Goal: Task Accomplishment & Management: Use online tool/utility

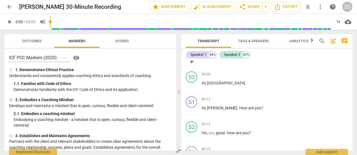
scroll to position [23, 0]
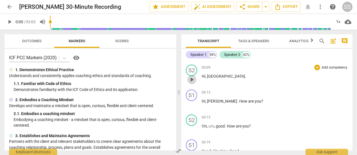
click at [194, 78] on span "play_arrow" at bounding box center [192, 79] width 7 height 7
click at [192, 80] on span "play_arrow" at bounding box center [192, 79] width 7 height 7
click at [192, 79] on span "play_arrow" at bounding box center [192, 79] width 7 height 7
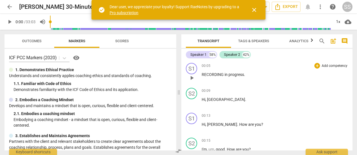
click at [192, 78] on span "play_arrow" at bounding box center [192, 77] width 7 height 7
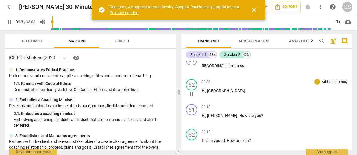
scroll to position [7, 0]
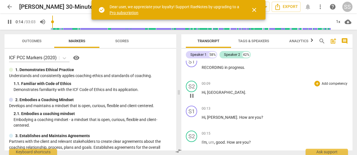
click at [191, 95] on span "pause" at bounding box center [192, 95] width 7 height 7
type input "15"
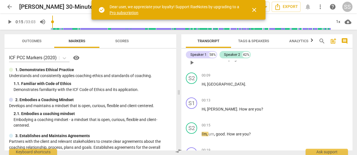
scroll to position [16, 0]
click at [233, 55] on div "Speaker 2" at bounding box center [232, 55] width 16 height 6
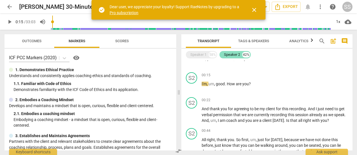
scroll to position [0, 0]
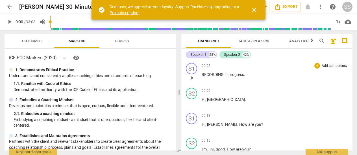
click at [191, 77] on span "play_arrow" at bounding box center [192, 77] width 7 height 7
click at [191, 77] on span "pause" at bounding box center [192, 77] width 7 height 7
type input "12"
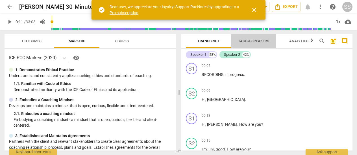
click at [248, 40] on span "Tags & Speakers" at bounding box center [253, 41] width 31 height 4
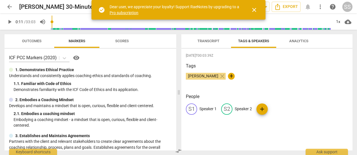
click at [206, 108] on p "Speaker 1" at bounding box center [208, 109] width 17 height 6
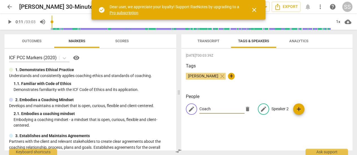
type input "Coach"
click at [274, 106] on p "Speaker 2" at bounding box center [280, 109] width 17 height 6
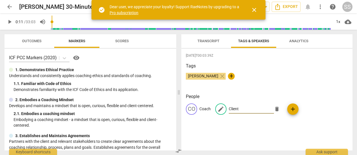
type input "Client"
click at [253, 10] on span "close" at bounding box center [254, 10] width 7 height 7
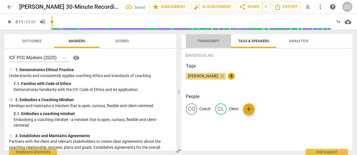
click at [208, 39] on span "Transcript" at bounding box center [209, 41] width 22 height 4
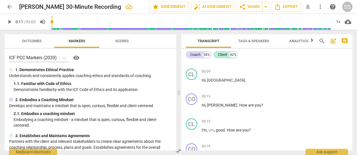
scroll to position [24, 0]
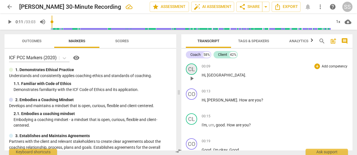
click at [192, 68] on div "CL" at bounding box center [191, 68] width 11 height 11
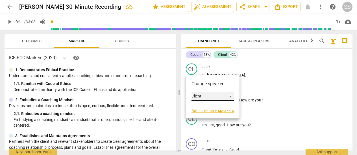
click at [231, 94] on div "Client" at bounding box center [213, 96] width 42 height 9
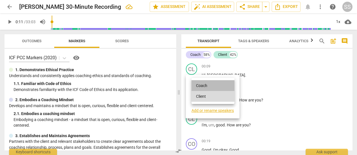
click at [213, 83] on li "Coach" at bounding box center [213, 85] width 43 height 11
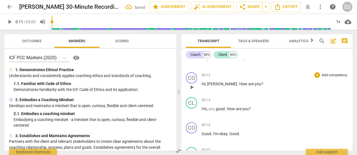
scroll to position [41, 0]
click at [193, 76] on div "CO" at bounding box center [191, 77] width 11 height 11
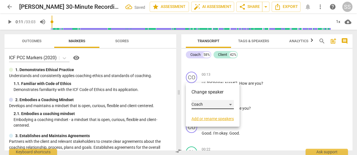
click at [219, 104] on div "Coach" at bounding box center [213, 104] width 42 height 9
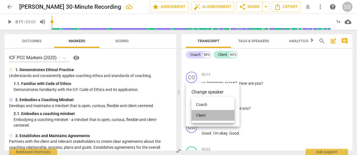
drag, startPoint x: 207, startPoint y: 113, endPoint x: 231, endPoint y: 100, distance: 27.2
click at [208, 112] on li "Client" at bounding box center [213, 115] width 43 height 11
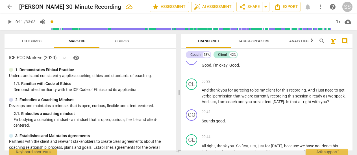
scroll to position [109, 0]
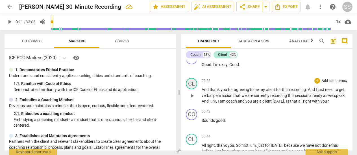
click at [192, 83] on div "CL" at bounding box center [191, 83] width 11 height 11
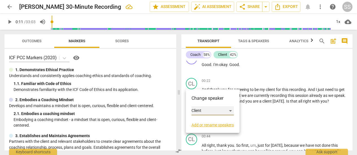
click at [201, 108] on div "Client" at bounding box center [213, 110] width 42 height 9
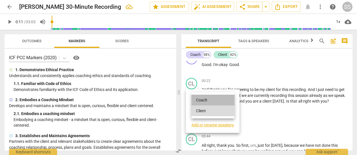
click at [203, 98] on li "Coach" at bounding box center [213, 99] width 43 height 11
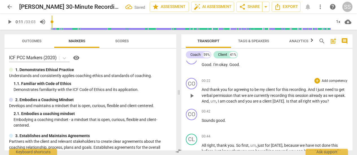
click at [192, 95] on span "play_arrow" at bounding box center [192, 95] width 7 height 7
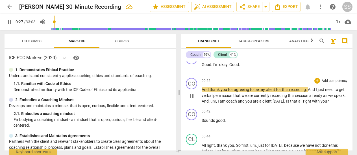
click at [335, 79] on p "Add competency" at bounding box center [334, 80] width 27 height 5
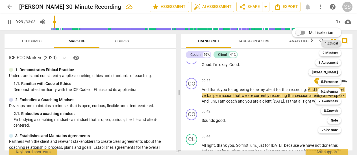
click at [332, 43] on b "1.Ethical" at bounding box center [331, 43] width 13 height 7
type input "30"
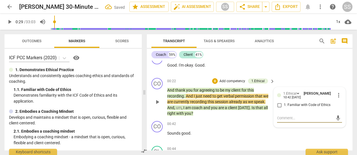
type textarea "C"
type textarea "Co"
type textarea "Coa"
type textarea "Coac"
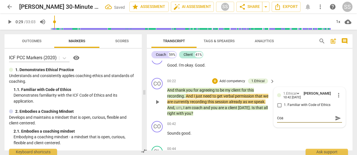
type textarea "Coac"
type textarea "Coach"
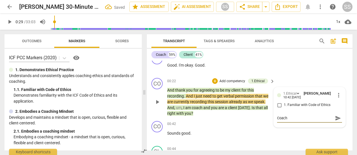
type textarea "Coach a"
type textarea "Coach as"
type textarea "Coach ask"
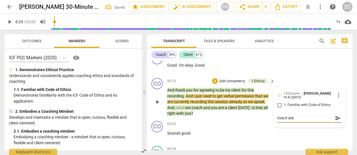
type textarea "Coach aske"
type textarea "Coach asked"
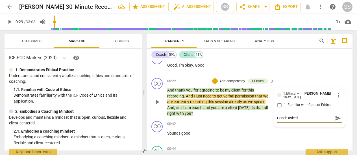
type textarea "Coach asked c"
type textarea "Coach asked [PERSON_NAME]"
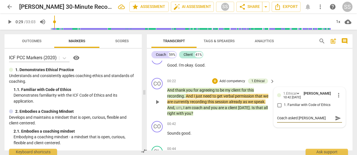
type textarea "Coach asked [PERSON_NAME]"
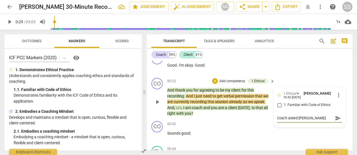
type textarea "Coach asked client"
type textarea "Coach asked client f"
type textarea "Coach asked client fo"
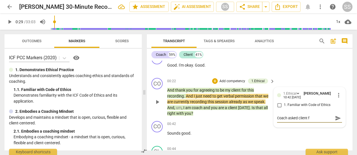
type textarea "Coach asked client fo"
type textarea "Coach asked client for"
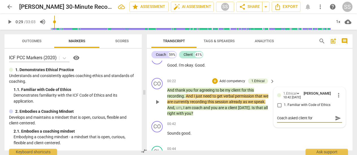
type textarea "Coach asked client for a"
type textarea "Coach asked client for ap"
type textarea "Coach asked client for app"
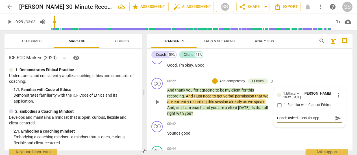
type textarea "Coach asked client for appr"
type textarea "Coach asked client for appro"
type textarea "Coach asked client for approv"
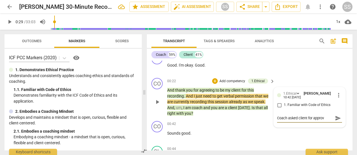
type textarea "Coach asked client for [PERSON_NAME]"
type textarea "Coach asked client for approval"
type textarea "Coach asked client for approval t"
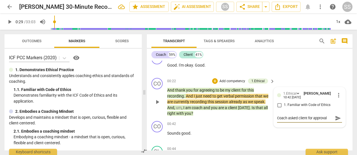
type textarea "Coach asked client for approval t"
type textarea "Coach asked client for approval to"
type textarea "Coach asked client for approval t"
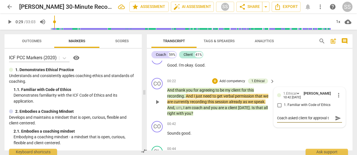
type textarea "Coach asked client for approval"
type textarea "Coach asked client for [PERSON_NAME]"
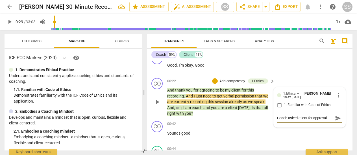
type textarea "Coach asked client for [PERSON_NAME]"
type textarea "Coach asked client for approv"
type textarea "Coach asked client for appro"
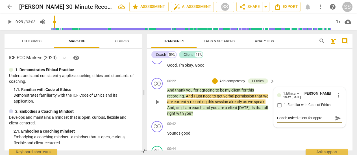
type textarea "Coach asked client for appr"
type textarea "Coach asked client for app"
type textarea "Coach asked client for ap"
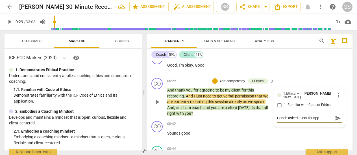
type textarea "Coach asked client for ap"
type textarea "Coach asked client for a"
type textarea "Coach asked client for"
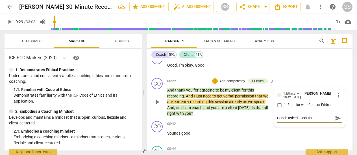
type textarea "Coach asked client for p"
type textarea "Coach asked client for pe"
type textarea "Coach asked client for per"
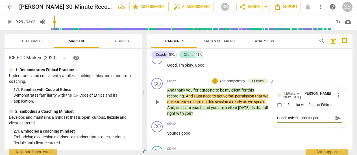
type textarea "Coach asked client for perm"
type textarea "Coach asked client for permi"
type textarea "Coach asked client for permis"
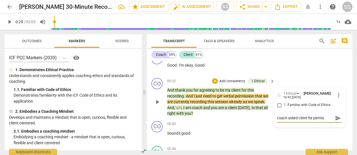
type textarea "Coach asked client for permiss"
type textarea "Coach asked client for permissi"
type textarea "Coach asked client for permissio"
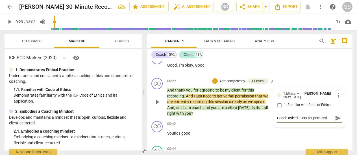
type textarea "Coach asked client for permissio"
type textarea "Coach asked client for permission"
type textarea "Coach asked client for permission t"
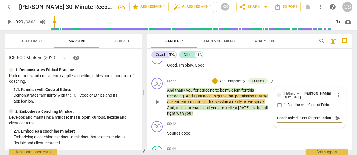
scroll to position [5, 0]
type textarea "Coach asked client for permission to"
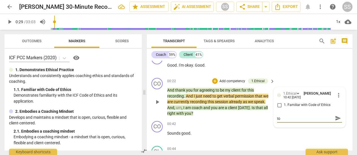
type textarea "Coach asked client for permission to g"
type textarea "Coach asked client for permission to"
type textarea "Coach asked client for permission to r"
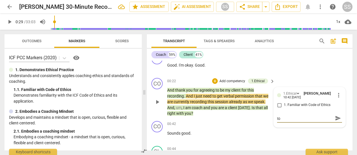
type textarea "Coach asked client for permission to r"
type textarea "Coach asked client for permission to re"
type textarea "Coach asked client for permission to rec"
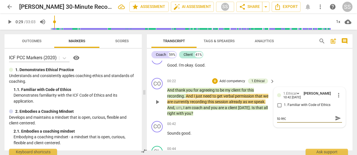
type textarea "Coach asked client for permission to reco"
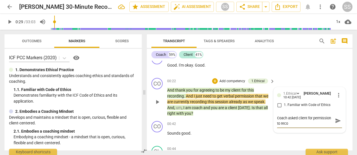
type textarea "Coach asked client for permission to recor"
type textarea "Coach asked client for permission to record"
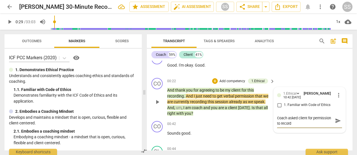
type textarea "Coach asked client for permission to record r"
type textarea "Coach asked client for permission to record rt"
type textarea "Coach asked client for permission to record rth"
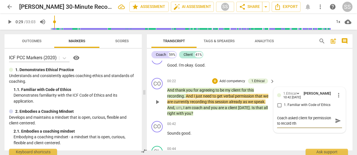
type textarea "Coach asked client for permission to record rthe"
type textarea "Coach asked client for permission to record rthe c"
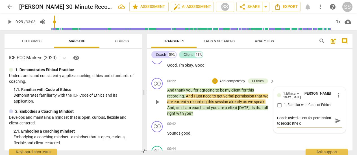
type textarea "Coach asked client for permission to record rthe co"
type textarea "Coach asked client for permission to record rthe coa"
type textarea "Coach asked client for permission to record rthe coac"
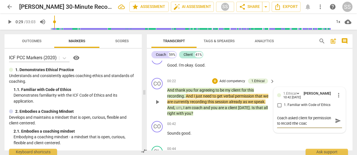
type textarea "Coach asked client for permission to record rthe coach"
type textarea "Coach asked client for permission to record rthe coachi"
type textarea "Coach asked client for permission to record rthe coachin"
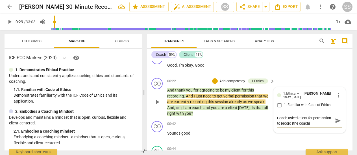
type textarea "Coach asked client for permission to record rthe coachin"
type textarea "Coach asked client for permission to record rthe coaching"
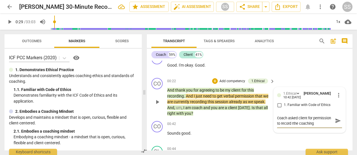
type textarea "Coach asked client for permission to record rthe coaching s"
type textarea "Coach asked client for permission to record rthe coaching se"
type textarea "Coach asked client for permission to record rthe coaching ses"
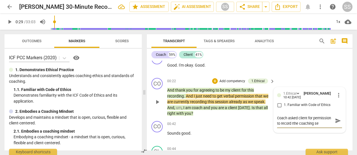
type textarea "Coach asked client for permission to record rthe coaching ses"
type textarea "Coach asked client for permission to record rthe coaching sess"
type textarea "Coach asked client for permission to record rthe coaching sessi"
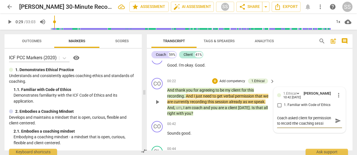
type textarea "Coach asked client for permission to record rthe coaching sessio"
type textarea "Coach asked client for permission to record rthe coaching session"
click at [293, 123] on textarea "Coach asked client for permission to record rthe coaching session" at bounding box center [305, 120] width 56 height 11
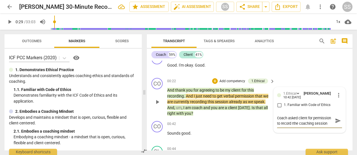
type textarea "Coach asked client for permission to record rhe coaching session"
drag, startPoint x: 257, startPoint y: 127, endPoint x: 257, endPoint y: 123, distance: 3.7
click at [257, 126] on div "00:42 + Add competency keyboard_arrow_right Sounds good ." at bounding box center [221, 131] width 108 height 20
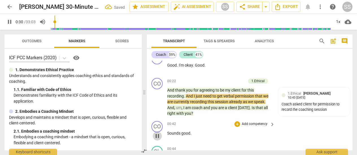
click at [157, 133] on span "pause" at bounding box center [157, 135] width 7 height 7
click at [157, 101] on span "play_arrow" at bounding box center [157, 101] width 7 height 7
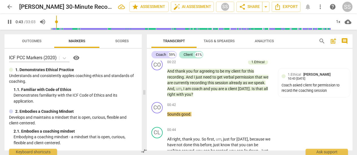
scroll to position [140, 0]
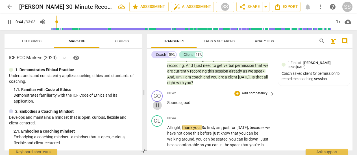
click at [156, 103] on span "pause" at bounding box center [157, 105] width 7 height 7
click at [159, 96] on div "CO" at bounding box center [157, 95] width 11 height 11
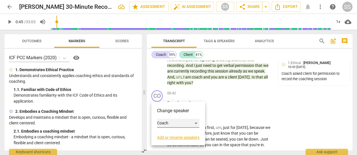
click at [171, 122] on div "Coach" at bounding box center [178, 122] width 42 height 9
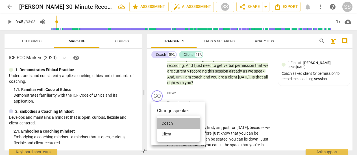
click at [171, 120] on li "Coach" at bounding box center [178, 123] width 43 height 11
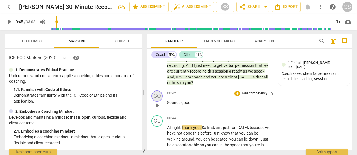
click at [160, 96] on div "CO" at bounding box center [157, 95] width 11 height 11
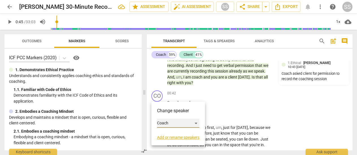
click at [197, 121] on div "Coach" at bounding box center [178, 122] width 42 height 9
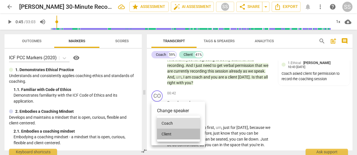
click at [181, 134] on li "Client" at bounding box center [178, 133] width 43 height 11
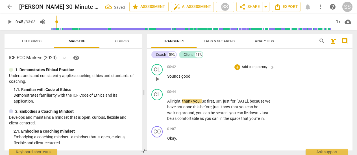
scroll to position [167, 0]
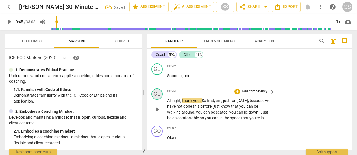
click at [159, 96] on div "CL" at bounding box center [157, 93] width 11 height 11
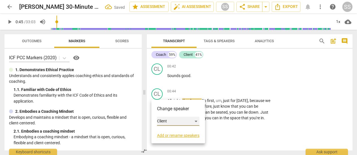
click at [169, 122] on div "Client" at bounding box center [178, 120] width 42 height 9
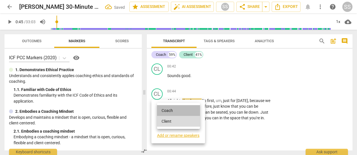
click at [169, 111] on li "Coach" at bounding box center [178, 110] width 43 height 11
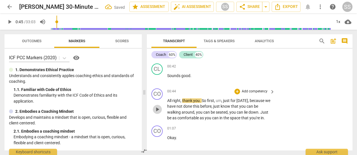
click at [157, 109] on span "play_arrow" at bounding box center [157, 109] width 7 height 7
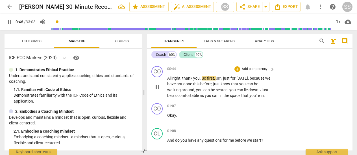
scroll to position [192, 0]
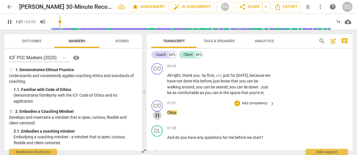
click at [157, 113] on span "pause" at bounding box center [157, 115] width 7 height 7
click at [161, 107] on div "CO" at bounding box center [157, 105] width 11 height 11
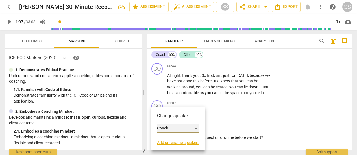
click at [174, 128] on div "Coach" at bounding box center [178, 128] width 42 height 9
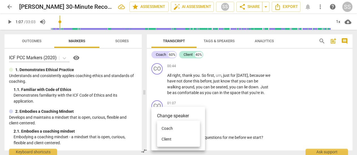
drag, startPoint x: 170, startPoint y: 136, endPoint x: 181, endPoint y: 130, distance: 12.9
click at [170, 136] on li "Client" at bounding box center [178, 138] width 43 height 11
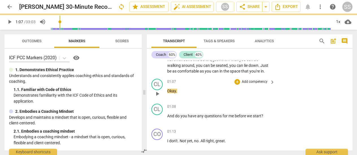
scroll to position [232, 0]
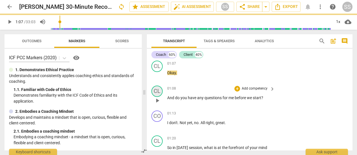
click at [159, 92] on div "CL" at bounding box center [157, 90] width 11 height 11
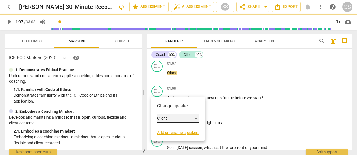
click at [168, 116] on div "Client" at bounding box center [178, 118] width 42 height 9
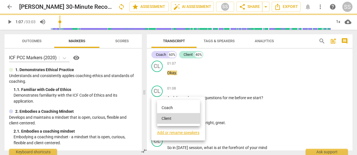
click at [170, 106] on li "Coach" at bounding box center [178, 107] width 43 height 11
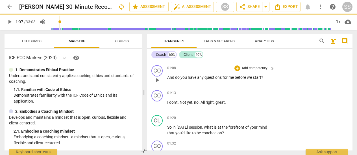
scroll to position [256, 0]
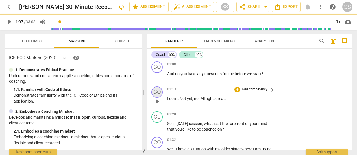
click at [159, 93] on div "CO" at bounding box center [157, 91] width 11 height 11
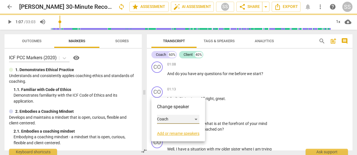
click at [174, 117] on div "Coach" at bounding box center [178, 118] width 42 height 9
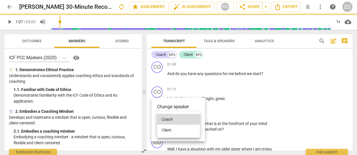
click at [170, 131] on li "Client" at bounding box center [178, 129] width 43 height 11
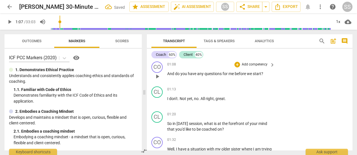
click at [156, 77] on span "play_arrow" at bounding box center [157, 76] width 7 height 7
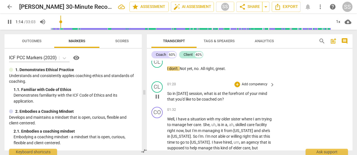
scroll to position [284, 0]
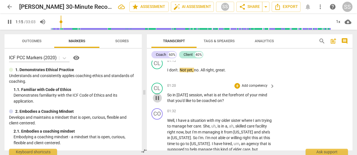
click at [157, 98] on span "pause" at bounding box center [157, 97] width 7 height 7
click at [159, 88] on div "CL" at bounding box center [157, 88] width 11 height 11
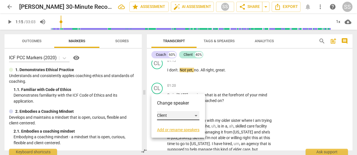
click at [167, 114] on div "Client" at bounding box center [178, 115] width 42 height 9
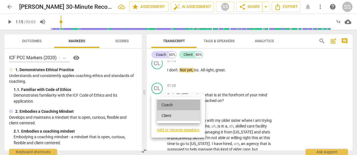
click at [169, 103] on li "Coach" at bounding box center [178, 104] width 43 height 11
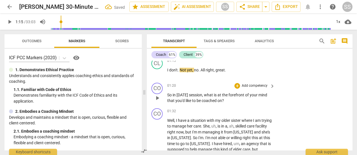
click at [155, 97] on span "play_arrow" at bounding box center [157, 97] width 7 height 7
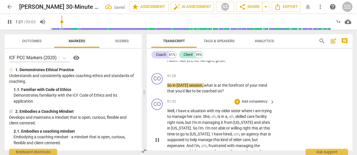
scroll to position [300, 0]
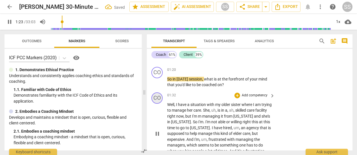
click at [157, 100] on div "CO" at bounding box center [157, 97] width 11 height 11
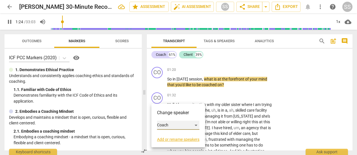
click at [195, 122] on div "Coach" at bounding box center [178, 124] width 42 height 9
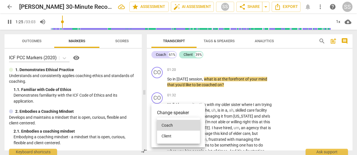
click at [174, 135] on li "Client" at bounding box center [178, 135] width 43 height 11
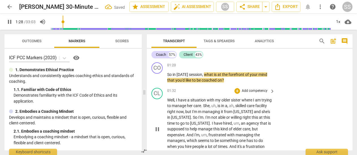
scroll to position [304, 0]
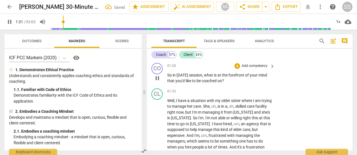
click at [158, 81] on span "pause" at bounding box center [157, 78] width 7 height 7
type input "92"
click at [264, 65] on p "Add competency" at bounding box center [254, 65] width 27 height 5
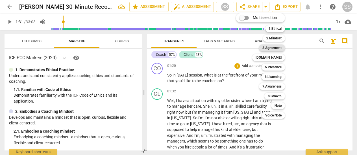
click at [276, 47] on b "3.Agreement" at bounding box center [272, 47] width 19 height 7
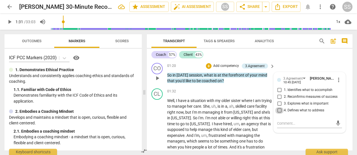
click at [280, 112] on input "4. Defines what to address" at bounding box center [279, 110] width 9 height 7
checkbox input "true"
click at [286, 64] on div "CO play_arrow pause 01:20 + Add competency 3.Agreement keyboard_arrow_right So …" at bounding box center [250, 72] width 206 height 25
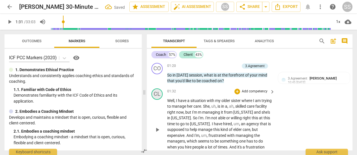
click at [156, 94] on div "CL" at bounding box center [157, 93] width 11 height 11
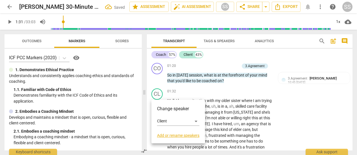
click at [197, 88] on div at bounding box center [178, 77] width 357 height 155
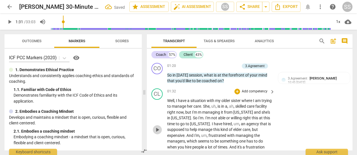
drag, startPoint x: 157, startPoint y: 125, endPoint x: 191, endPoint y: 113, distance: 36.8
click at [157, 125] on button "play_arrow" at bounding box center [157, 129] width 9 height 9
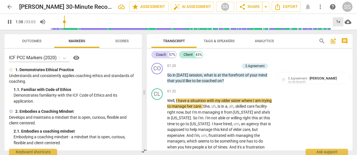
click at [338, 19] on div "1x" at bounding box center [338, 21] width 11 height 9
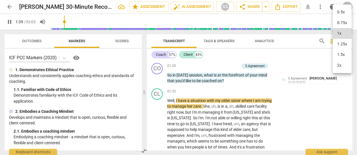
click at [341, 53] on li "1.5x" at bounding box center [342, 54] width 19 height 11
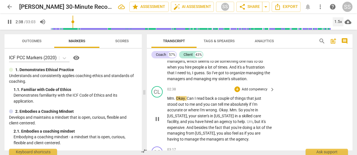
scroll to position [396, 0]
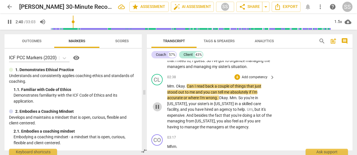
click at [156, 106] on span "pause" at bounding box center [157, 106] width 7 height 7
click at [159, 83] on div "CL" at bounding box center [157, 79] width 11 height 11
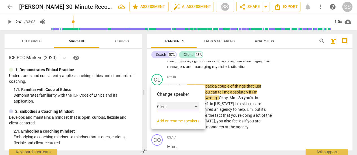
click at [197, 106] on div "Client" at bounding box center [178, 106] width 42 height 9
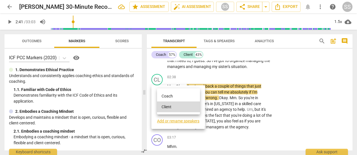
click at [179, 96] on li "Coach" at bounding box center [178, 95] width 43 height 11
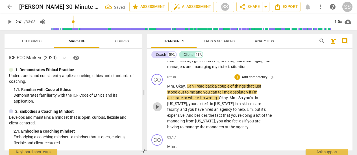
click at [157, 105] on span "play_arrow" at bounding box center [157, 106] width 7 height 7
drag, startPoint x: 159, startPoint y: 105, endPoint x: 169, endPoint y: 100, distance: 10.6
click at [159, 105] on span "pause" at bounding box center [157, 106] width 7 height 7
type input "167"
click at [255, 76] on p "Add competency" at bounding box center [254, 77] width 27 height 5
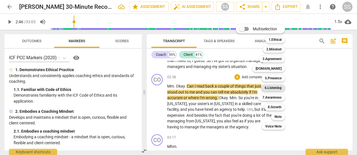
click at [276, 86] on b "6.Listening" at bounding box center [273, 87] width 17 height 7
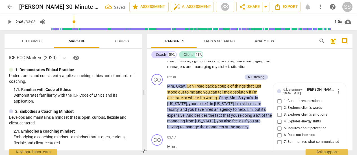
scroll to position [445, 0]
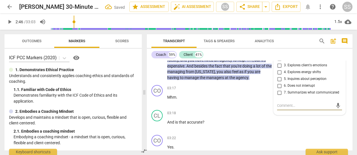
click at [280, 91] on input "7. Summarizes what communicated" at bounding box center [279, 92] width 9 height 7
checkbox input "true"
click at [157, 99] on span "play_arrow" at bounding box center [157, 99] width 7 height 7
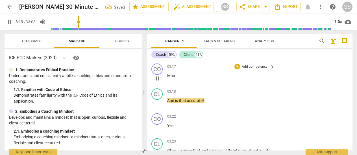
scroll to position [471, 0]
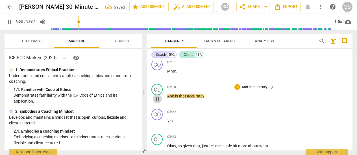
drag, startPoint x: 157, startPoint y: 99, endPoint x: 161, endPoint y: 97, distance: 3.8
click at [157, 99] on span "pause" at bounding box center [157, 98] width 7 height 7
click at [158, 88] on div "CL" at bounding box center [157, 89] width 11 height 11
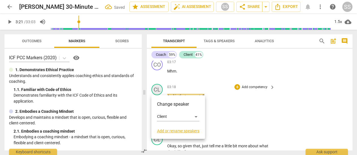
click at [158, 88] on div at bounding box center [178, 77] width 357 height 155
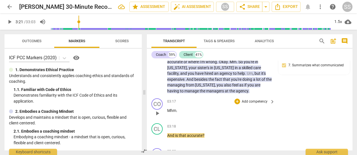
scroll to position [433, 0]
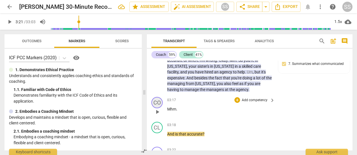
click at [160, 104] on div "CO" at bounding box center [157, 102] width 11 height 11
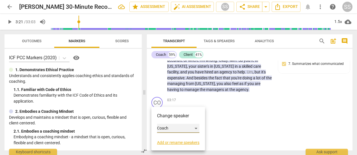
click at [198, 127] on div "Coach" at bounding box center [178, 128] width 42 height 9
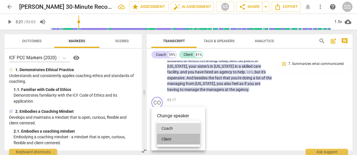
click at [184, 140] on li "Client" at bounding box center [178, 138] width 43 height 11
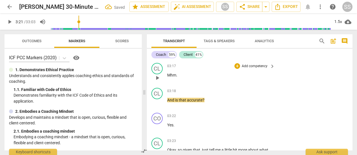
scroll to position [466, 0]
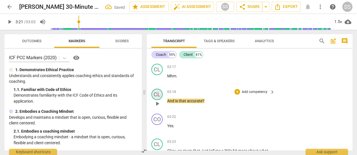
click at [159, 93] on div "CL" at bounding box center [157, 93] width 11 height 11
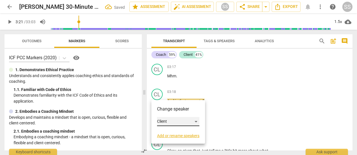
click at [196, 121] on div "Client" at bounding box center [178, 121] width 42 height 9
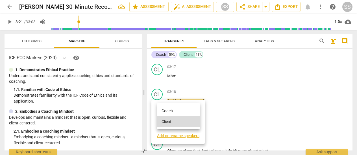
click at [180, 110] on li "Coach" at bounding box center [178, 110] width 43 height 11
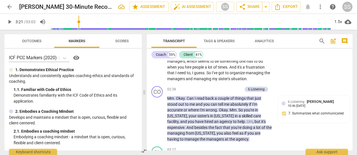
scroll to position [384, 0]
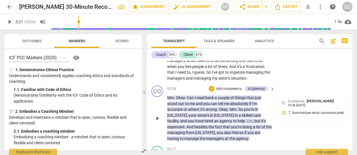
click at [159, 116] on span "play_arrow" at bounding box center [157, 118] width 7 height 7
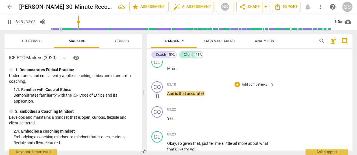
scroll to position [478, 0]
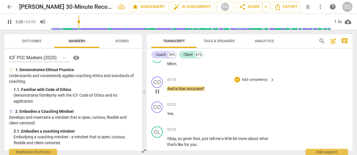
click at [158, 89] on span "pause" at bounding box center [157, 91] width 7 height 7
click at [160, 83] on div "CO" at bounding box center [157, 81] width 11 height 11
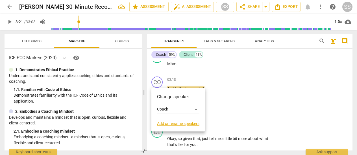
click at [232, 76] on div at bounding box center [178, 77] width 357 height 155
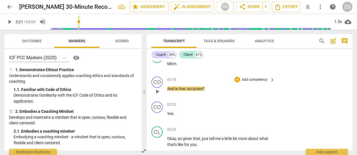
click at [157, 90] on span "play_arrow" at bounding box center [157, 91] width 7 height 7
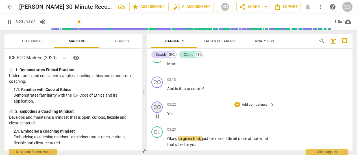
click at [158, 112] on button "pause" at bounding box center [157, 116] width 9 height 9
click at [160, 107] on div "CO" at bounding box center [157, 106] width 11 height 11
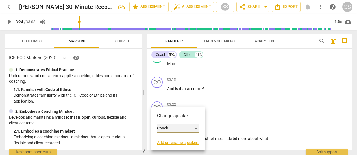
click at [167, 127] on div "Coach" at bounding box center [178, 128] width 42 height 9
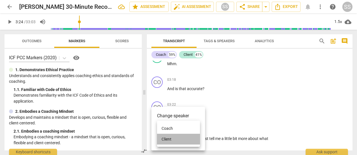
drag, startPoint x: 170, startPoint y: 138, endPoint x: 195, endPoint y: 128, distance: 26.8
click at [171, 137] on li "Client" at bounding box center [178, 138] width 43 height 11
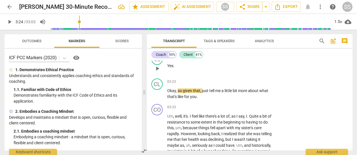
scroll to position [528, 0]
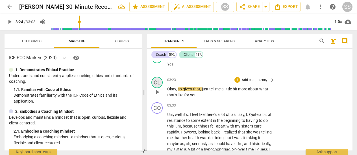
click at [160, 85] on div "CL" at bounding box center [157, 82] width 11 height 11
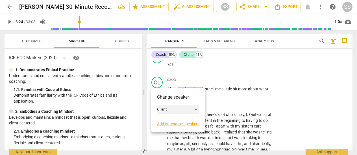
click at [196, 110] on div "Client" at bounding box center [178, 109] width 42 height 9
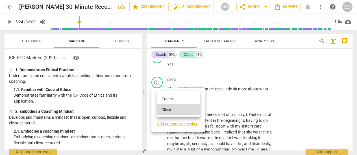
click at [182, 99] on li "Coach" at bounding box center [178, 98] width 43 height 11
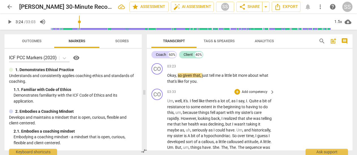
scroll to position [541, 0]
click at [157, 77] on span "play_arrow" at bounding box center [157, 78] width 7 height 7
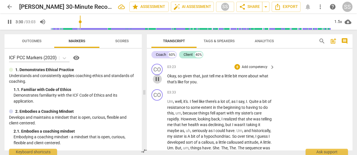
click at [157, 77] on span "pause" at bounding box center [157, 78] width 7 height 7
click at [158, 100] on div "CO" at bounding box center [157, 94] width 11 height 11
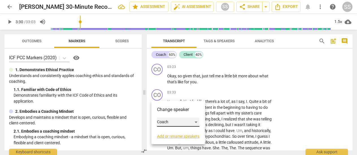
click at [197, 121] on div "Coach" at bounding box center [178, 121] width 42 height 9
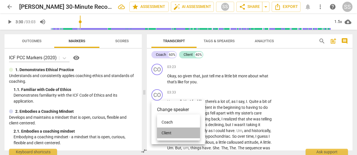
drag, startPoint x: 183, startPoint y: 130, endPoint x: 198, endPoint y: 120, distance: 18.4
click at [183, 130] on li "Client" at bounding box center [178, 132] width 43 height 11
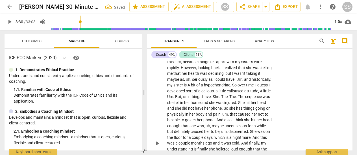
scroll to position [599, 0]
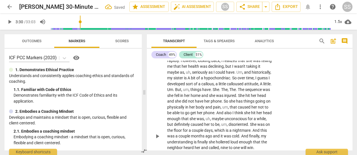
click at [156, 137] on span "play_arrow" at bounding box center [157, 136] width 7 height 7
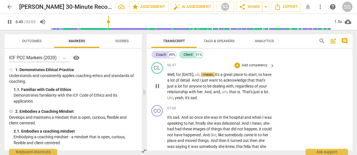
scroll to position [773, 0]
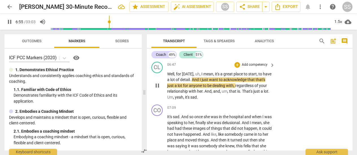
click at [159, 89] on span "pause" at bounding box center [157, 85] width 7 height 7
click at [161, 73] on div "CL" at bounding box center [157, 67] width 11 height 11
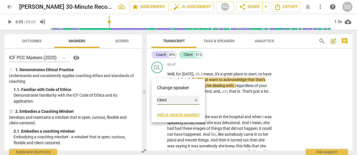
click at [196, 100] on div "Client" at bounding box center [178, 100] width 42 height 9
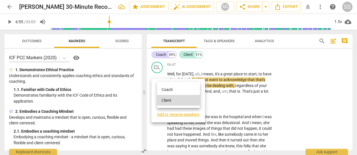
click at [181, 88] on li "Coach" at bounding box center [178, 89] width 43 height 11
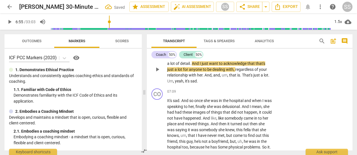
scroll to position [776, 0]
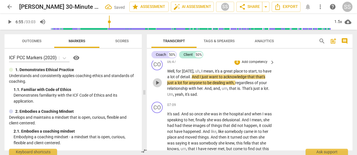
click at [157, 86] on span "play_arrow" at bounding box center [157, 82] width 7 height 7
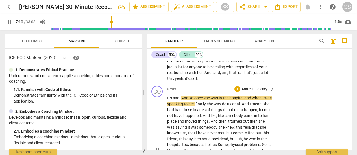
scroll to position [794, 0]
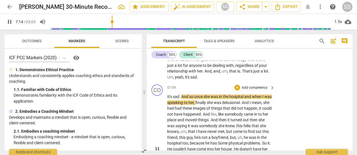
click at [156, 120] on div "play_arrow pause" at bounding box center [160, 149] width 14 height 107
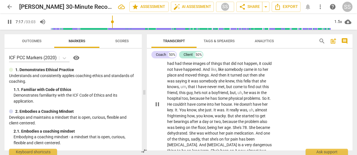
scroll to position [842, 0]
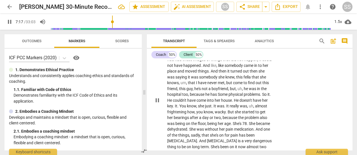
drag, startPoint x: 157, startPoint y: 104, endPoint x: 161, endPoint y: 102, distance: 5.2
click at [157, 103] on span "pause" at bounding box center [157, 100] width 7 height 7
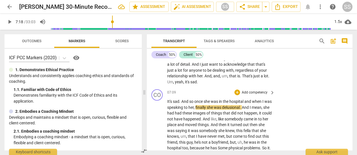
scroll to position [785, 0]
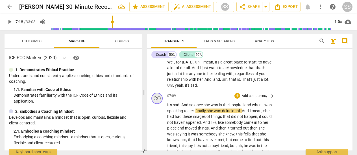
click at [161, 102] on div "CO" at bounding box center [157, 97] width 11 height 11
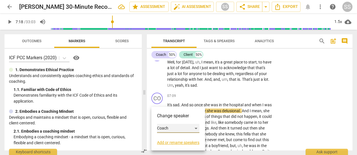
click at [196, 128] on div "Coach" at bounding box center [178, 128] width 42 height 9
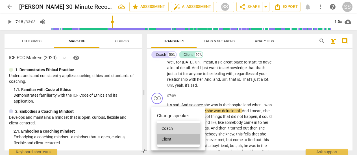
drag, startPoint x: 189, startPoint y: 137, endPoint x: 192, endPoint y: 134, distance: 3.8
click at [189, 137] on li "Client" at bounding box center [178, 138] width 43 height 11
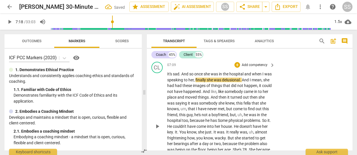
scroll to position [818, 0]
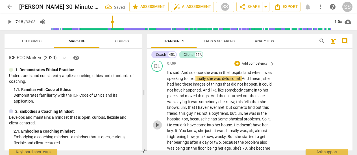
click at [157, 128] on span "play_arrow" at bounding box center [157, 124] width 7 height 7
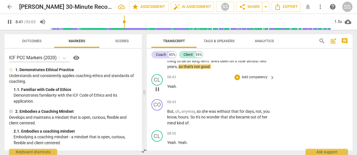
scroll to position [932, 0]
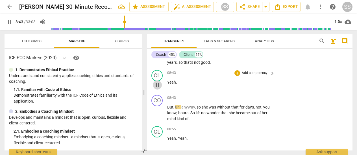
click at [155, 88] on span "pause" at bounding box center [157, 84] width 7 height 7
click at [161, 81] on div "CL" at bounding box center [157, 75] width 11 height 11
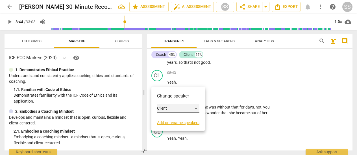
click at [196, 108] on div "Client" at bounding box center [178, 108] width 42 height 9
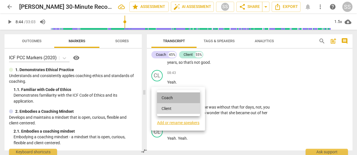
click at [187, 98] on li "Coach" at bounding box center [178, 97] width 43 height 11
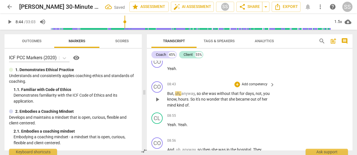
scroll to position [946, 0]
click at [159, 92] on div "CO" at bounding box center [157, 86] width 11 height 11
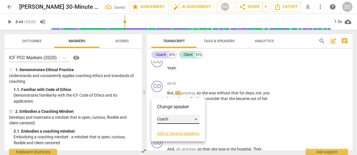
click at [195, 119] on div "Coach" at bounding box center [178, 118] width 42 height 9
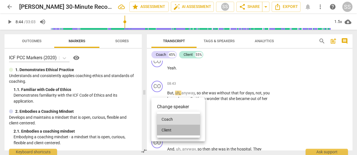
drag, startPoint x: 182, startPoint y: 129, endPoint x: 176, endPoint y: 121, distance: 9.8
click at [181, 129] on li "Client" at bounding box center [178, 129] width 43 height 11
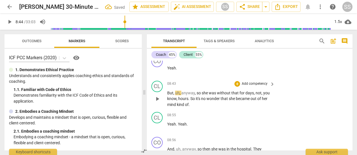
click at [158, 102] on span "play_arrow" at bounding box center [157, 98] width 7 height 7
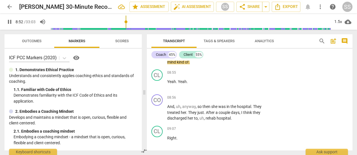
scroll to position [989, 0]
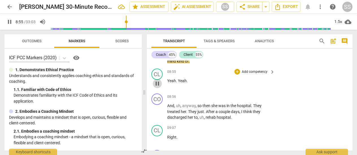
click at [159, 87] on span "pause" at bounding box center [157, 83] width 7 height 7
click at [161, 79] on div "CL" at bounding box center [157, 73] width 11 height 11
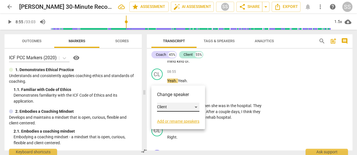
click at [196, 105] on div "Client" at bounding box center [178, 106] width 42 height 9
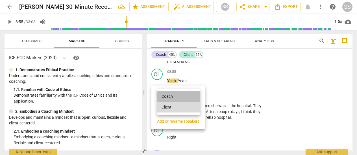
click at [188, 98] on li "Coach" at bounding box center [178, 96] width 43 height 11
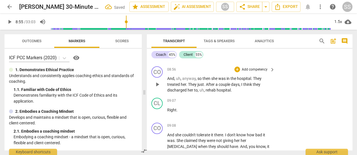
scroll to position [1016, 0]
click at [162, 78] on div "CO" at bounding box center [157, 72] width 11 height 11
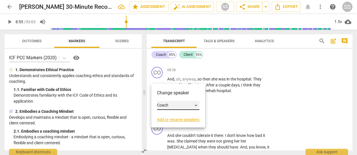
click at [197, 103] on div "Coach" at bounding box center [178, 105] width 42 height 9
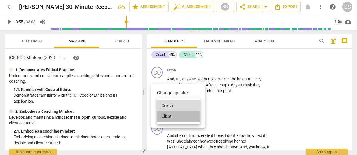
click at [173, 114] on li "Client" at bounding box center [178, 116] width 43 height 11
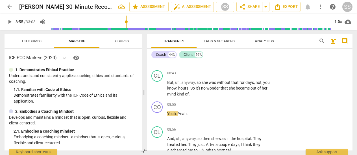
scroll to position [958, 0]
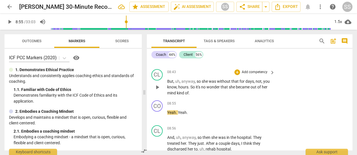
click at [157, 90] on span "play_arrow" at bounding box center [157, 87] width 7 height 7
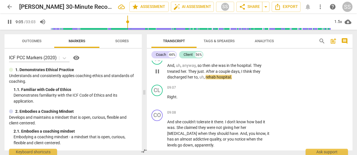
scroll to position [1030, 0]
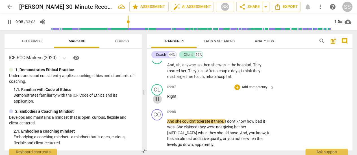
click at [157, 102] on span "pause" at bounding box center [157, 99] width 7 height 7
click at [158, 95] on div "CL" at bounding box center [157, 89] width 11 height 11
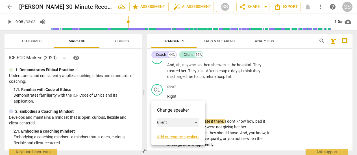
click at [196, 122] on div "Client" at bounding box center [178, 122] width 42 height 9
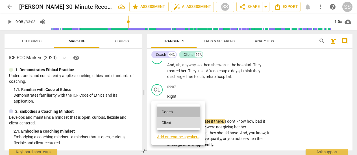
click at [179, 112] on li "Coach" at bounding box center [178, 111] width 43 height 11
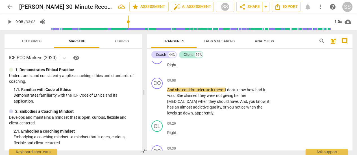
scroll to position [1062, 0]
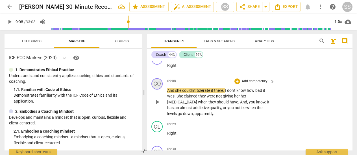
click at [158, 89] on div "CO" at bounding box center [157, 83] width 11 height 11
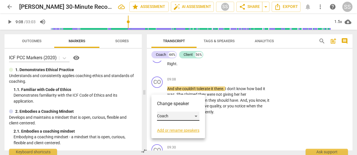
click at [198, 114] on div "Coach" at bounding box center [178, 115] width 42 height 9
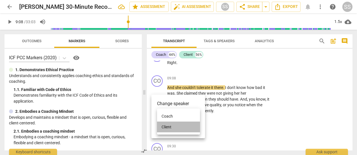
drag, startPoint x: 178, startPoint y: 124, endPoint x: 185, endPoint y: 118, distance: 8.2
click at [179, 123] on li "Client" at bounding box center [178, 126] width 43 height 11
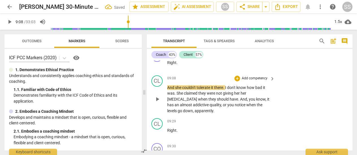
scroll to position [1065, 0]
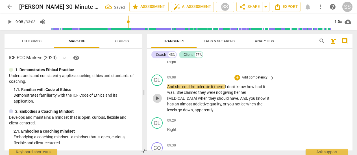
drag, startPoint x: 157, startPoint y: 105, endPoint x: 184, endPoint y: 103, distance: 26.9
click at [157, 101] on span "play_arrow" at bounding box center [157, 98] width 7 height 7
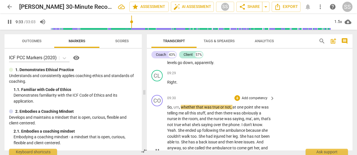
scroll to position [1111, 0]
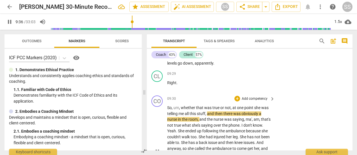
click at [158, 131] on div "play_arrow pause" at bounding box center [160, 151] width 14 height 89
click at [158, 89] on span "pause" at bounding box center [157, 85] width 7 height 7
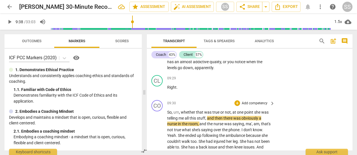
scroll to position [1106, 0]
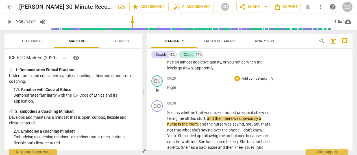
click at [162, 87] on div "CL" at bounding box center [157, 80] width 11 height 11
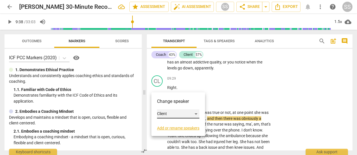
click at [196, 113] on div "Client" at bounding box center [178, 113] width 42 height 9
click at [183, 103] on li "Coach" at bounding box center [178, 103] width 43 height 11
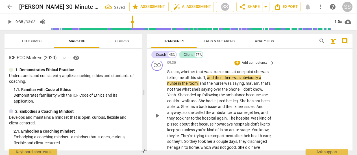
scroll to position [1146, 0]
click at [161, 76] on div "CO play_arrow pause" at bounding box center [160, 110] width 16 height 102
click at [160, 70] on div "CO" at bounding box center [157, 64] width 11 height 11
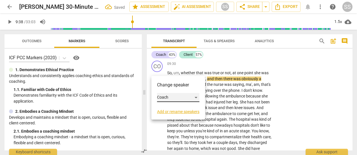
scroll to position [1148, 0]
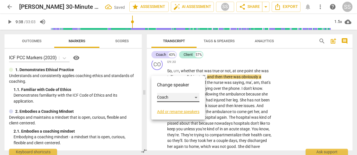
click at [170, 98] on div "Coach" at bounding box center [178, 97] width 42 height 9
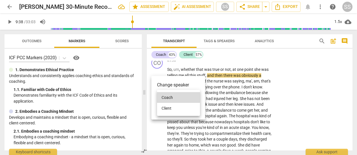
click at [171, 109] on li "Client" at bounding box center [178, 108] width 43 height 11
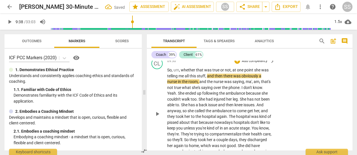
scroll to position [1149, 0]
click at [157, 117] on span "play_arrow" at bounding box center [157, 114] width 7 height 7
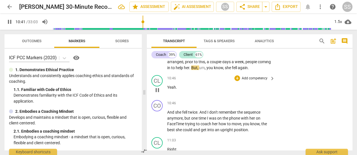
scroll to position [1243, 0]
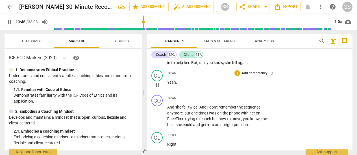
drag, startPoint x: 156, startPoint y: 96, endPoint x: 160, endPoint y: 95, distance: 4.1
click at [156, 88] on span "pause" at bounding box center [157, 84] width 7 height 7
click at [161, 81] on div "CL" at bounding box center [157, 75] width 11 height 11
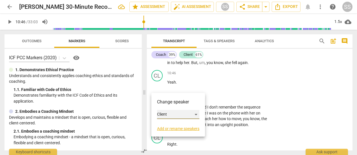
click at [196, 113] on div "Client" at bounding box center [178, 114] width 42 height 9
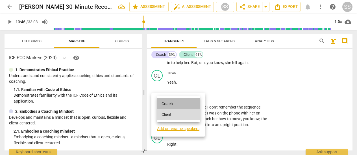
click at [189, 105] on li "Coach" at bounding box center [178, 103] width 43 height 11
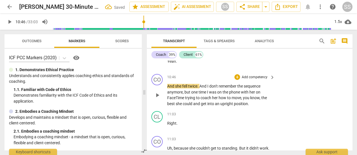
scroll to position [1265, 0]
click at [160, 85] on div "CO" at bounding box center [157, 78] width 11 height 11
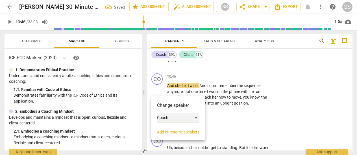
click at [195, 116] on div "Coach" at bounding box center [178, 117] width 42 height 9
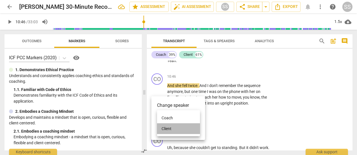
drag, startPoint x: 183, startPoint y: 127, endPoint x: 177, endPoint y: 122, distance: 7.9
click at [183, 126] on li "Client" at bounding box center [178, 128] width 43 height 11
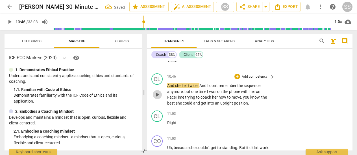
click at [160, 98] on span "play_arrow" at bounding box center [157, 94] width 7 height 7
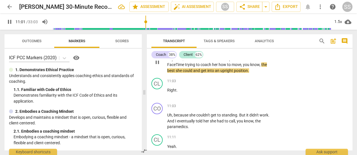
scroll to position [1300, 0]
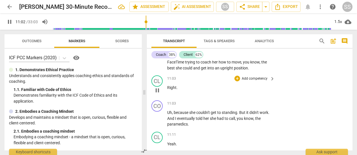
click at [159, 94] on span "pause" at bounding box center [157, 90] width 7 height 7
click at [163, 87] on div "CL" at bounding box center [157, 80] width 11 height 11
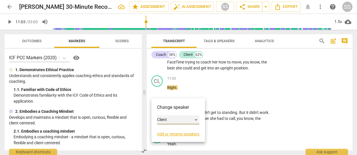
click at [197, 119] on div "Client" at bounding box center [178, 119] width 42 height 9
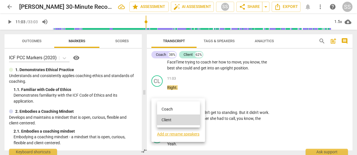
click at [181, 110] on li "Coach" at bounding box center [178, 108] width 43 height 11
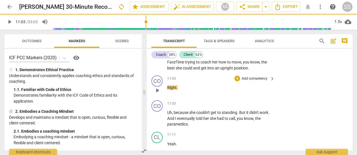
click at [155, 94] on span "play_arrow" at bounding box center [157, 90] width 7 height 7
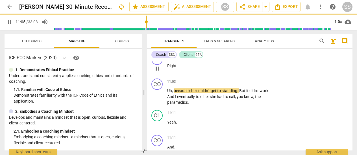
scroll to position [1322, 0]
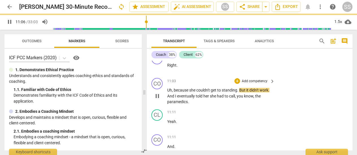
click at [155, 103] on div "play_arrow pause" at bounding box center [160, 96] width 14 height 14
click at [157, 99] on span "pause" at bounding box center [157, 95] width 7 height 7
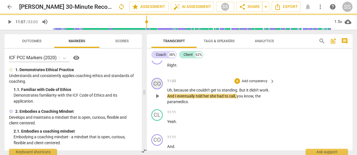
click at [160, 89] on div "CO" at bounding box center [157, 83] width 11 height 11
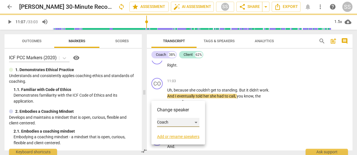
click at [196, 121] on div "Coach" at bounding box center [178, 122] width 42 height 9
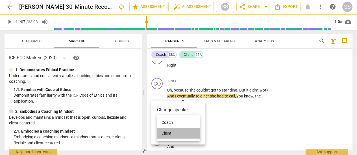
drag, startPoint x: 181, startPoint y: 131, endPoint x: 187, endPoint y: 125, distance: 8.4
click at [181, 131] on li "Client" at bounding box center [178, 132] width 43 height 11
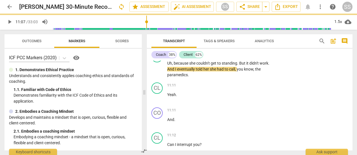
scroll to position [1352, 0]
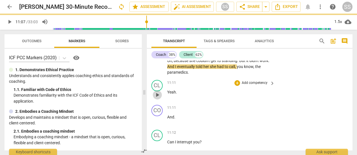
click at [158, 98] on span "play_arrow" at bounding box center [157, 94] width 7 height 7
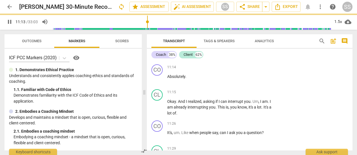
click at [158, 100] on div "CL" at bounding box center [157, 94] width 11 height 11
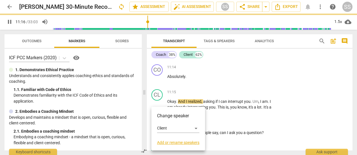
click at [183, 95] on div at bounding box center [178, 77] width 357 height 155
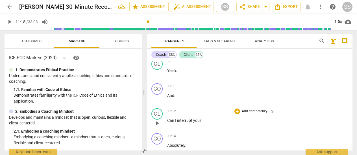
scroll to position [1374, 0]
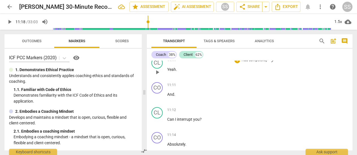
click at [158, 75] on span "play_arrow" at bounding box center [157, 72] width 7 height 7
click at [158, 75] on span "pause" at bounding box center [157, 72] width 7 height 7
click at [159, 68] on div "CL" at bounding box center [157, 62] width 11 height 11
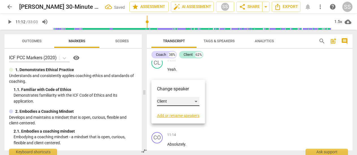
click at [174, 102] on div "Client" at bounding box center [178, 101] width 42 height 9
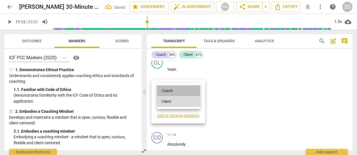
click at [174, 90] on li "Coach" at bounding box center [178, 90] width 43 height 11
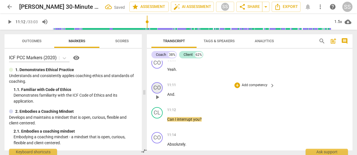
click at [160, 93] on div "CO" at bounding box center [157, 87] width 11 height 11
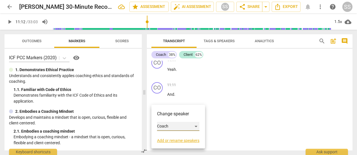
click at [198, 125] on div "Coach" at bounding box center [178, 126] width 42 height 9
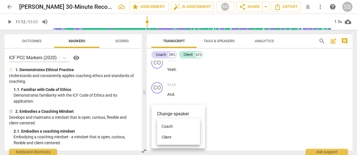
drag, startPoint x: 182, startPoint y: 135, endPoint x: 193, endPoint y: 128, distance: 12.6
click at [183, 135] on li "Client" at bounding box center [178, 136] width 43 height 11
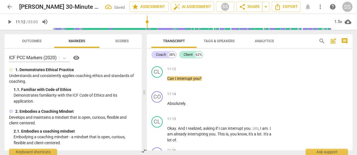
scroll to position [1413, 0]
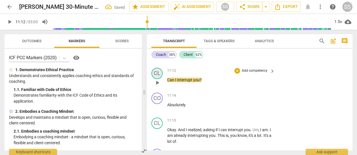
click at [159, 79] on div "CL" at bounding box center [157, 73] width 11 height 11
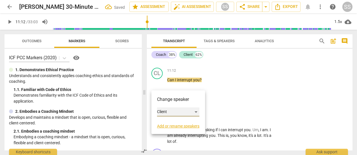
click at [196, 111] on div "Client" at bounding box center [178, 111] width 42 height 9
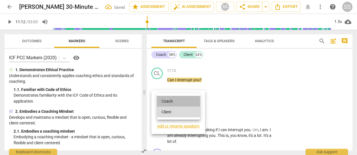
click at [183, 101] on li "Coach" at bounding box center [178, 101] width 43 height 11
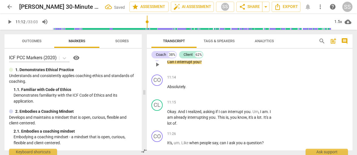
scroll to position [1432, 0]
click at [156, 67] on span "play_arrow" at bounding box center [157, 63] width 7 height 7
click at [156, 67] on span "pause" at bounding box center [157, 63] width 7 height 7
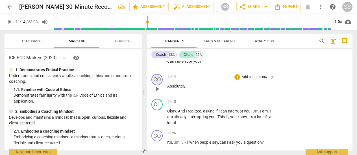
click at [160, 85] on div "CO" at bounding box center [157, 79] width 11 height 11
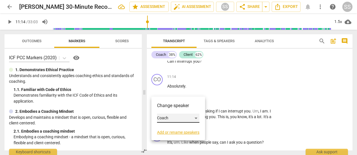
click at [197, 116] on div "Coach" at bounding box center [178, 117] width 42 height 9
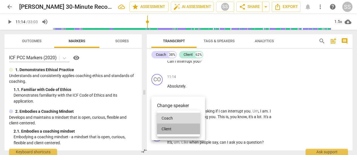
click at [181, 127] on li "Client" at bounding box center [178, 128] width 43 height 11
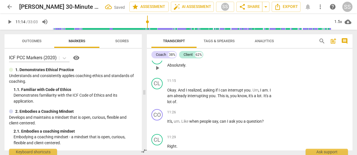
scroll to position [1456, 0]
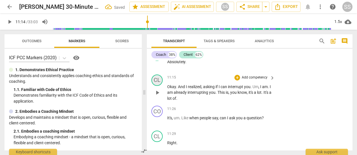
click at [161, 86] on div "CL" at bounding box center [157, 79] width 11 height 11
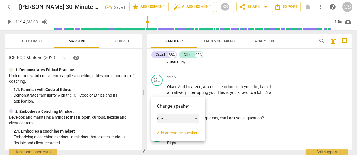
click at [196, 117] on div "Client" at bounding box center [178, 118] width 42 height 9
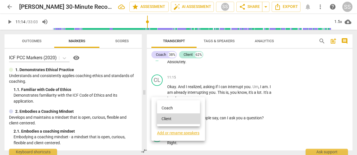
click at [175, 105] on li "Coach" at bounding box center [178, 107] width 43 height 11
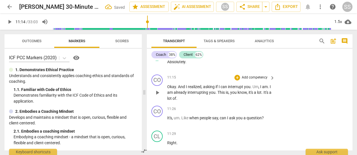
click at [158, 96] on span "play_arrow" at bounding box center [157, 92] width 7 height 7
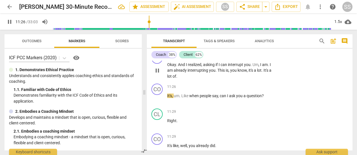
scroll to position [1479, 0]
click at [157, 73] on span "pause" at bounding box center [157, 69] width 7 height 7
type input "690"
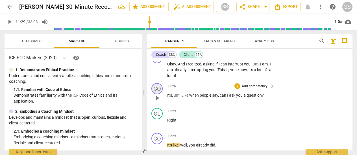
click at [161, 94] on div "CO" at bounding box center [157, 88] width 11 height 11
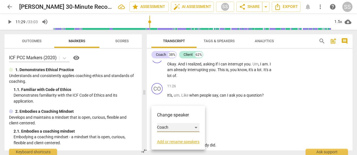
click at [196, 127] on div "Coach" at bounding box center [178, 127] width 42 height 9
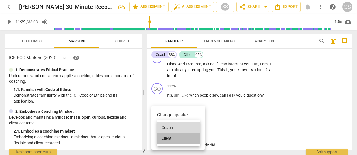
click at [182, 135] on li "Client" at bounding box center [178, 138] width 43 height 11
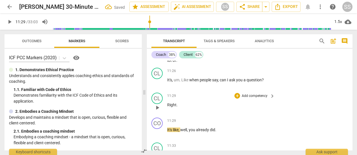
scroll to position [1495, 0]
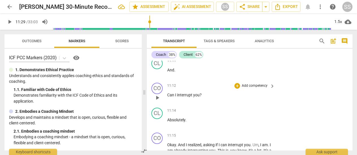
click at [253, 88] on p "Add competency" at bounding box center [254, 85] width 27 height 5
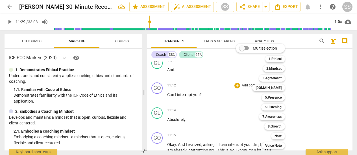
scroll to position [1399, 0]
click at [280, 106] on b "6.Listening" at bounding box center [273, 106] width 17 height 7
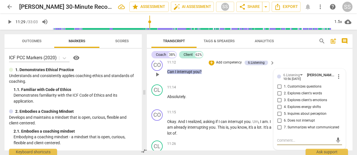
scroll to position [1423, 0]
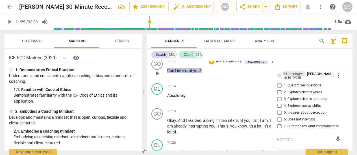
click at [301, 76] on div "6.Listening" at bounding box center [294, 73] width 21 height 5
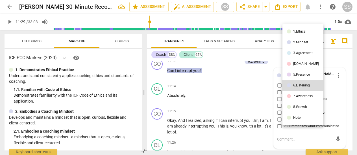
click at [301, 74] on div "5.Presence" at bounding box center [301, 74] width 17 height 3
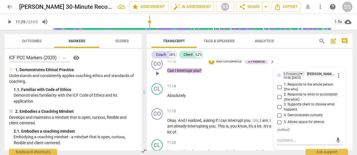
click at [302, 76] on div "5.Presence" at bounding box center [294, 73] width 21 height 5
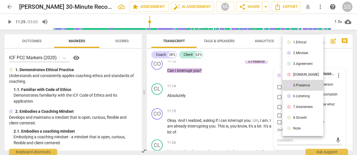
click at [302, 73] on div "[DOMAIN_NAME]" at bounding box center [306, 74] width 26 height 3
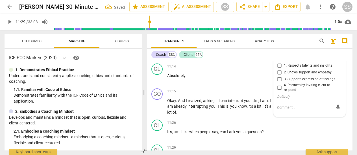
scroll to position [1443, 0]
click at [295, 56] on div "[DOMAIN_NAME]" at bounding box center [299, 53] width 31 height 5
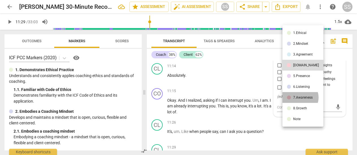
click at [300, 97] on div "7.Awareness" at bounding box center [303, 97] width 20 height 3
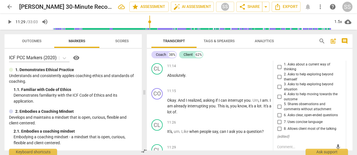
click at [303, 56] on div "7.Awareness" at bounding box center [296, 53] width 24 height 5
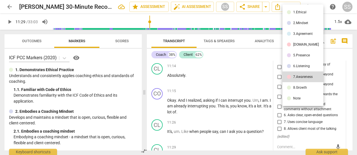
click at [302, 53] on li "5.Presence" at bounding box center [303, 55] width 41 height 11
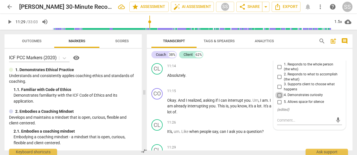
drag, startPoint x: 279, startPoint y: 105, endPoint x: 274, endPoint y: 98, distance: 9.2
click at [279, 98] on input "4. Demonstrates curiosity" at bounding box center [279, 95] width 9 height 7
checkbox input "true"
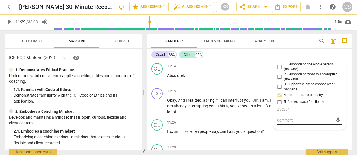
click at [292, 125] on div "mic" at bounding box center [309, 120] width 65 height 9
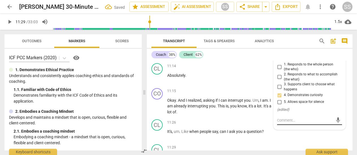
click at [295, 123] on textarea at bounding box center [305, 119] width 56 height 5
type textarea "c"
type textarea "co"
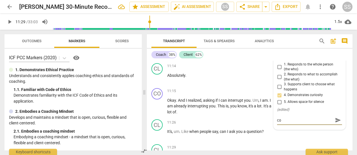
type textarea "coa"
type textarea "co"
type textarea "c"
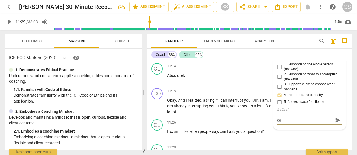
type textarea "c"
type textarea "C"
type textarea "Co"
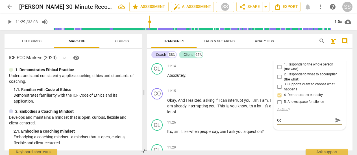
type textarea "Coa"
type textarea "Coac"
type textarea "Coach"
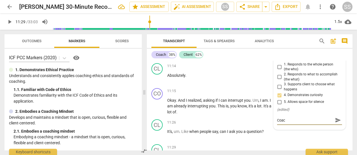
type textarea "Coach"
type textarea "Coach d"
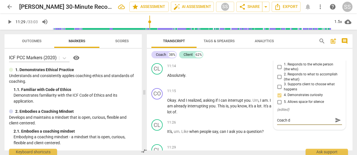
type textarea "Coach di"
click at [319, 128] on textarea "Coach did a good job interrupting the client" at bounding box center [305, 122] width 56 height 11
click at [313, 128] on textarea "Coach did a good job interrupting the client" at bounding box center [305, 122] width 56 height 11
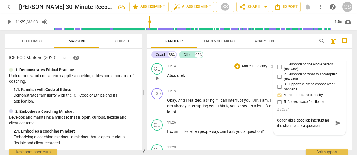
click at [245, 78] on p "Absolutely ." at bounding box center [219, 75] width 105 height 6
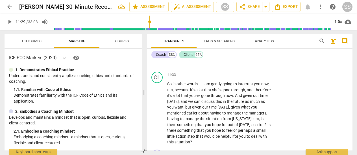
scroll to position [1568, 0]
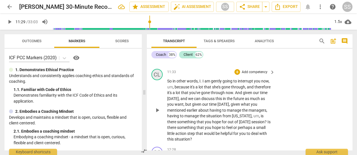
click at [157, 80] on div "CL" at bounding box center [157, 74] width 11 height 11
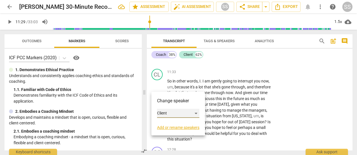
click at [194, 115] on div "Client" at bounding box center [178, 113] width 42 height 9
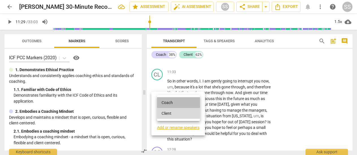
click at [174, 102] on li "Coach" at bounding box center [178, 102] width 43 height 11
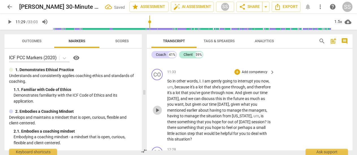
click at [158, 113] on span "play_arrow" at bounding box center [157, 110] width 7 height 7
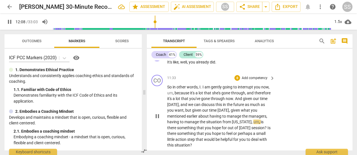
scroll to position [1561, 0]
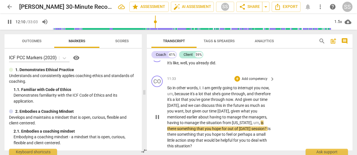
click at [262, 81] on p "Add competency" at bounding box center [254, 78] width 27 height 5
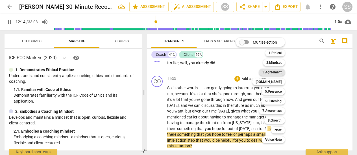
click at [279, 72] on b "3.Agreement" at bounding box center [272, 72] width 19 height 7
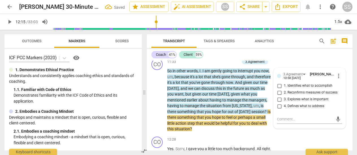
scroll to position [1579, 0]
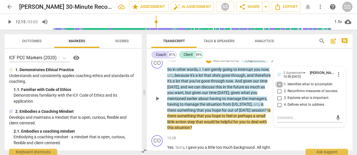
click at [278, 88] on input "1. Identifies what to accomplish" at bounding box center [279, 84] width 9 height 7
click at [291, 55] on div "CO play_arrow pause 11:29 + Add competency keyboard_arrow_right It's like , wel…" at bounding box center [250, 42] width 206 height 25
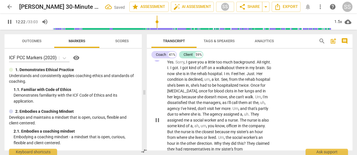
scroll to position [1664, 0]
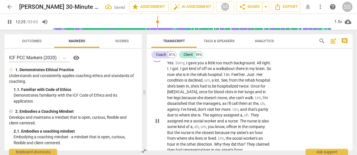
click at [156, 124] on span "pause" at bounding box center [157, 120] width 7 height 7
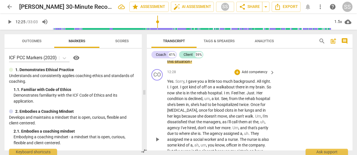
scroll to position [1645, 0]
click at [159, 81] on div "CO" at bounding box center [157, 75] width 11 height 11
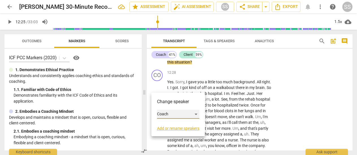
click at [196, 114] on div "Coach" at bounding box center [178, 113] width 42 height 9
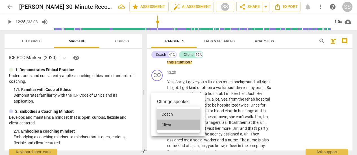
click at [178, 124] on li "Client" at bounding box center [178, 124] width 43 height 11
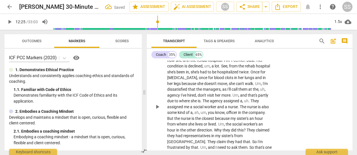
scroll to position [1679, 0]
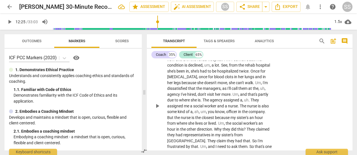
drag, startPoint x: 159, startPoint y: 114, endPoint x: 191, endPoint y: 105, distance: 32.4
click at [159, 109] on span "play_arrow" at bounding box center [157, 105] width 7 height 7
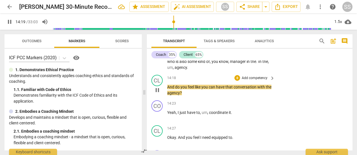
scroll to position [1775, 0]
click at [154, 93] on span "pause" at bounding box center [157, 89] width 9 height 7
click at [160, 86] on div "CL" at bounding box center [157, 79] width 11 height 11
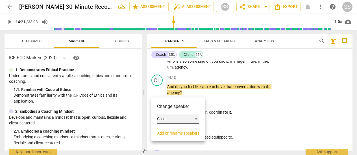
click at [197, 118] on div "Client" at bounding box center [178, 118] width 42 height 9
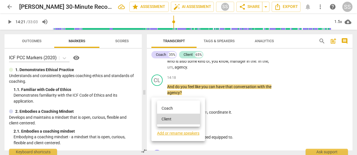
click at [186, 109] on li "Coach" at bounding box center [178, 108] width 43 height 11
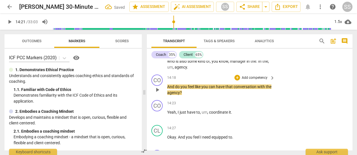
click at [251, 80] on p "Add competency" at bounding box center [254, 77] width 27 height 5
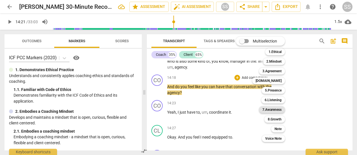
click at [280, 107] on b "7.Awareness" at bounding box center [272, 109] width 19 height 7
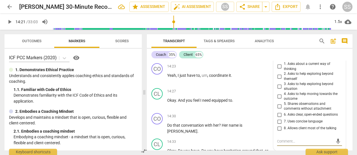
scroll to position [1812, 0]
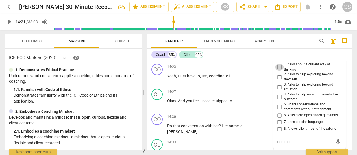
click at [278, 70] on input "1. Asks about a current way of thinking" at bounding box center [279, 67] width 9 height 7
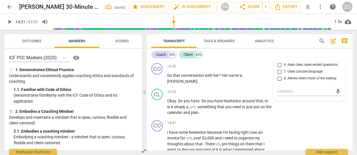
scroll to position [1864, 0]
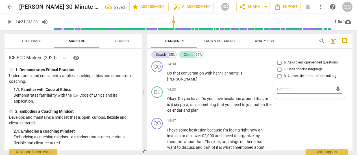
click at [288, 92] on textarea at bounding box center [305, 88] width 56 height 5
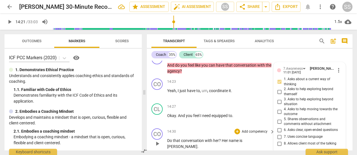
scroll to position [1795, 0]
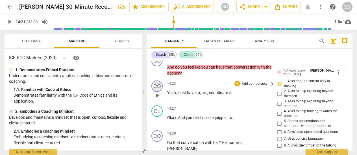
click at [160, 92] on div "CO" at bounding box center [157, 85] width 11 height 11
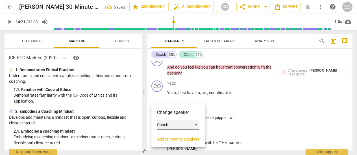
click at [196, 123] on div "Coach" at bounding box center [178, 124] width 42 height 9
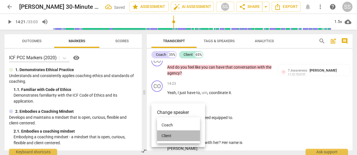
drag, startPoint x: 175, startPoint y: 135, endPoint x: 180, endPoint y: 127, distance: 9.9
click at [175, 135] on li "Client" at bounding box center [178, 135] width 43 height 11
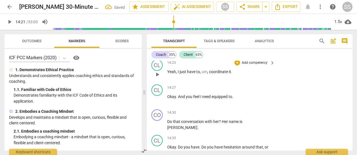
scroll to position [1815, 0]
click at [160, 96] on div "CL" at bounding box center [157, 90] width 11 height 11
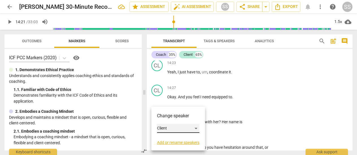
click at [198, 127] on div "Client" at bounding box center [178, 128] width 42 height 9
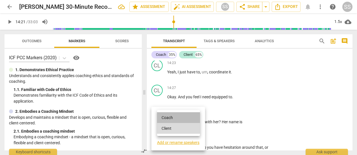
click at [177, 117] on li "Coach" at bounding box center [178, 117] width 43 height 11
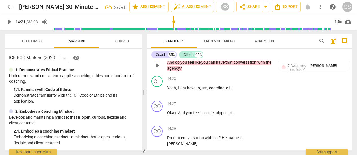
scroll to position [1799, 0]
click at [158, 69] on span "play_arrow" at bounding box center [157, 65] width 7 height 7
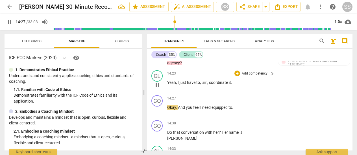
scroll to position [1816, 0]
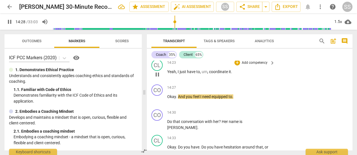
click at [159, 78] on span "pause" at bounding box center [157, 74] width 7 height 7
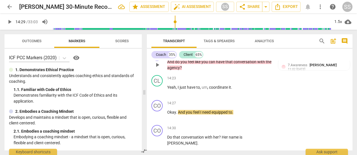
scroll to position [1801, 0]
click at [158, 68] on span "play_arrow" at bounding box center [157, 64] width 7 height 7
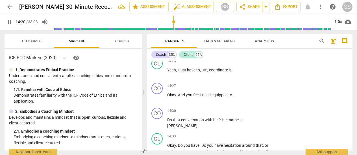
scroll to position [1818, 0]
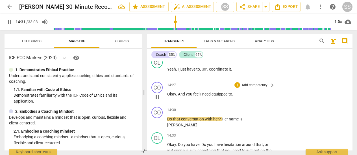
click at [158, 100] on span "pause" at bounding box center [157, 96] width 7 height 7
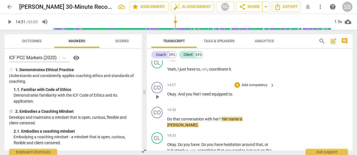
click at [256, 88] on p "Add competency" at bounding box center [254, 85] width 27 height 5
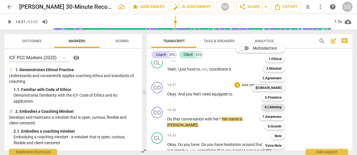
click at [279, 104] on b "6.Listening" at bounding box center [273, 106] width 17 height 7
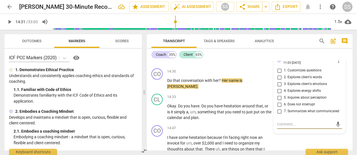
scroll to position [1856, 0]
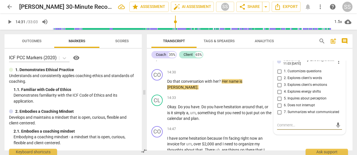
click at [281, 81] on input "2. Explores client's words" at bounding box center [279, 78] width 9 height 7
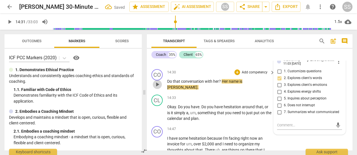
drag, startPoint x: 155, startPoint y: 93, endPoint x: 160, endPoint y: 92, distance: 4.2
click at [155, 88] on span "play_arrow" at bounding box center [157, 84] width 7 height 7
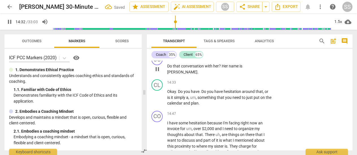
scroll to position [1871, 0]
click at [156, 73] on span "pause" at bounding box center [157, 69] width 7 height 7
click at [160, 66] on div "CO" at bounding box center [157, 59] width 11 height 11
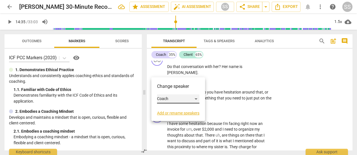
click at [196, 99] on div "Coach" at bounding box center [178, 98] width 42 height 9
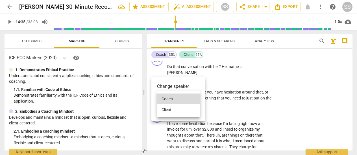
drag, startPoint x: 181, startPoint y: 108, endPoint x: 179, endPoint y: 105, distance: 4.3
click at [181, 108] on li "Client" at bounding box center [178, 109] width 43 height 11
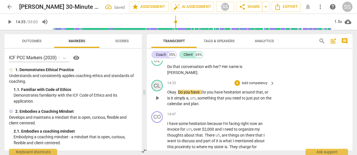
click at [160, 91] on div "CL" at bounding box center [157, 85] width 11 height 11
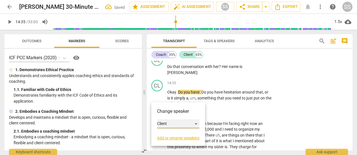
click at [196, 123] on div "Client" at bounding box center [178, 123] width 42 height 9
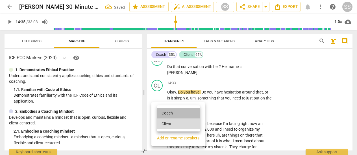
click at [175, 112] on li "Coach" at bounding box center [178, 112] width 43 height 11
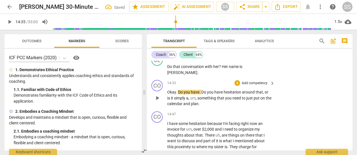
click at [157, 101] on span "play_arrow" at bounding box center [157, 97] width 7 height 7
click at [159, 101] on span "pause" at bounding box center [157, 97] width 7 height 7
click at [252, 86] on p "Add competency" at bounding box center [254, 83] width 27 height 5
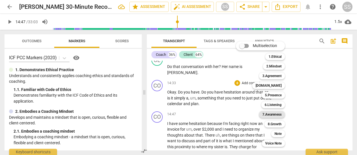
click at [276, 111] on b "7.Awareness" at bounding box center [272, 114] width 19 height 7
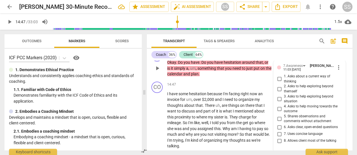
scroll to position [1892, 0]
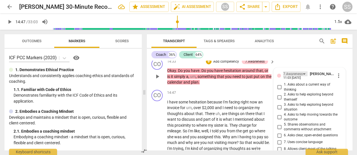
click at [304, 76] on div "7.Awareness" at bounding box center [296, 73] width 24 height 5
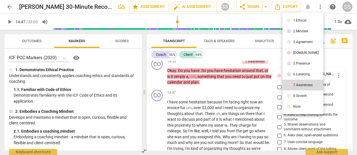
click at [303, 73] on div "6.Listening" at bounding box center [301, 73] width 17 height 3
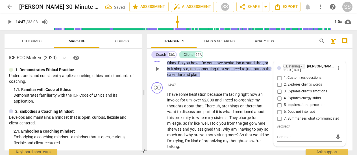
scroll to position [1901, 0]
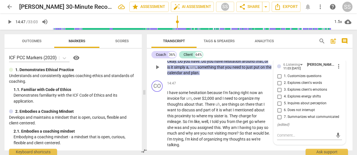
click at [279, 79] on input "1. Customizes questions" at bounding box center [279, 76] width 9 height 7
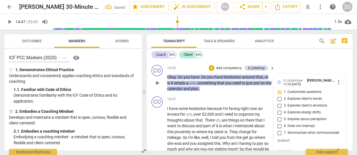
scroll to position [1885, 0]
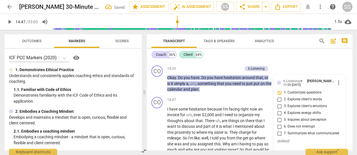
click at [269, 61] on p "Do that conversation with her ? Her name is [PERSON_NAME] ." at bounding box center [219, 55] width 105 height 12
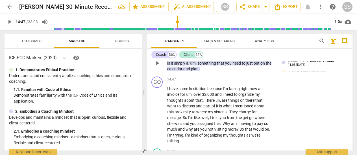
scroll to position [1906, 0]
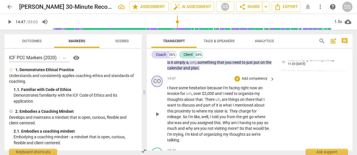
click at [158, 87] on div "CO" at bounding box center [157, 80] width 11 height 11
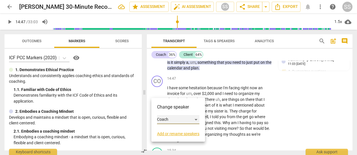
click at [197, 118] on div "Coach" at bounding box center [178, 119] width 42 height 9
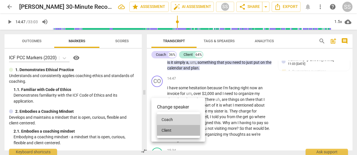
click at [178, 132] on li "Client" at bounding box center [178, 130] width 43 height 11
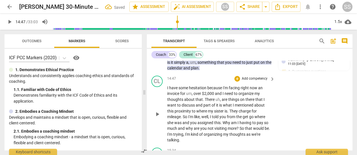
click at [157, 117] on span "play_arrow" at bounding box center [157, 114] width 7 height 7
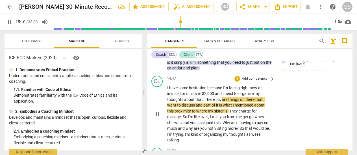
click at [157, 117] on span "pause" at bounding box center [157, 114] width 7 height 7
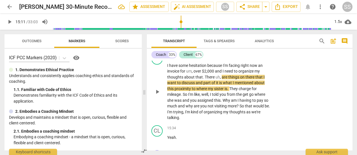
scroll to position [1929, 0]
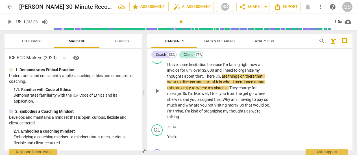
click at [157, 94] on span "play_arrow" at bounding box center [157, 90] width 7 height 7
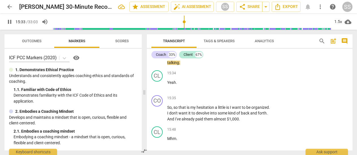
scroll to position [1984, 0]
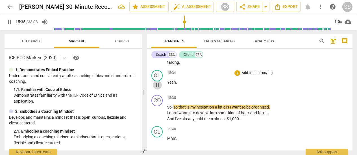
click at [156, 88] on span "pause" at bounding box center [157, 84] width 7 height 7
click at [157, 81] on div "CL" at bounding box center [157, 75] width 11 height 11
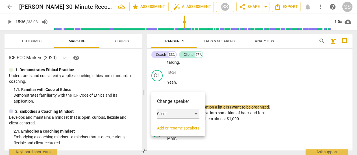
click at [194, 112] on div "Client" at bounding box center [178, 113] width 42 height 9
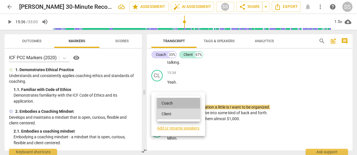
click at [186, 103] on li "Coach" at bounding box center [178, 103] width 43 height 11
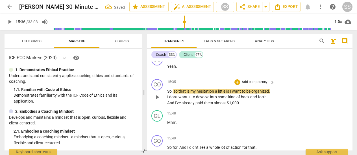
scroll to position [2003, 0]
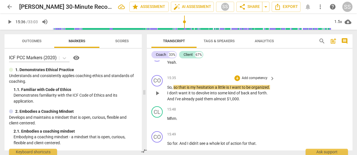
click at [158, 96] on span "play_arrow" at bounding box center [157, 93] width 7 height 7
click at [158, 96] on span "pause" at bounding box center [157, 93] width 7 height 7
click at [158, 86] on div "CO" at bounding box center [157, 80] width 11 height 11
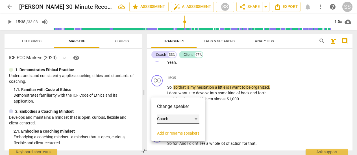
click at [196, 118] on div "Coach" at bounding box center [178, 118] width 42 height 9
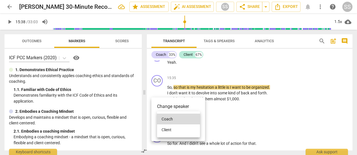
drag, startPoint x: 172, startPoint y: 127, endPoint x: 175, endPoint y: 124, distance: 3.8
click at [172, 127] on li "Client" at bounding box center [178, 129] width 43 height 11
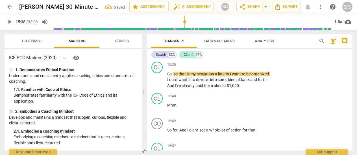
scroll to position [2018, 0]
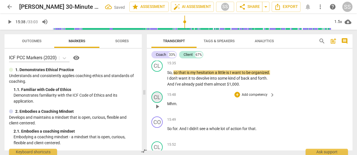
click at [161, 103] on div "CL" at bounding box center [157, 96] width 11 height 11
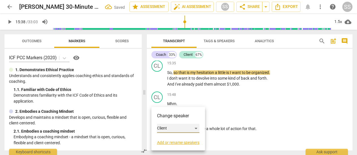
click at [166, 125] on div "Client" at bounding box center [178, 128] width 42 height 9
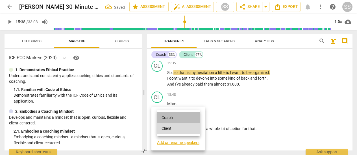
click at [166, 116] on li "Coach" at bounding box center [178, 117] width 43 height 11
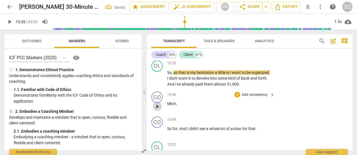
click at [160, 110] on span "play_arrow" at bounding box center [157, 106] width 7 height 7
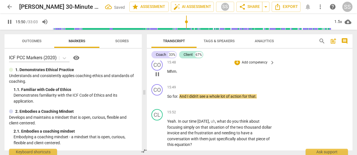
scroll to position [2051, 0]
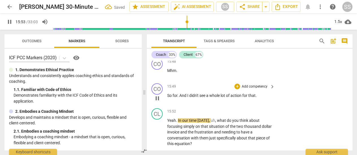
click at [161, 101] on span "pause" at bounding box center [157, 98] width 9 height 7
click at [163, 94] on div "CO" at bounding box center [157, 88] width 11 height 11
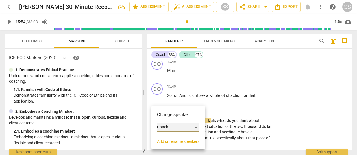
click at [195, 127] on div "Coach" at bounding box center [178, 126] width 42 height 9
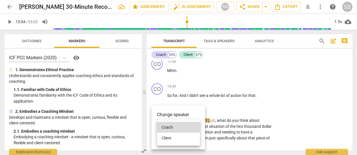
click at [183, 137] on li "Client" at bounding box center [178, 137] width 43 height 11
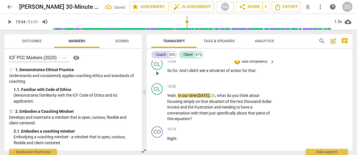
scroll to position [2083, 0]
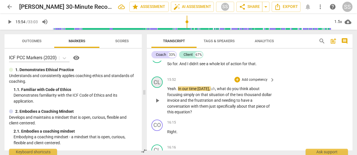
click at [156, 88] on div "CL" at bounding box center [157, 81] width 11 height 11
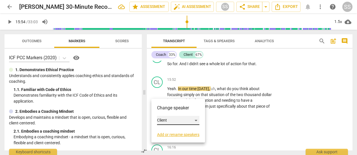
click at [194, 120] on div "Client" at bounding box center [178, 120] width 42 height 9
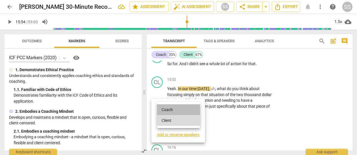
click at [182, 111] on li "Coach" at bounding box center [178, 109] width 43 height 11
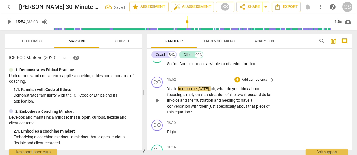
click at [157, 104] on span "play_arrow" at bounding box center [157, 100] width 7 height 7
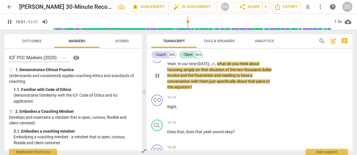
scroll to position [2108, 0]
click at [157, 113] on span "pause" at bounding box center [157, 109] width 7 height 7
click at [249, 57] on p "Add competency" at bounding box center [254, 54] width 27 height 5
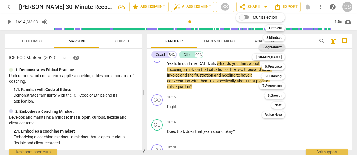
click at [279, 46] on b "3.Agreement" at bounding box center [272, 47] width 19 height 7
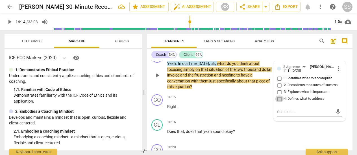
click at [277, 102] on input "4. Defines what to address" at bounding box center [279, 98] width 9 height 7
click at [158, 113] on span "play_arrow" at bounding box center [157, 109] width 7 height 7
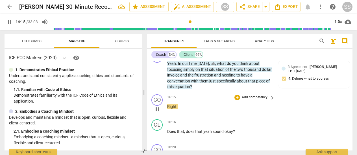
click at [158, 113] on span "pause" at bounding box center [157, 109] width 7 height 7
click at [159, 105] on div "CO" at bounding box center [157, 99] width 11 height 11
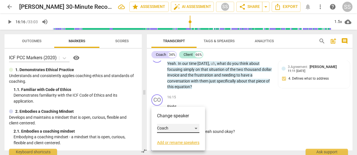
click at [196, 128] on div "Coach" at bounding box center [178, 128] width 42 height 9
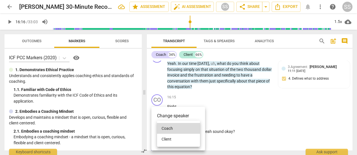
click at [176, 137] on li "Client" at bounding box center [178, 138] width 43 height 11
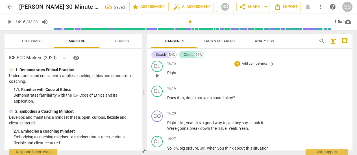
scroll to position [2141, 0]
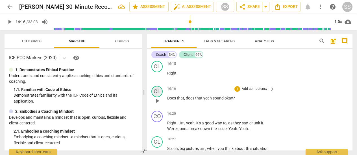
click at [161, 97] on div "CL" at bounding box center [157, 91] width 11 height 11
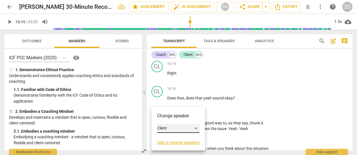
click at [196, 129] on div "Client" at bounding box center [178, 128] width 42 height 9
click at [176, 115] on li "Coach" at bounding box center [178, 117] width 43 height 11
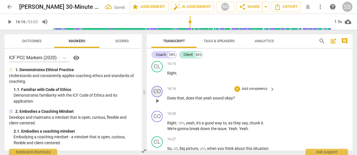
click at [159, 97] on div "CO" at bounding box center [157, 91] width 11 height 11
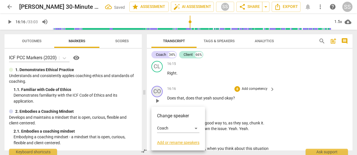
click at [159, 102] on div at bounding box center [178, 77] width 357 height 155
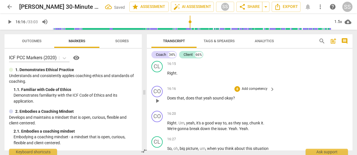
click at [159, 104] on span "play_arrow" at bounding box center [157, 100] width 7 height 7
click at [159, 104] on span "pause" at bounding box center [157, 100] width 7 height 7
click at [272, 92] on span "keyboard_arrow_right" at bounding box center [272, 89] width 7 height 7
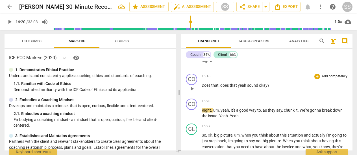
click at [330, 79] on p "Add competency" at bounding box center [334, 76] width 27 height 5
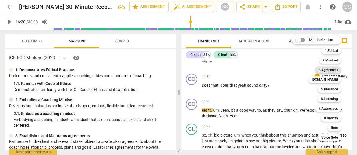
click at [333, 69] on b "3.Agreement" at bounding box center [328, 69] width 19 height 7
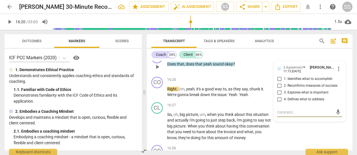
scroll to position [2176, 0]
click at [278, 89] on input "2. Reconfirms measures of success" at bounding box center [279, 85] width 9 height 7
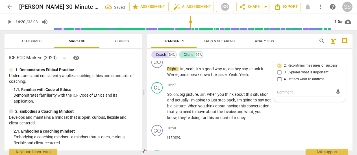
scroll to position [2194, 0]
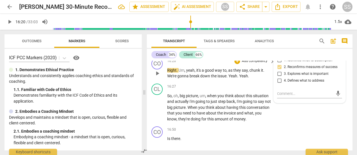
click at [158, 77] on span "play_arrow" at bounding box center [157, 73] width 7 height 7
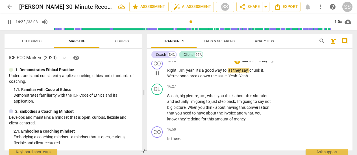
click at [158, 77] on span "pause" at bounding box center [157, 73] width 7 height 7
click at [162, 69] on div "CO" at bounding box center [157, 63] width 11 height 11
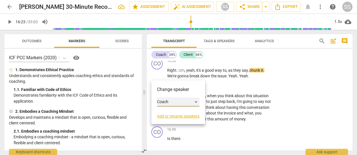
click at [196, 101] on div "Coach" at bounding box center [178, 101] width 42 height 9
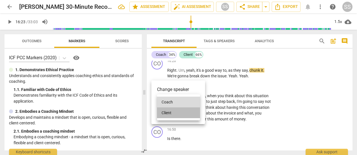
click at [179, 112] on li "Client" at bounding box center [178, 112] width 43 height 11
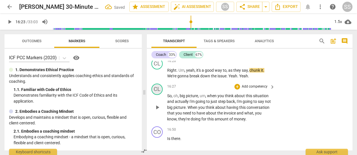
click at [157, 95] on div "CL" at bounding box center [157, 88] width 11 height 11
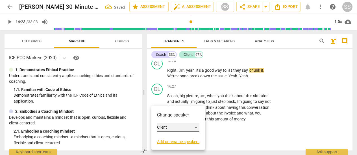
click at [196, 125] on div "Client" at bounding box center [178, 127] width 42 height 9
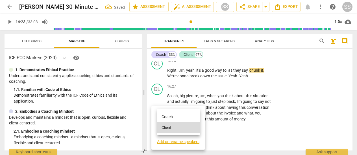
click at [186, 117] on li "Coach" at bounding box center [178, 116] width 43 height 11
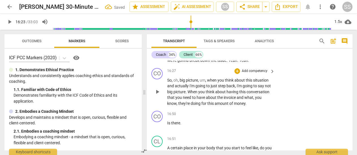
scroll to position [2209, 0]
click at [158, 96] on span "play_arrow" at bounding box center [157, 92] width 7 height 7
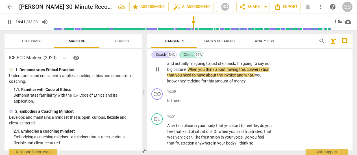
scroll to position [2232, 0]
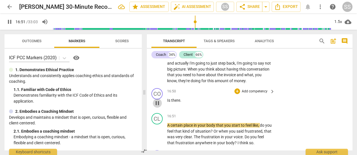
click at [157, 106] on span "pause" at bounding box center [157, 103] width 7 height 7
click at [157, 106] on span "play_arrow" at bounding box center [157, 103] width 7 height 7
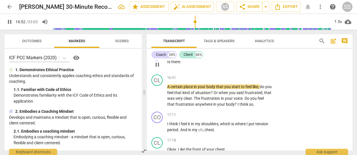
scroll to position [2275, 0]
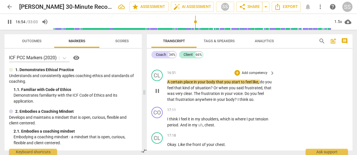
click at [160, 94] on span "pause" at bounding box center [157, 90] width 7 height 7
click at [160, 81] on div "CL" at bounding box center [157, 75] width 11 height 11
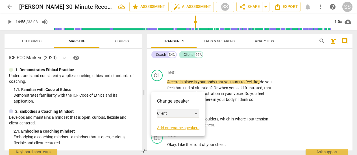
click at [199, 113] on div "Client" at bounding box center [178, 113] width 42 height 9
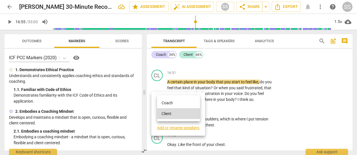
click at [185, 103] on li "Coach" at bounding box center [178, 102] width 43 height 11
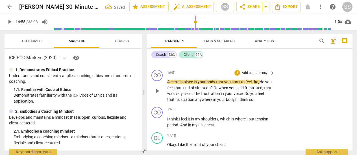
click at [258, 75] on p "Add competency" at bounding box center [254, 72] width 27 height 5
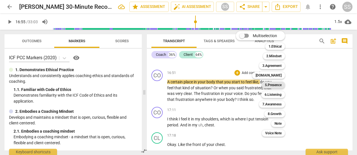
click at [278, 83] on b "5.Presence" at bounding box center [273, 84] width 17 height 7
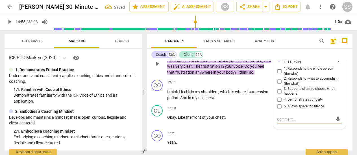
scroll to position [2301, 0]
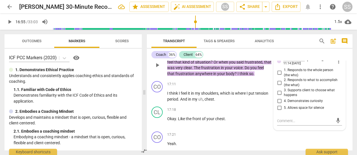
click at [301, 62] on div "5.Presence" at bounding box center [294, 59] width 21 height 5
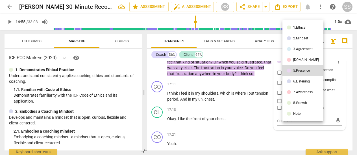
click at [303, 81] on div "6.Listening" at bounding box center [301, 80] width 17 height 3
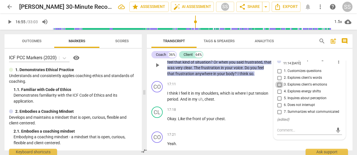
click at [280, 88] on input "3. Explores client's emotions" at bounding box center [279, 84] width 9 height 7
click at [290, 57] on div "Coach 36% Client 64%" at bounding box center [250, 55] width 197 height 10
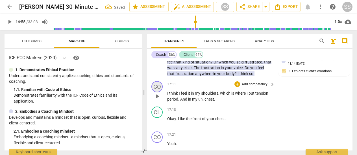
click at [160, 92] on div "CO" at bounding box center [157, 86] width 11 height 11
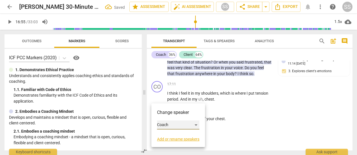
click at [196, 124] on div "Coach" at bounding box center [178, 124] width 42 height 9
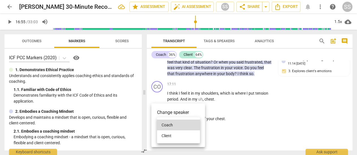
click at [185, 135] on li "Client" at bounding box center [178, 135] width 43 height 11
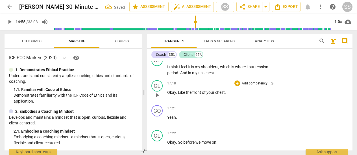
scroll to position [2329, 0]
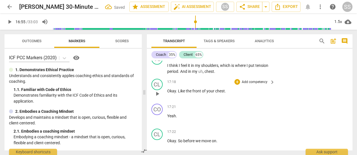
click at [159, 97] on span "play_arrow" at bounding box center [157, 93] width 7 height 7
click at [159, 97] on span "pause" at bounding box center [157, 93] width 7 height 7
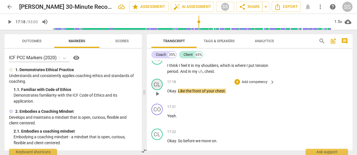
click at [160, 90] on div "CL" at bounding box center [157, 84] width 11 height 11
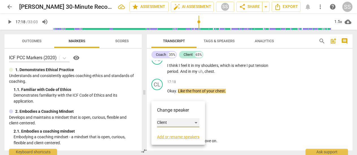
click at [167, 123] on div "Client" at bounding box center [178, 122] width 42 height 9
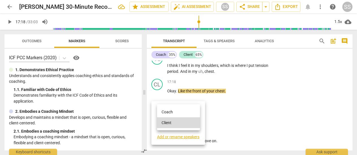
click at [168, 110] on li "Coach" at bounding box center [178, 111] width 43 height 11
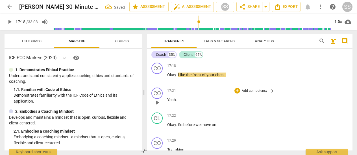
scroll to position [2349, 0]
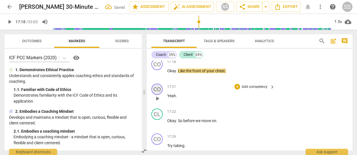
click at [159, 95] on div "CO" at bounding box center [157, 88] width 11 height 11
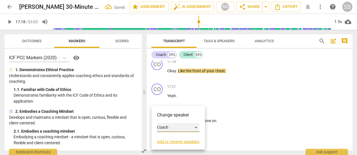
click at [195, 127] on div "Coach" at bounding box center [178, 127] width 42 height 9
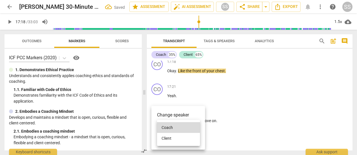
click at [183, 137] on li "Client" at bounding box center [178, 138] width 43 height 11
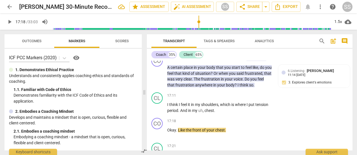
scroll to position [2291, 0]
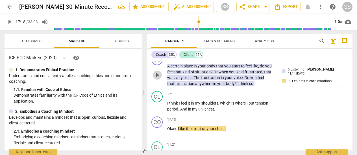
click at [160, 78] on span "play_arrow" at bounding box center [157, 75] width 7 height 7
click at [156, 78] on span "pause" at bounding box center [157, 75] width 7 height 7
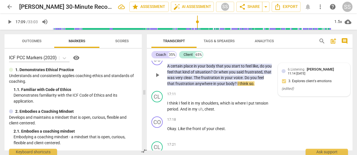
click at [296, 91] on div "( edited )" at bounding box center [314, 88] width 65 height 5
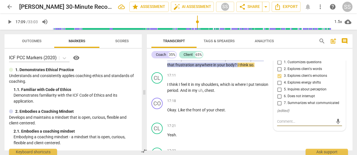
scroll to position [2313, 0]
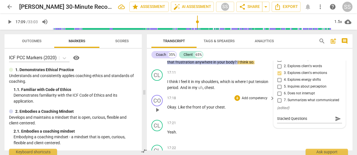
click at [258, 110] on p "Okay . Like the front of your chest ." at bounding box center [219, 107] width 105 height 6
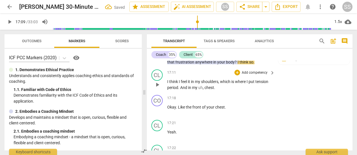
click at [159, 88] on span "play_arrow" at bounding box center [157, 84] width 7 height 7
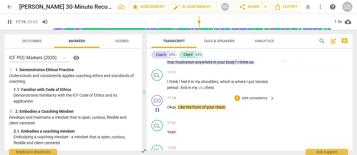
click at [158, 113] on span "pause" at bounding box center [157, 109] width 7 height 7
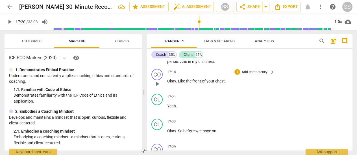
scroll to position [2345, 0]
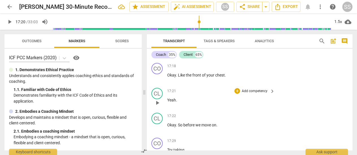
click at [158, 106] on span "play_arrow" at bounding box center [157, 102] width 7 height 7
click at [158, 106] on span "pause" at bounding box center [157, 102] width 7 height 7
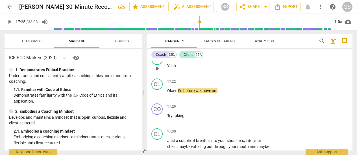
scroll to position [2382, 0]
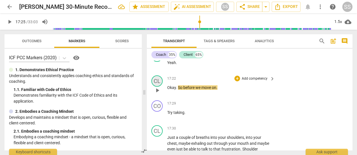
click at [159, 87] on div "CL" at bounding box center [157, 80] width 11 height 11
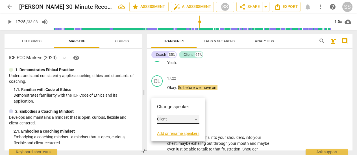
click at [199, 117] on div "Client" at bounding box center [178, 118] width 42 height 9
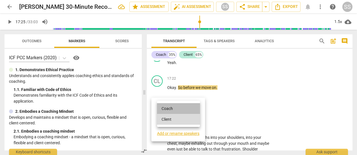
click at [173, 105] on li "Coach" at bounding box center [178, 108] width 43 height 11
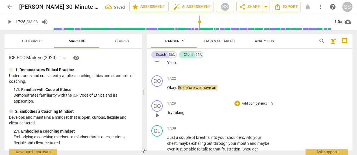
click at [157, 118] on span "play_arrow" at bounding box center [157, 115] width 7 height 7
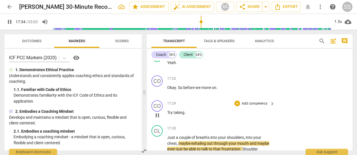
scroll to position [2473, 0]
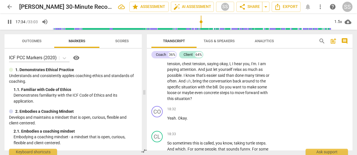
click at [157, 117] on div "CO" at bounding box center [157, 111] width 11 height 11
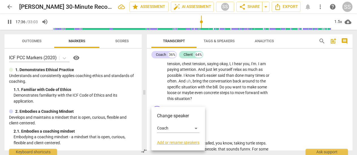
click at [239, 115] on div at bounding box center [178, 77] width 357 height 155
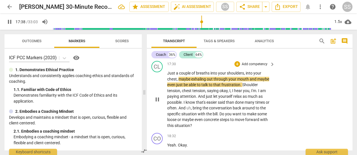
scroll to position [2445, 0]
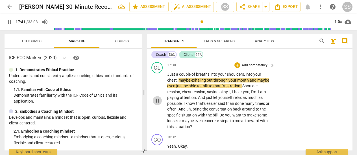
drag, startPoint x: 157, startPoint y: 110, endPoint x: 159, endPoint y: 96, distance: 14.6
click at [157, 104] on span "pause" at bounding box center [157, 100] width 7 height 7
click at [158, 73] on div "CL" at bounding box center [157, 67] width 11 height 11
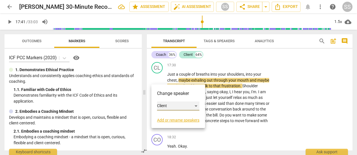
click at [196, 105] on div "Client" at bounding box center [178, 105] width 42 height 9
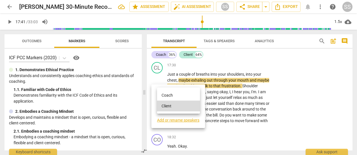
click at [178, 94] on li "Coach" at bounding box center [178, 95] width 43 height 11
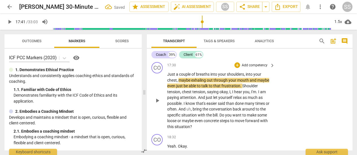
click at [156, 104] on span "play_arrow" at bounding box center [157, 100] width 7 height 7
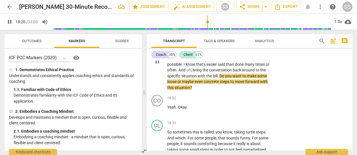
scroll to position [2484, 0]
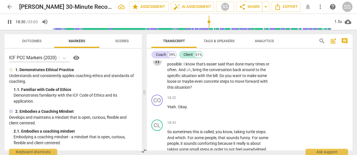
click at [158, 64] on span "pause" at bounding box center [157, 61] width 7 height 7
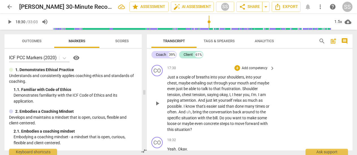
scroll to position [2443, 0]
click at [256, 70] on p "Add competency" at bounding box center [254, 67] width 27 height 5
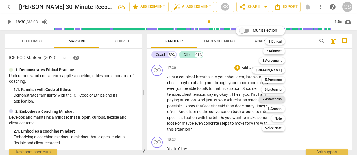
click at [277, 98] on b "7.Awareness" at bounding box center [272, 99] width 19 height 7
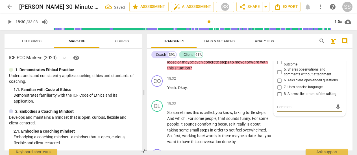
scroll to position [2500, 0]
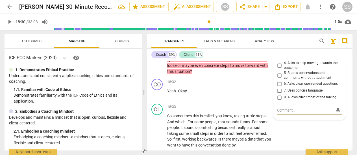
click at [279, 69] on input "4. Asks to help moving towards the outcome" at bounding box center [279, 65] width 9 height 7
click at [288, 113] on textarea at bounding box center [305, 109] width 56 height 5
click at [208, 88] on div "CO play_arrow pause 18:32 + Add competency keyboard_arrow_right Yeah . Okay ." at bounding box center [250, 88] width 206 height 25
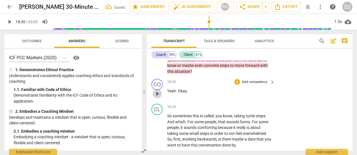
click at [157, 97] on span "play_arrow" at bounding box center [157, 93] width 7 height 7
click at [157, 97] on span "pause" at bounding box center [157, 93] width 7 height 7
click at [159, 90] on div "CO" at bounding box center [157, 84] width 11 height 11
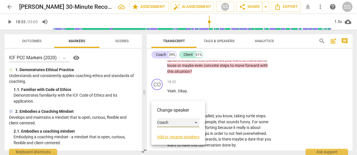
click at [199, 122] on div "Coach" at bounding box center [178, 122] width 42 height 9
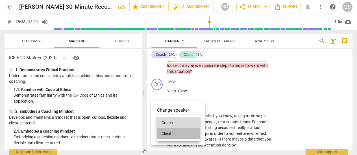
click at [176, 134] on li "Client" at bounding box center [178, 133] width 43 height 11
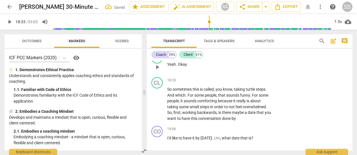
scroll to position [2526, 0]
click at [157, 88] on div "CL" at bounding box center [157, 82] width 11 height 11
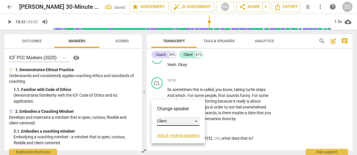
click at [198, 120] on div "Client" at bounding box center [178, 120] width 42 height 9
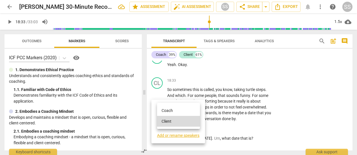
click at [174, 109] on li "Coach" at bounding box center [178, 110] width 43 height 11
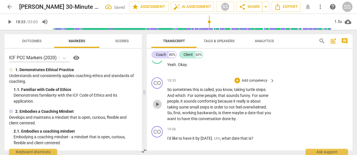
click at [159, 107] on span "play_arrow" at bounding box center [157, 104] width 7 height 7
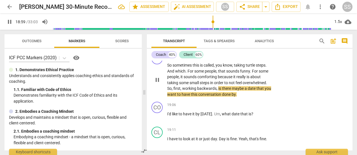
scroll to position [2543, 0]
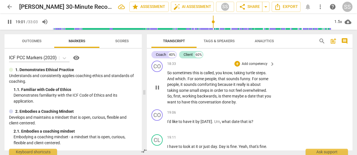
click at [156, 91] on span "pause" at bounding box center [157, 87] width 7 height 7
click at [253, 66] on p "Add competency" at bounding box center [254, 63] width 27 height 5
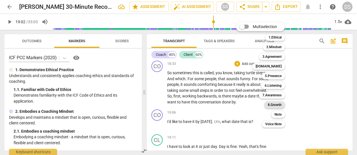
click at [276, 103] on b "8.Growth" at bounding box center [275, 104] width 14 height 7
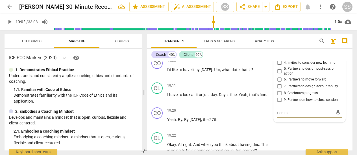
scroll to position [2594, 0]
click at [268, 59] on div "Coach 40% Client 60%" at bounding box center [250, 55] width 197 height 10
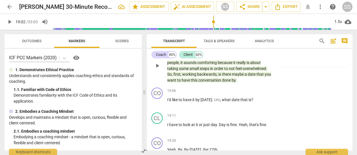
scroll to position [2564, 0]
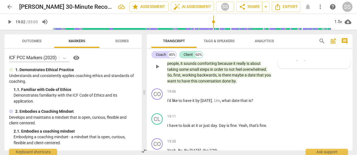
click at [310, 57] on span "[PERSON_NAME]" at bounding box center [317, 55] width 27 height 4
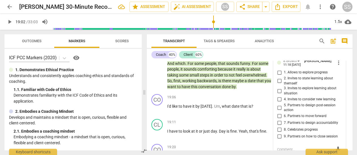
scroll to position [2558, 0]
click at [299, 63] on div "8.Growth" at bounding box center [293, 61] width 19 height 5
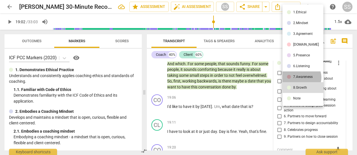
click at [302, 77] on div "7.Awareness" at bounding box center [303, 76] width 20 height 3
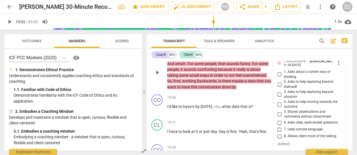
click at [308, 109] on span "4. Asks to help moving towards the outcome" at bounding box center [312, 104] width 56 height 10
click at [284, 107] on input "4. Asks to help moving towards the outcome" at bounding box center [279, 104] width 9 height 7
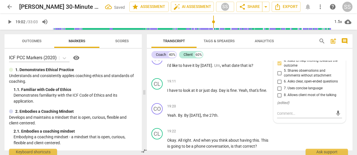
scroll to position [2599, 0]
click at [307, 116] on textarea at bounding box center [305, 112] width 56 height 5
click at [159, 114] on div "CO" at bounding box center [157, 108] width 11 height 11
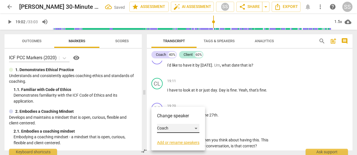
click at [199, 127] on div "Coach" at bounding box center [178, 128] width 42 height 9
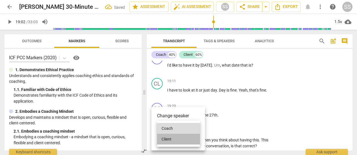
drag, startPoint x: 182, startPoint y: 138, endPoint x: 179, endPoint y: 136, distance: 3.5
click at [182, 138] on li "Client" at bounding box center [178, 138] width 43 height 11
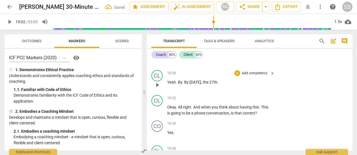
scroll to position [2632, 0]
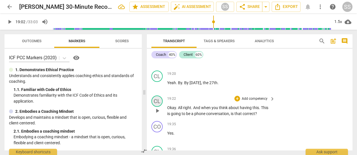
click at [160, 107] on div "CL" at bounding box center [157, 100] width 11 height 11
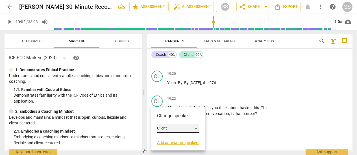
click at [197, 127] on div "Client" at bounding box center [178, 128] width 42 height 9
click at [183, 116] on li "Coach" at bounding box center [178, 117] width 43 height 11
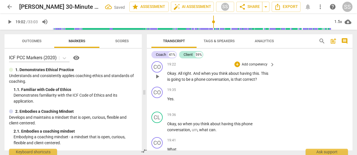
scroll to position [2667, 0]
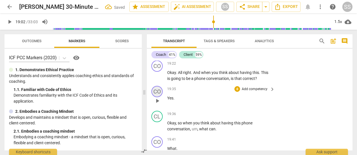
click at [159, 97] on div "CO" at bounding box center [157, 91] width 11 height 11
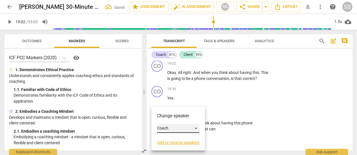
click at [196, 126] on div "Coach" at bounding box center [178, 128] width 42 height 9
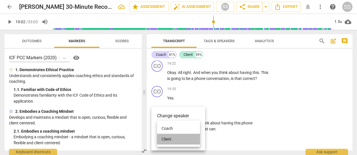
drag, startPoint x: 177, startPoint y: 137, endPoint x: 181, endPoint y: 132, distance: 6.4
click at [177, 137] on li "Client" at bounding box center [178, 138] width 43 height 11
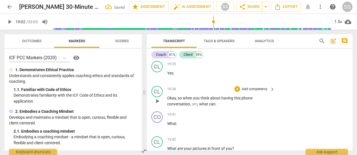
scroll to position [2690, 0]
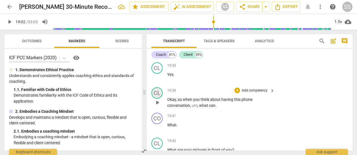
click at [161, 98] on div "CL" at bounding box center [157, 92] width 11 height 11
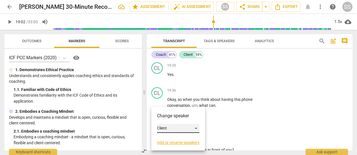
click at [196, 127] on div "Client" at bounding box center [178, 128] width 42 height 9
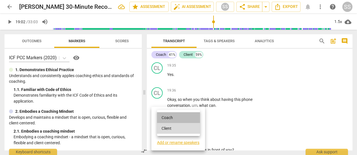
click at [176, 116] on li "Coach" at bounding box center [178, 117] width 43 height 11
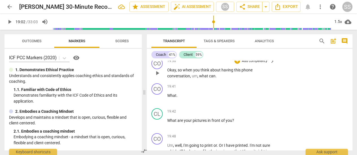
scroll to position [2719, 0]
click at [159, 77] on span "play_arrow" at bounding box center [157, 73] width 7 height 7
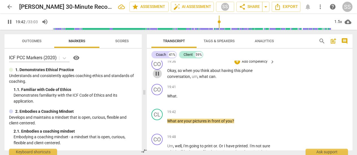
click at [159, 77] on span "pause" at bounding box center [157, 73] width 7 height 7
click at [161, 95] on div "CO" at bounding box center [157, 89] width 11 height 11
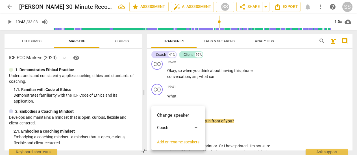
click at [160, 103] on div at bounding box center [178, 77] width 357 height 155
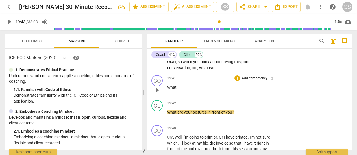
scroll to position [2742, 0]
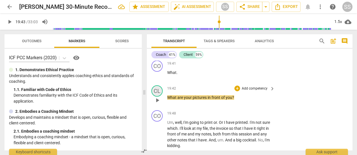
click at [160, 96] on div "CL" at bounding box center [157, 90] width 11 height 11
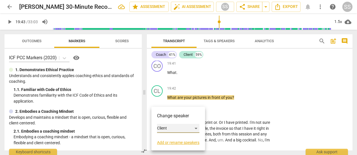
click at [197, 127] on div "Client" at bounding box center [178, 128] width 42 height 9
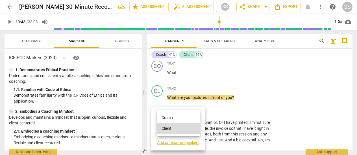
drag, startPoint x: 178, startPoint y: 116, endPoint x: 191, endPoint y: 107, distance: 15.5
click at [178, 116] on li "Coach" at bounding box center [178, 117] width 43 height 11
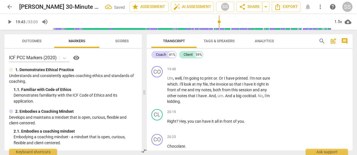
scroll to position [2788, 0]
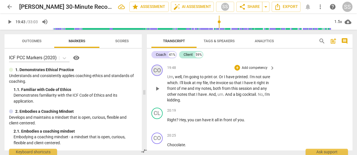
click at [159, 76] on div "CO" at bounding box center [157, 69] width 11 height 11
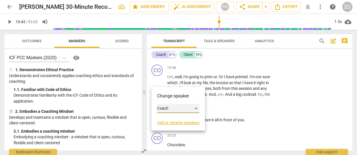
click at [197, 107] on div "Coach" at bounding box center [178, 108] width 42 height 9
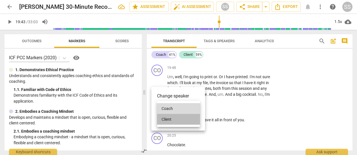
click at [185, 117] on li "Client" at bounding box center [178, 119] width 43 height 11
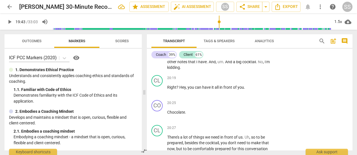
scroll to position [2821, 0]
click at [159, 86] on div "CL" at bounding box center [157, 79] width 11 height 11
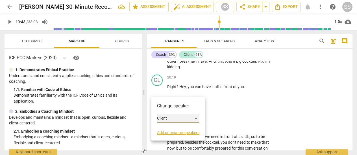
click at [196, 117] on div "Client" at bounding box center [178, 118] width 42 height 9
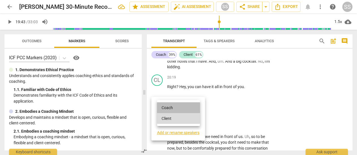
click at [173, 107] on li "Coach" at bounding box center [178, 107] width 43 height 11
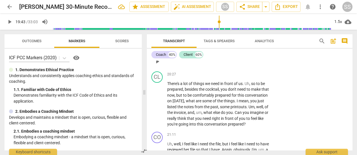
scroll to position [2873, 0]
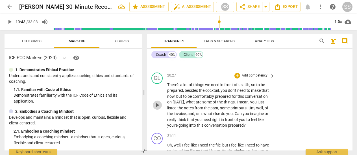
click at [159, 108] on span "play_arrow" at bounding box center [157, 104] width 7 height 7
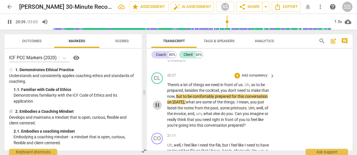
click at [159, 108] on span "pause" at bounding box center [157, 104] width 7 height 7
click at [161, 84] on div "CL" at bounding box center [157, 77] width 11 height 11
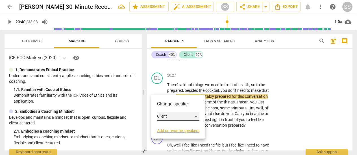
click at [172, 117] on div "Client" at bounding box center [178, 116] width 42 height 9
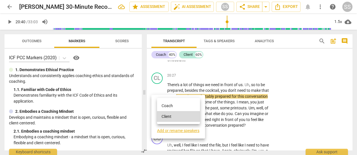
click at [173, 106] on li "Coach" at bounding box center [178, 105] width 43 height 11
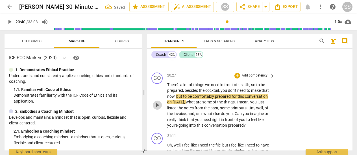
click at [158, 108] on span "play_arrow" at bounding box center [157, 104] width 7 height 7
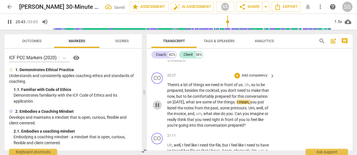
click at [158, 108] on span "pause" at bounding box center [157, 104] width 7 height 7
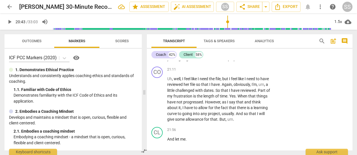
scroll to position [2939, 0]
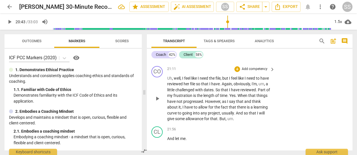
click at [157, 102] on span "play_arrow" at bounding box center [157, 98] width 7 height 7
click at [157, 102] on span "pause" at bounding box center [157, 98] width 7 height 7
click at [160, 77] on div "CO" at bounding box center [157, 71] width 11 height 11
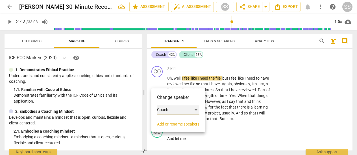
click at [195, 109] on div "Coach" at bounding box center [178, 109] width 42 height 9
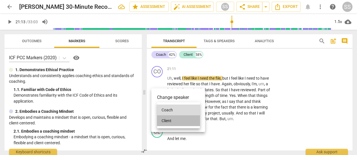
click at [177, 119] on li "Client" at bounding box center [178, 120] width 43 height 11
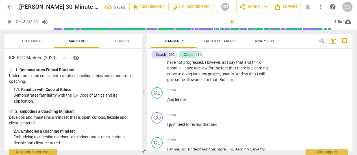
scroll to position [2979, 0]
click at [159, 105] on span "play_arrow" at bounding box center [157, 101] width 7 height 7
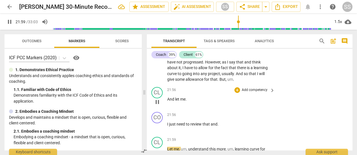
scroll to position [3075, 0]
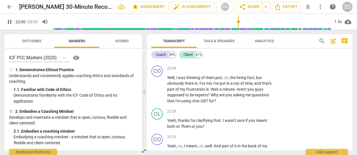
click at [158, 102] on div "play_arrow pause" at bounding box center [160, 89] width 14 height 25
click at [157, 92] on span "pause" at bounding box center [157, 89] width 7 height 7
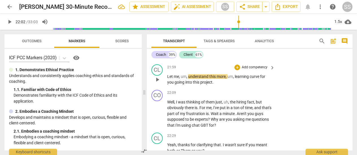
scroll to position [3046, 0]
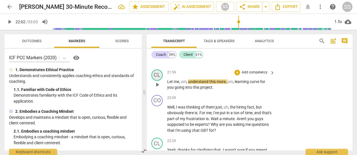
click at [161, 81] on div "CL" at bounding box center [157, 74] width 11 height 11
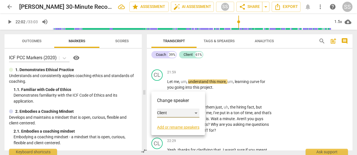
click at [168, 112] on div "Client" at bounding box center [178, 112] width 42 height 9
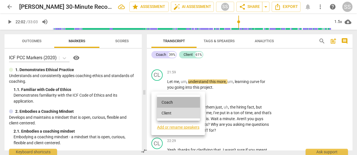
click at [170, 101] on li "Coach" at bounding box center [178, 102] width 43 height 11
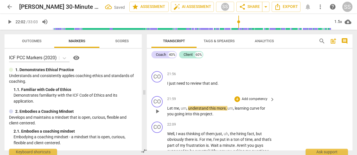
scroll to position [3019, 0]
click at [158, 90] on span "play_arrow" at bounding box center [157, 86] width 7 height 7
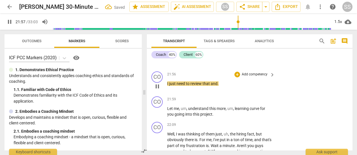
click at [158, 90] on span "pause" at bounding box center [157, 86] width 7 height 7
click at [159, 83] on div "CO" at bounding box center [157, 76] width 11 height 11
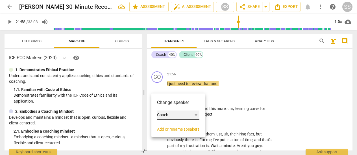
click at [198, 113] on div "Coach" at bounding box center [178, 114] width 42 height 9
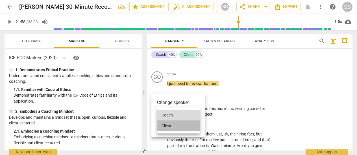
click at [180, 124] on li "Client" at bounding box center [178, 125] width 43 height 11
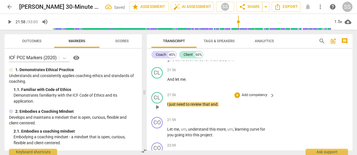
scroll to position [2999, 0]
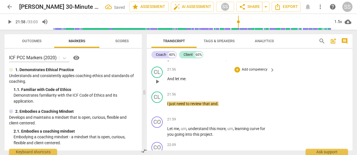
click at [156, 85] on span "play_arrow" at bounding box center [157, 81] width 7 height 7
click at [156, 85] on span "pause" at bounding box center [157, 81] width 7 height 7
click at [161, 78] on div "CL" at bounding box center [157, 71] width 11 height 11
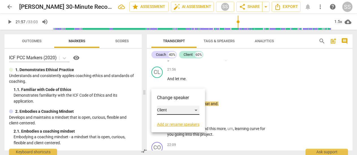
click at [197, 110] on div "Client" at bounding box center [178, 109] width 42 height 9
click at [180, 99] on li "Coach" at bounding box center [178, 99] width 43 height 11
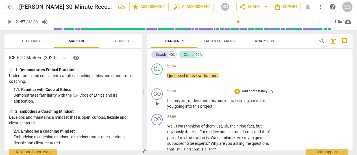
scroll to position [3028, 0]
click at [157, 107] on button "play_arrow" at bounding box center [157, 102] width 9 height 9
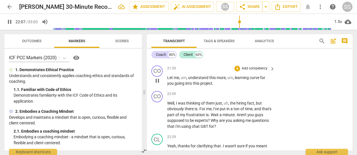
scroll to position [3054, 0]
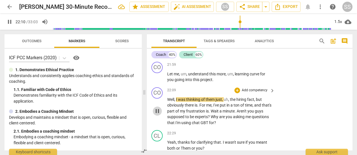
drag, startPoint x: 158, startPoint y: 122, endPoint x: 159, endPoint y: 113, distance: 9.6
click at [158, 114] on span "pause" at bounding box center [157, 110] width 7 height 7
click at [160, 98] on div "CO" at bounding box center [157, 92] width 11 height 11
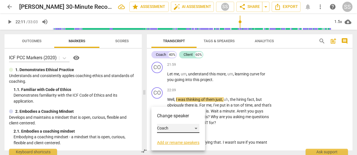
click at [196, 126] on div "Coach" at bounding box center [178, 128] width 42 height 9
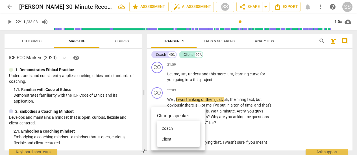
drag, startPoint x: 176, startPoint y: 137, endPoint x: 172, endPoint y: 133, distance: 6.2
click at [176, 137] on li "Client" at bounding box center [178, 138] width 43 height 11
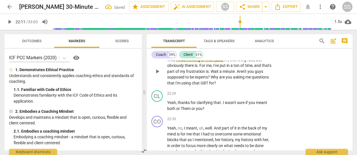
scroll to position [3095, 0]
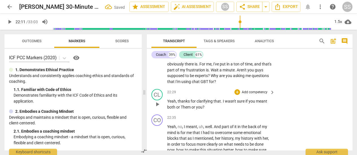
click at [157, 107] on span "play_arrow" at bounding box center [157, 104] width 7 height 7
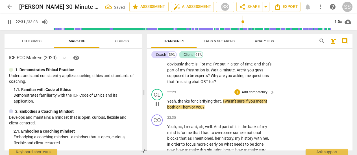
click at [157, 107] on span "pause" at bounding box center [157, 104] width 7 height 7
click at [162, 100] on div "CL" at bounding box center [157, 94] width 11 height 11
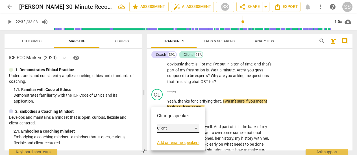
click at [197, 128] on div "Client" at bounding box center [178, 128] width 42 height 9
click at [180, 114] on li "Coach" at bounding box center [178, 117] width 43 height 11
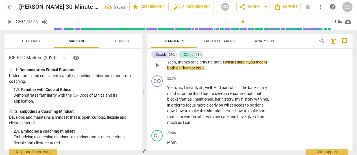
scroll to position [3134, 0]
click at [156, 108] on span "play_arrow" at bounding box center [157, 104] width 7 height 7
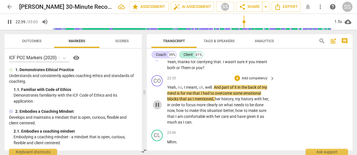
click at [156, 108] on span "pause" at bounding box center [157, 104] width 7 height 7
click at [158, 86] on div "CO" at bounding box center [157, 80] width 11 height 11
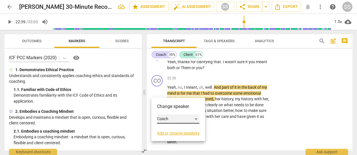
click at [195, 118] on div "Coach" at bounding box center [178, 118] width 42 height 9
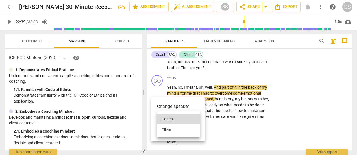
click at [182, 127] on li "Client" at bounding box center [178, 129] width 43 height 11
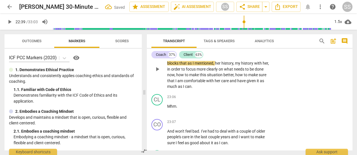
scroll to position [3170, 0]
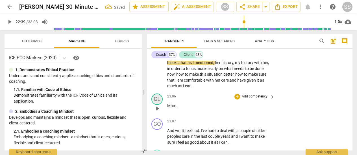
click at [160, 105] on div "CL" at bounding box center [157, 98] width 11 height 11
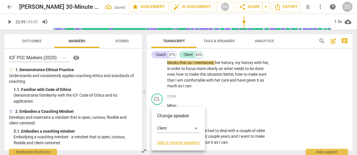
click at [229, 113] on div at bounding box center [178, 77] width 357 height 155
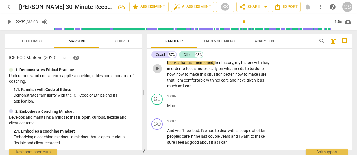
click at [157, 72] on span "play_arrow" at bounding box center [157, 68] width 7 height 7
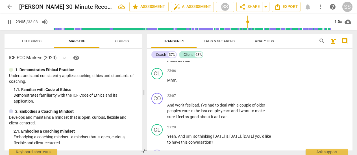
scroll to position [3198, 0]
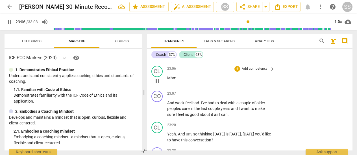
click at [158, 84] on span "pause" at bounding box center [157, 80] width 7 height 7
click at [161, 77] on div "CL" at bounding box center [157, 71] width 11 height 11
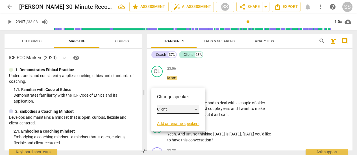
click at [194, 109] on div "Client" at bounding box center [178, 109] width 42 height 9
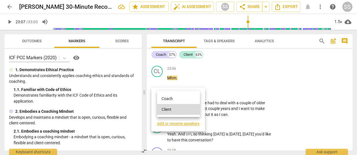
click at [172, 96] on li "Coach" at bounding box center [178, 98] width 43 height 11
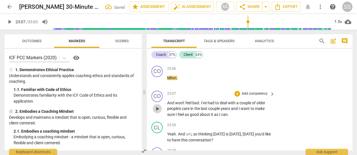
click at [158, 112] on span "play_arrow" at bounding box center [157, 108] width 7 height 7
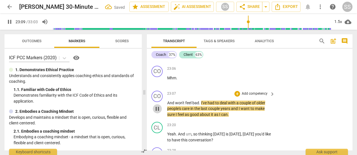
click at [158, 112] on span "pause" at bounding box center [157, 108] width 7 height 7
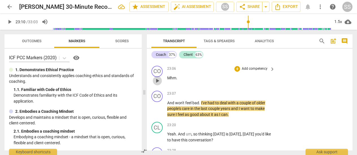
click at [158, 84] on span "play_arrow" at bounding box center [157, 80] width 7 height 7
click at [158, 102] on div "CO" at bounding box center [157, 95] width 11 height 11
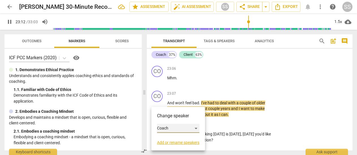
click at [165, 128] on div "Coach" at bounding box center [178, 128] width 42 height 9
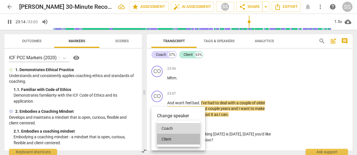
drag, startPoint x: 170, startPoint y: 140, endPoint x: 168, endPoint y: 136, distance: 4.6
click at [170, 140] on li "Client" at bounding box center [178, 138] width 43 height 11
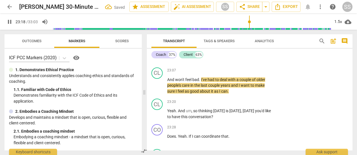
scroll to position [3222, 0]
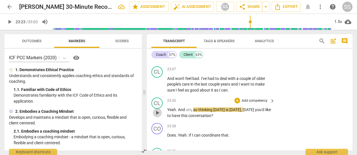
click at [157, 116] on span "play_arrow" at bounding box center [157, 112] width 7 height 7
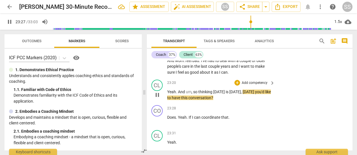
scroll to position [3242, 0]
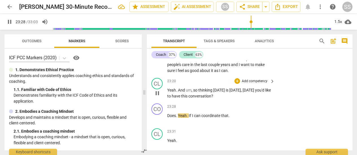
click at [155, 96] on span "pause" at bounding box center [157, 93] width 7 height 7
click at [159, 89] on div "CL" at bounding box center [157, 83] width 11 height 11
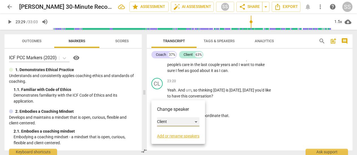
click at [195, 122] on div "Client" at bounding box center [178, 121] width 42 height 9
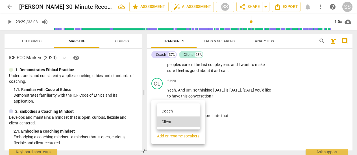
click at [176, 110] on li "Coach" at bounding box center [178, 110] width 43 height 11
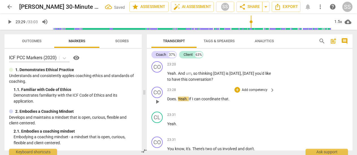
scroll to position [3259, 0]
click at [160, 97] on div "CO" at bounding box center [157, 91] width 11 height 11
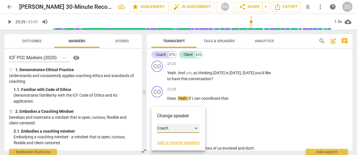
click at [196, 127] on div "Coach" at bounding box center [178, 128] width 42 height 9
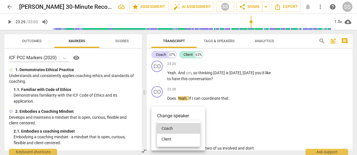
click at [182, 137] on li "Client" at bounding box center [178, 138] width 43 height 11
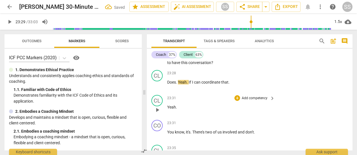
scroll to position [3275, 0]
click at [157, 113] on span "play_arrow" at bounding box center [157, 109] width 7 height 7
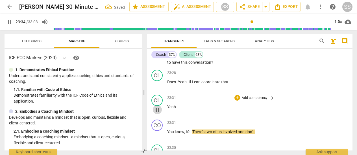
click at [157, 113] on span "pause" at bounding box center [157, 109] width 7 height 7
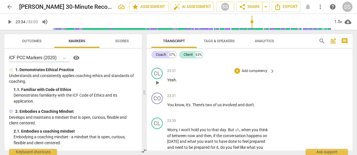
scroll to position [3302, 0]
click at [161, 104] on div "CO" at bounding box center [157, 98] width 11 height 11
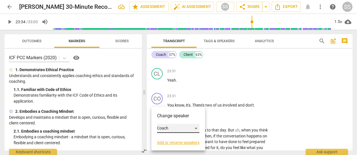
click at [167, 127] on div "Coach" at bounding box center [178, 128] width 42 height 9
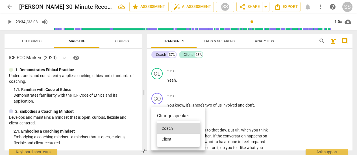
drag, startPoint x: 173, startPoint y: 139, endPoint x: 180, endPoint y: 135, distance: 8.5
click at [173, 139] on li "Client" at bounding box center [178, 138] width 43 height 11
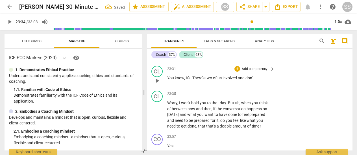
scroll to position [3328, 0]
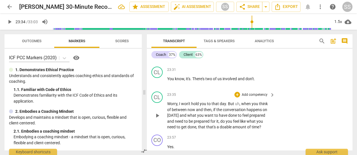
click at [159, 119] on span "play_arrow" at bounding box center [157, 115] width 7 height 7
click at [159, 119] on span "pause" at bounding box center [157, 115] width 7 height 7
click at [160, 103] on div "CL" at bounding box center [157, 96] width 11 height 11
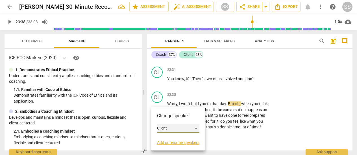
click at [194, 127] on div "Client" at bounding box center [178, 128] width 42 height 9
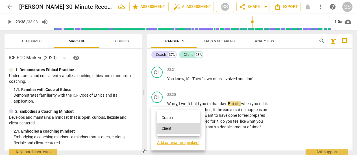
drag, startPoint x: 176, startPoint y: 116, endPoint x: 172, endPoint y: 117, distance: 3.4
click at [176, 116] on li "Coach" at bounding box center [178, 117] width 43 height 11
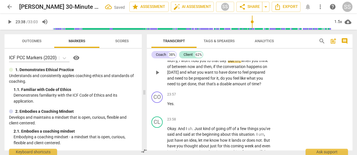
scroll to position [3372, 0]
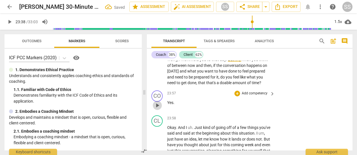
click at [159, 109] on span "play_arrow" at bounding box center [157, 105] width 7 height 7
click at [159, 109] on span "pause" at bounding box center [157, 105] width 7 height 7
click at [162, 101] on div "CO" at bounding box center [157, 95] width 11 height 11
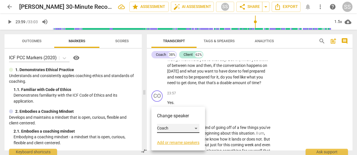
click at [179, 127] on div "Coach" at bounding box center [178, 128] width 42 height 9
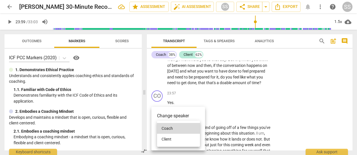
click at [175, 136] on li "Client" at bounding box center [178, 138] width 43 height 11
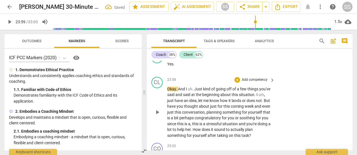
scroll to position [3411, 0]
click at [161, 88] on div "CL" at bounding box center [157, 81] width 11 height 11
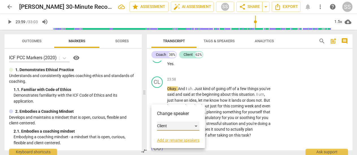
click at [194, 125] on div "Client" at bounding box center [178, 125] width 42 height 9
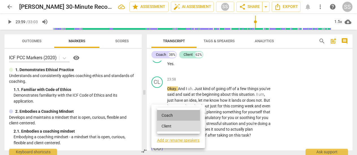
click at [175, 114] on li "Coach" at bounding box center [178, 115] width 43 height 11
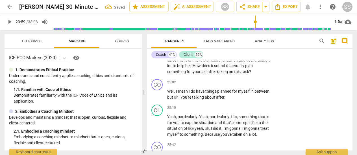
scroll to position [3475, 0]
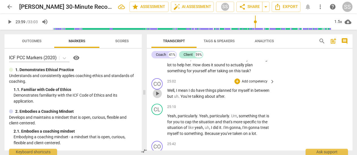
click at [158, 97] on span "play_arrow" at bounding box center [157, 93] width 7 height 7
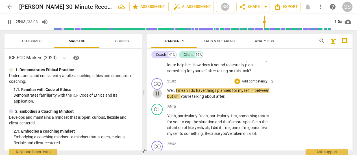
click at [158, 97] on span "pause" at bounding box center [157, 93] width 7 height 7
click at [161, 89] on div "CO" at bounding box center [157, 83] width 11 height 11
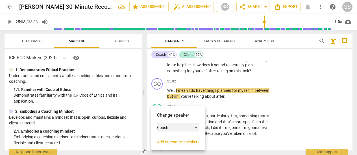
click at [197, 127] on div "Coach" at bounding box center [178, 127] width 42 height 9
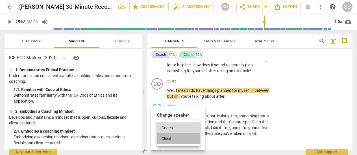
click at [185, 137] on li "Client" at bounding box center [178, 138] width 43 height 11
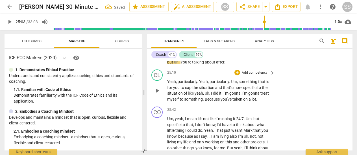
scroll to position [3510, 0]
click at [159, 93] on span "play_arrow" at bounding box center [157, 90] width 7 height 7
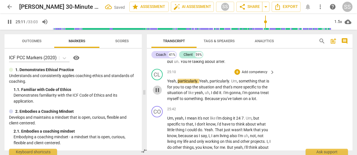
click at [159, 93] on span "pause" at bounding box center [157, 90] width 7 height 7
click at [158, 80] on div "CL" at bounding box center [157, 74] width 11 height 11
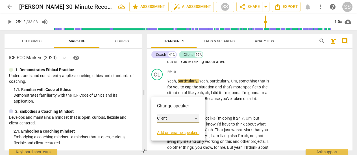
click at [168, 117] on div "Client" at bounding box center [178, 118] width 42 height 9
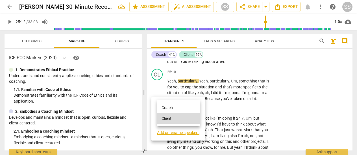
click at [170, 108] on li "Coach" at bounding box center [178, 107] width 43 height 11
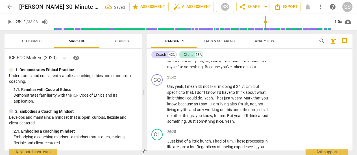
scroll to position [3543, 0]
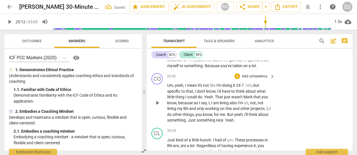
click at [157, 106] on span "play_arrow" at bounding box center [157, 102] width 7 height 7
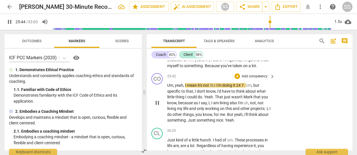
click at [157, 106] on span "pause" at bounding box center [157, 102] width 7 height 7
click at [159, 84] on div "CO" at bounding box center [157, 78] width 11 height 11
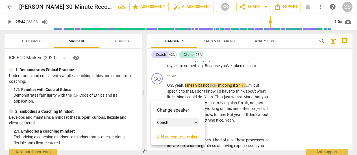
click at [196, 122] on div "Coach" at bounding box center [178, 122] width 42 height 9
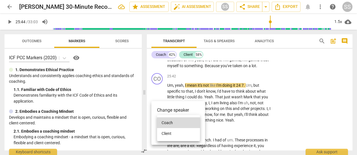
click at [175, 131] on li "Client" at bounding box center [178, 133] width 43 height 11
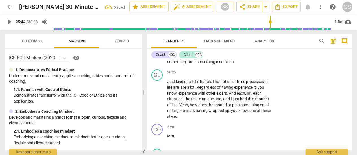
scroll to position [3603, 0]
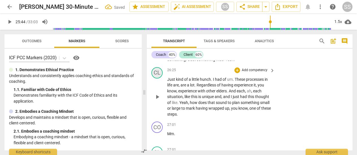
click at [159, 78] on div "CL" at bounding box center [157, 72] width 11 height 11
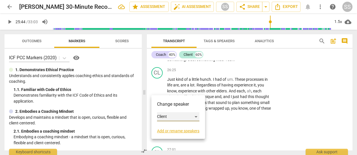
click at [194, 116] on div "Client" at bounding box center [178, 116] width 42 height 9
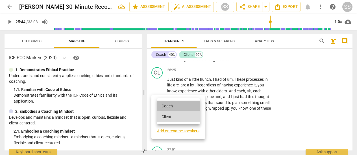
click at [181, 106] on li "Coach" at bounding box center [178, 105] width 43 height 11
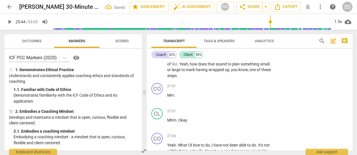
scroll to position [3644, 0]
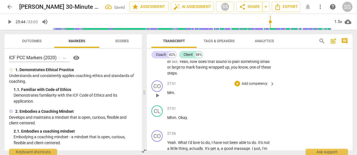
click at [158, 99] on span "play_arrow" at bounding box center [157, 95] width 7 height 7
click at [158, 99] on span "pause" at bounding box center [157, 95] width 7 height 7
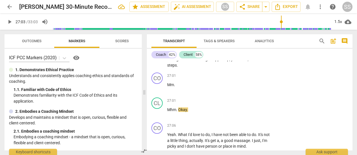
scroll to position [3652, 0]
click at [159, 83] on div "CO" at bounding box center [157, 77] width 11 height 11
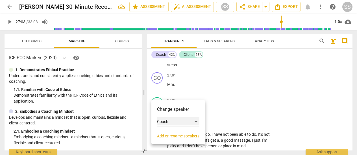
click at [196, 119] on div "Coach" at bounding box center [178, 121] width 42 height 9
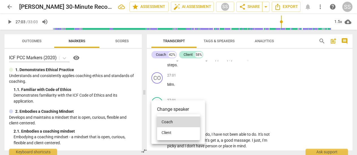
drag, startPoint x: 171, startPoint y: 131, endPoint x: 175, endPoint y: 129, distance: 3.9
click at [172, 131] on li "Client" at bounding box center [178, 132] width 43 height 11
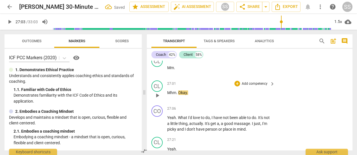
scroll to position [3670, 0]
click at [156, 98] on span "play_arrow" at bounding box center [157, 94] width 7 height 7
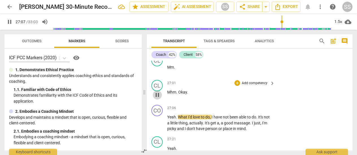
click at [156, 98] on span "pause" at bounding box center [157, 94] width 7 height 7
click at [159, 91] on div "CL" at bounding box center [157, 85] width 11 height 11
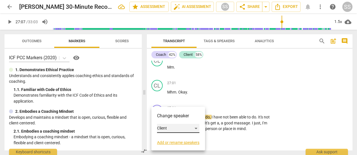
click at [197, 127] on div "Client" at bounding box center [178, 128] width 42 height 9
click at [174, 116] on li "Coach" at bounding box center [178, 117] width 43 height 11
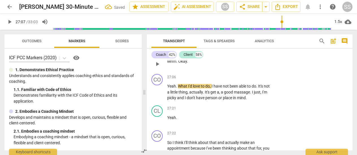
scroll to position [3701, 0]
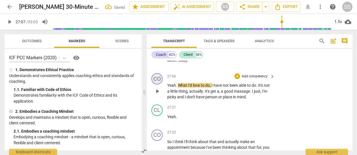
click at [159, 84] on div "CO" at bounding box center [157, 78] width 11 height 11
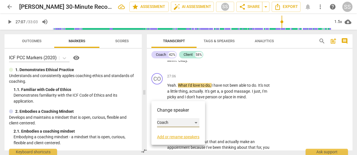
click at [198, 123] on div "Coach" at bounding box center [178, 122] width 42 height 9
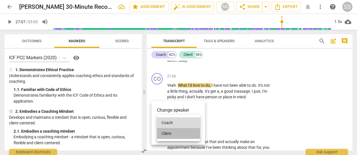
click at [183, 133] on li "Client" at bounding box center [178, 133] width 43 height 11
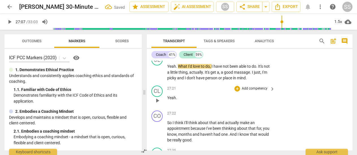
scroll to position [3721, 0]
click at [159, 103] on span "play_arrow" at bounding box center [157, 99] width 7 height 7
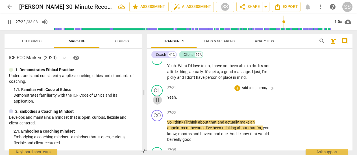
click at [159, 103] on span "pause" at bounding box center [157, 99] width 7 height 7
click at [159, 96] on div "CL" at bounding box center [157, 90] width 11 height 11
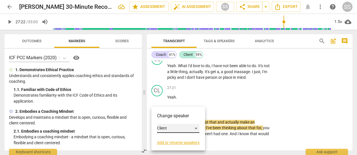
click at [197, 126] on div "Client" at bounding box center [178, 128] width 42 height 9
click at [177, 116] on li "Coach" at bounding box center [178, 117] width 43 height 11
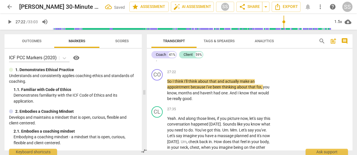
scroll to position [3762, 0]
click at [156, 93] on span "play_arrow" at bounding box center [157, 89] width 7 height 7
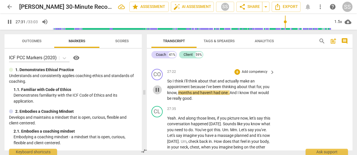
click at [156, 93] on span "pause" at bounding box center [157, 89] width 7 height 7
click at [159, 80] on div "CO" at bounding box center [157, 74] width 11 height 11
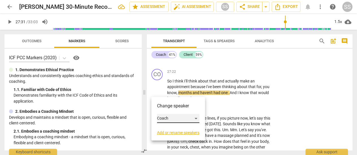
click at [185, 118] on div "Coach" at bounding box center [178, 118] width 42 height 9
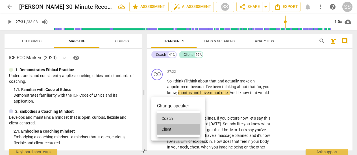
click at [180, 127] on li "Client" at bounding box center [178, 129] width 43 height 11
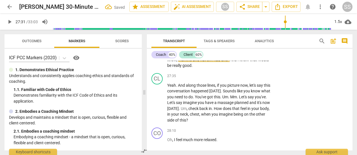
scroll to position [3797, 0]
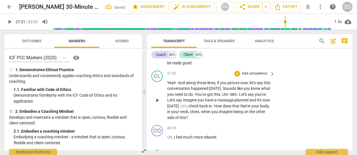
click at [159, 103] on span "play_arrow" at bounding box center [157, 100] width 7 height 7
click at [159, 103] on span "pause" at bounding box center [157, 100] width 7 height 7
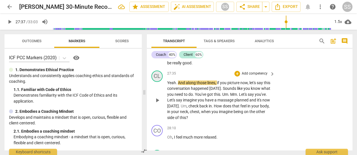
click at [161, 82] on div "CL" at bounding box center [157, 75] width 11 height 11
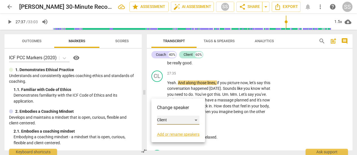
click at [196, 118] on div "Client" at bounding box center [178, 119] width 42 height 9
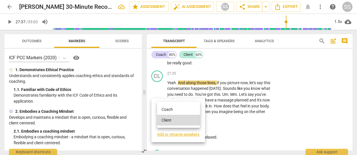
click at [177, 108] on li "Coach" at bounding box center [178, 109] width 43 height 11
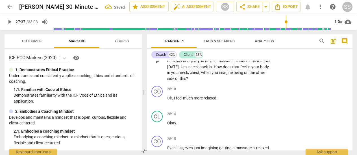
scroll to position [3837, 0]
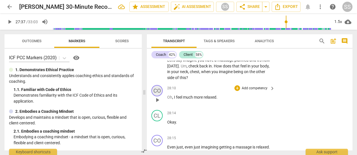
click at [159, 96] on div "CO" at bounding box center [157, 90] width 11 height 11
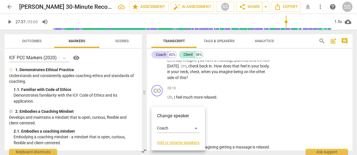
click at [242, 108] on div at bounding box center [178, 77] width 357 height 155
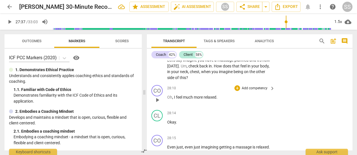
click at [155, 103] on span "play_arrow" at bounding box center [157, 99] width 7 height 7
click at [158, 103] on span "pause" at bounding box center [157, 99] width 7 height 7
click at [161, 96] on div "CO" at bounding box center [157, 90] width 11 height 11
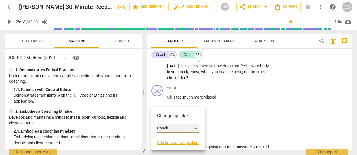
click at [181, 129] on div "Coach" at bounding box center [178, 128] width 42 height 9
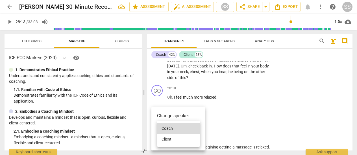
drag, startPoint x: 175, startPoint y: 139, endPoint x: 223, endPoint y: 127, distance: 49.2
click at [175, 139] on li "Client" at bounding box center [178, 138] width 43 height 11
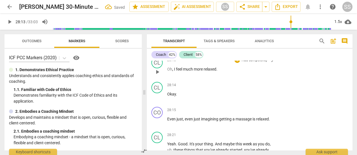
scroll to position [3871, 0]
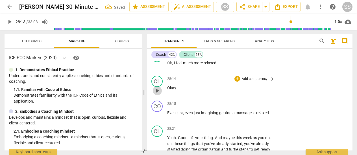
click at [156, 94] on span "play_arrow" at bounding box center [157, 90] width 7 height 7
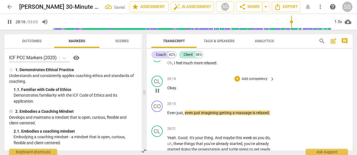
click at [157, 94] on span "pause" at bounding box center [157, 90] width 7 height 7
click at [160, 87] on div "CL" at bounding box center [157, 80] width 11 height 11
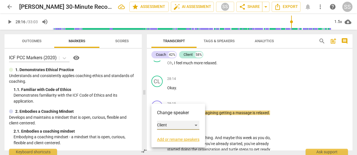
click at [197, 124] on div "Client" at bounding box center [178, 124] width 42 height 9
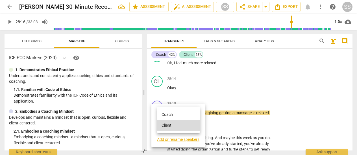
click at [170, 114] on li "Coach" at bounding box center [178, 114] width 43 height 11
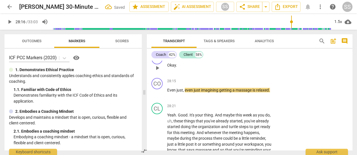
scroll to position [3900, 0]
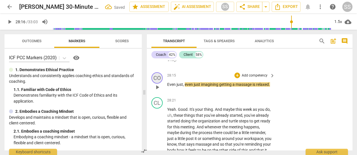
click at [159, 83] on div "CO" at bounding box center [157, 77] width 11 height 11
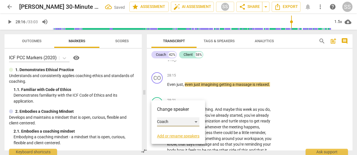
click at [197, 121] on div "Coach" at bounding box center [178, 121] width 42 height 9
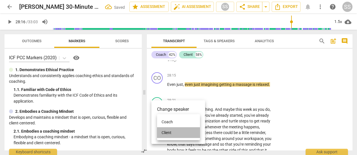
drag, startPoint x: 180, startPoint y: 131, endPoint x: 188, endPoint y: 121, distance: 13.0
click at [180, 131] on li "Client" at bounding box center [178, 132] width 43 height 11
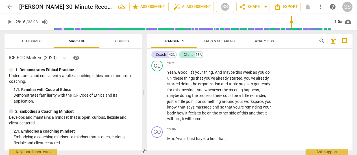
scroll to position [3937, 0]
click at [157, 98] on span "play_arrow" at bounding box center [157, 94] width 7 height 7
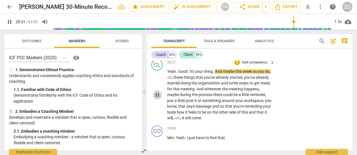
click at [157, 98] on span "pause" at bounding box center [157, 94] width 7 height 7
click at [159, 87] on div "CL play_arrow pause" at bounding box center [160, 90] width 16 height 62
click at [158, 70] on div "CL" at bounding box center [157, 64] width 11 height 11
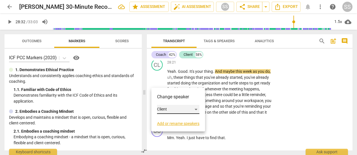
click at [198, 109] on div "Client" at bounding box center [178, 109] width 42 height 9
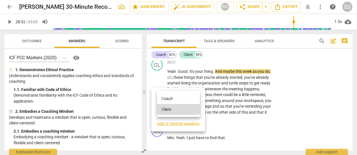
click at [185, 98] on li "Coach" at bounding box center [178, 98] width 43 height 11
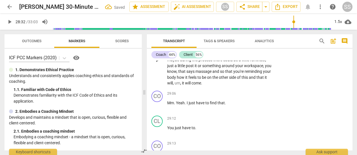
scroll to position [3978, 0]
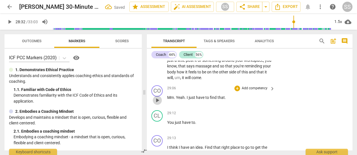
click at [158, 103] on span "play_arrow" at bounding box center [157, 100] width 7 height 7
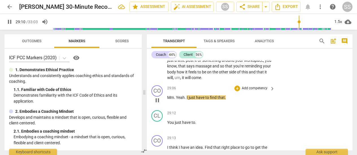
click at [158, 103] on span "pause" at bounding box center [157, 100] width 7 height 7
click at [158, 96] on div "CO" at bounding box center [157, 90] width 11 height 11
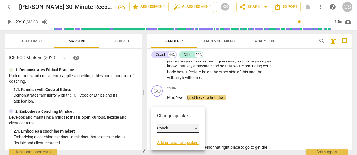
click at [195, 128] on div "Coach" at bounding box center [178, 128] width 42 height 9
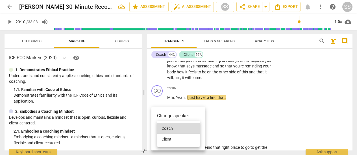
drag, startPoint x: 170, startPoint y: 138, endPoint x: 176, endPoint y: 134, distance: 7.6
click at [171, 136] on li "Client" at bounding box center [178, 138] width 43 height 11
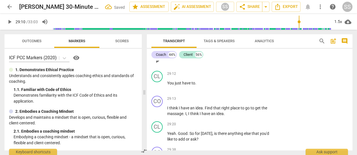
scroll to position [4018, 0]
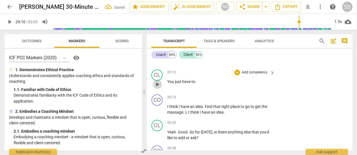
click at [157, 88] on span "play_arrow" at bounding box center [157, 84] width 7 height 7
click at [157, 88] on span "pause" at bounding box center [157, 84] width 7 height 7
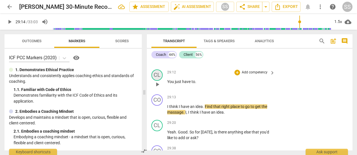
click at [160, 81] on div "CL" at bounding box center [157, 74] width 11 height 11
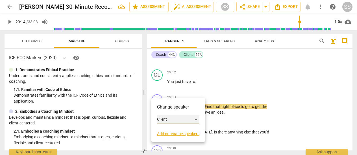
click at [194, 119] on div "Client" at bounding box center [178, 119] width 42 height 9
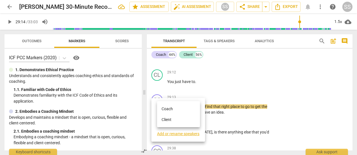
click at [170, 116] on li "Client" at bounding box center [178, 119] width 43 height 11
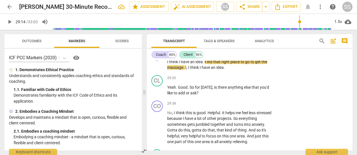
scroll to position [4064, 0]
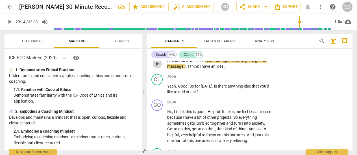
click at [159, 67] on span "play_arrow" at bounding box center [157, 63] width 7 height 7
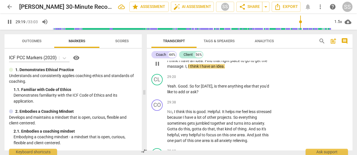
click at [159, 67] on span "pause" at bounding box center [157, 63] width 7 height 7
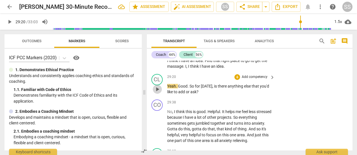
click at [157, 92] on span "play_arrow" at bounding box center [157, 89] width 7 height 7
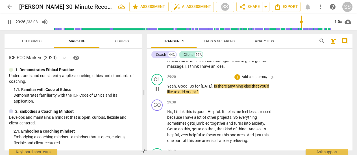
click at [160, 92] on span "pause" at bounding box center [157, 89] width 7 height 7
click at [161, 85] on div "CL" at bounding box center [157, 79] width 11 height 11
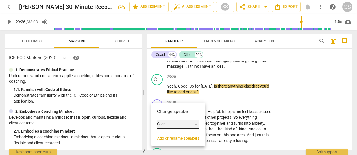
click at [167, 124] on div "Client" at bounding box center [178, 123] width 42 height 9
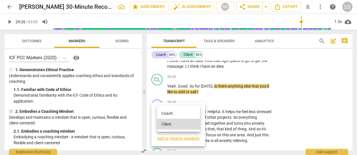
click at [167, 113] on li "Coach" at bounding box center [178, 113] width 43 height 11
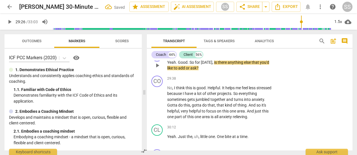
scroll to position [4092, 0]
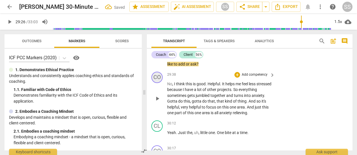
click at [157, 83] on div "CO" at bounding box center [157, 77] width 11 height 11
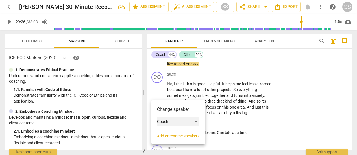
click at [178, 119] on div "Coach" at bounding box center [178, 121] width 42 height 9
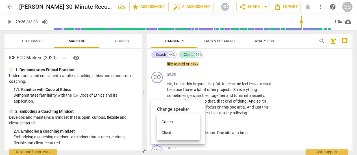
drag, startPoint x: 173, startPoint y: 131, endPoint x: 167, endPoint y: 126, distance: 7.5
click at [173, 130] on li "Client" at bounding box center [178, 132] width 43 height 11
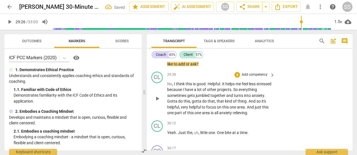
click at [158, 102] on span "play_arrow" at bounding box center [157, 98] width 7 height 7
click at [158, 102] on span "pause" at bounding box center [157, 98] width 7 height 7
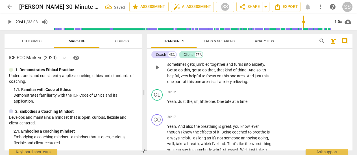
scroll to position [4134, 0]
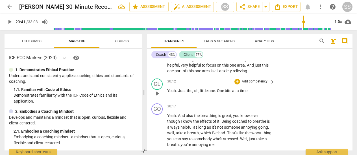
click at [159, 97] on span "play_arrow" at bounding box center [157, 93] width 7 height 7
click at [159, 97] on span "pause" at bounding box center [157, 93] width 7 height 7
click at [161, 90] on div "CL" at bounding box center [157, 83] width 11 height 11
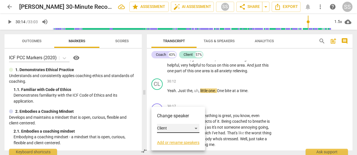
click at [196, 127] on div "Client" at bounding box center [178, 128] width 42 height 9
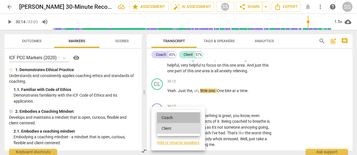
click at [172, 118] on li "Coach" at bounding box center [178, 117] width 43 height 11
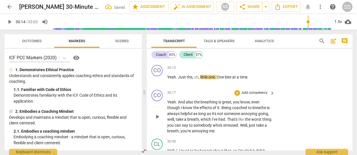
scroll to position [4154, 0]
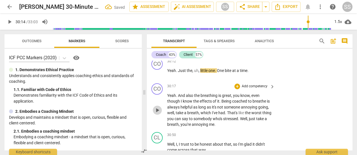
click at [157, 113] on span "play_arrow" at bounding box center [157, 110] width 7 height 7
click at [157, 113] on span "pause" at bounding box center [157, 110] width 7 height 7
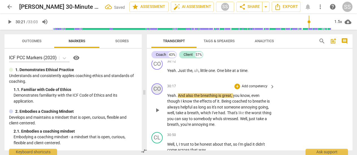
click at [158, 94] on div "CO" at bounding box center [157, 88] width 11 height 11
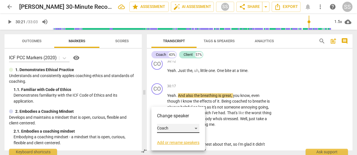
click at [199, 129] on div "Coach" at bounding box center [178, 128] width 42 height 9
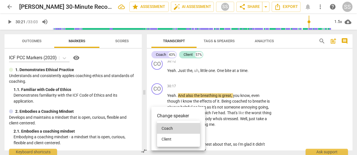
click at [180, 139] on li "Client" at bounding box center [178, 138] width 43 height 11
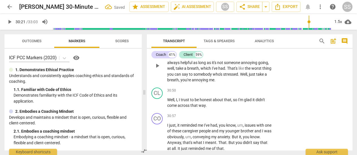
scroll to position [4199, 0]
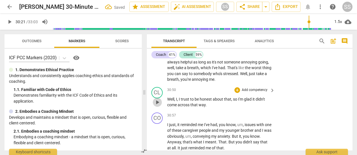
click at [158, 105] on span "play_arrow" at bounding box center [157, 102] width 7 height 7
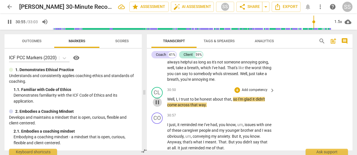
click at [158, 105] on span "pause" at bounding box center [157, 102] width 7 height 7
click at [163, 98] on div "CL" at bounding box center [157, 92] width 11 height 11
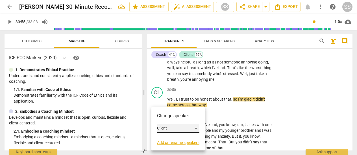
click at [196, 128] on div "Client" at bounding box center [178, 128] width 42 height 9
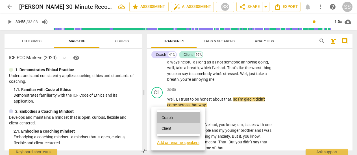
click at [181, 119] on li "Coach" at bounding box center [178, 117] width 43 height 11
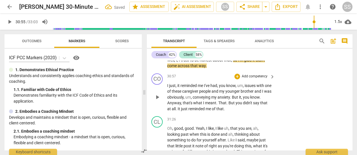
scroll to position [4238, 0]
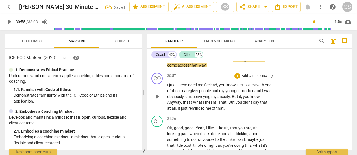
click at [156, 100] on span "play_arrow" at bounding box center [157, 96] width 7 height 7
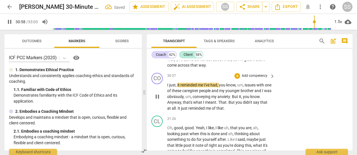
click at [156, 100] on span "pause" at bounding box center [157, 96] width 7 height 7
click at [159, 84] on div "CO" at bounding box center [157, 78] width 11 height 11
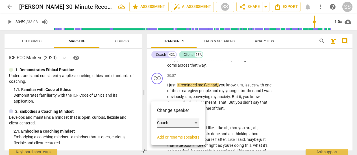
click at [169, 123] on div "Coach" at bounding box center [178, 122] width 42 height 9
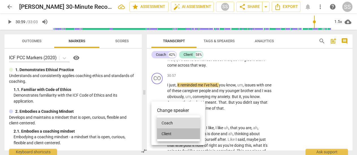
click at [169, 131] on li "Client" at bounding box center [178, 133] width 43 height 11
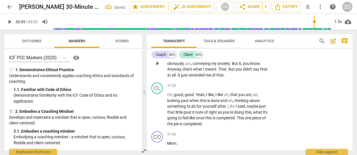
scroll to position [4273, 0]
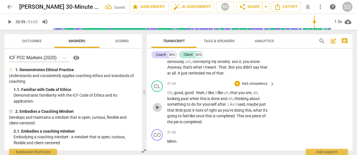
click at [157, 111] on span "play_arrow" at bounding box center [157, 107] width 7 height 7
click at [157, 111] on span "pause" at bounding box center [157, 107] width 7 height 7
click at [157, 92] on div "CL" at bounding box center [157, 85] width 11 height 11
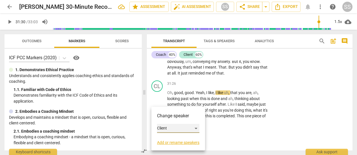
click at [198, 128] on div "Client" at bounding box center [178, 128] width 42 height 9
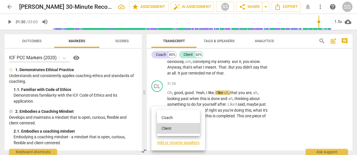
click at [179, 116] on li "Coach" at bounding box center [178, 117] width 43 height 11
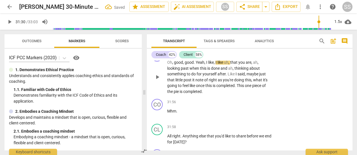
scroll to position [4311, 0]
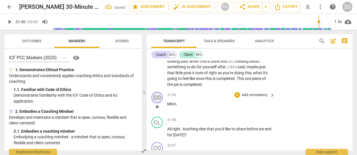
click at [160, 103] on div "CO" at bounding box center [157, 97] width 11 height 11
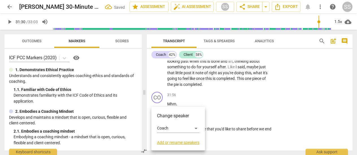
click at [252, 117] on div at bounding box center [178, 77] width 357 height 155
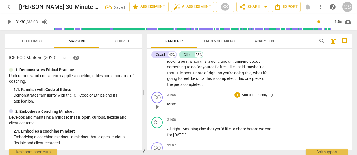
click at [158, 110] on span "play_arrow" at bounding box center [157, 106] width 7 height 7
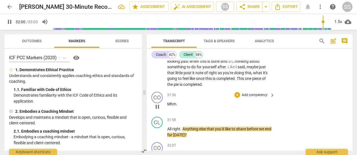
click at [158, 110] on span "pause" at bounding box center [157, 106] width 7 height 7
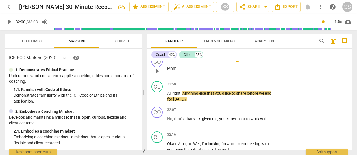
scroll to position [4348, 0]
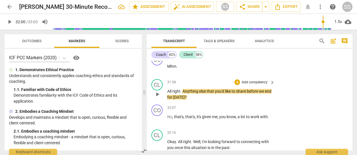
click at [158, 98] on span "play_arrow" at bounding box center [157, 94] width 7 height 7
click at [158, 98] on span "pause" at bounding box center [157, 94] width 7 height 7
click at [159, 90] on div "CL" at bounding box center [157, 84] width 11 height 11
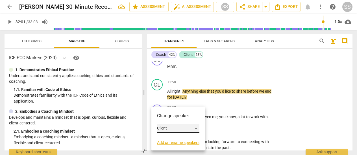
click at [196, 126] on div "Client" at bounding box center [178, 128] width 42 height 9
click at [184, 117] on li "Coach" at bounding box center [178, 117] width 43 height 11
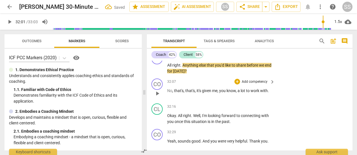
scroll to position [4378, 0]
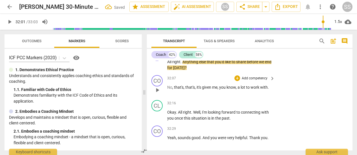
click at [158, 93] on span "play_arrow" at bounding box center [157, 90] width 7 height 7
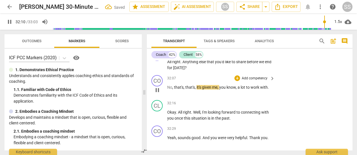
click at [158, 93] on span "pause" at bounding box center [157, 90] width 7 height 7
click at [161, 86] on div "CO" at bounding box center [157, 80] width 11 height 11
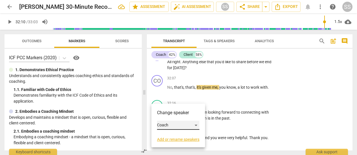
click at [196, 124] on div "Coach" at bounding box center [178, 124] width 42 height 9
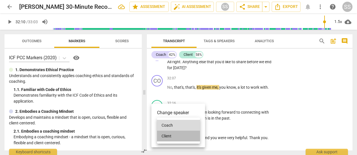
click at [183, 135] on li "Client" at bounding box center [178, 135] width 43 height 11
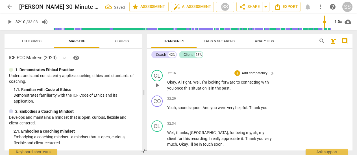
scroll to position [4406, 0]
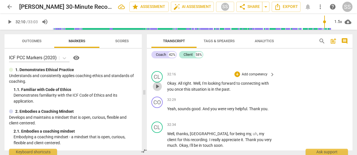
click at [157, 90] on span "play_arrow" at bounding box center [157, 86] width 7 height 7
click at [157, 90] on span "pause" at bounding box center [157, 86] width 7 height 7
click at [160, 82] on div "CL" at bounding box center [157, 76] width 11 height 11
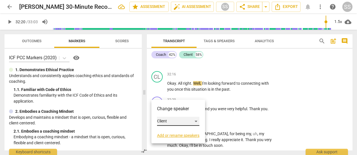
click at [197, 122] on div "Client" at bounding box center [178, 120] width 42 height 9
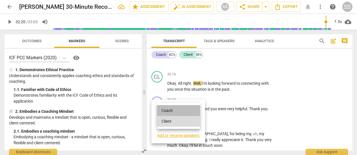
click at [186, 110] on li "Coach" at bounding box center [178, 110] width 43 height 11
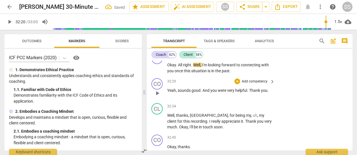
scroll to position [4427, 0]
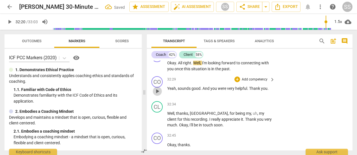
click at [157, 94] on span "play_arrow" at bounding box center [157, 91] width 7 height 7
click at [157, 94] on span "pause" at bounding box center [157, 91] width 7 height 7
click at [160, 87] on div "CO" at bounding box center [157, 81] width 11 height 11
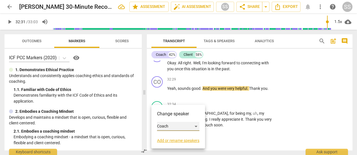
click at [197, 127] on div "Coach" at bounding box center [178, 126] width 42 height 9
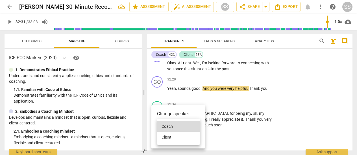
click at [183, 139] on li "Client" at bounding box center [178, 136] width 43 height 11
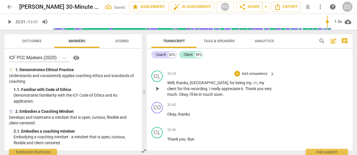
scroll to position [4459, 0]
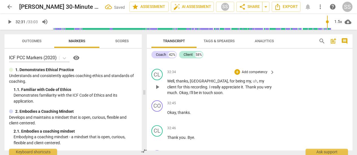
click at [158, 90] on span "play_arrow" at bounding box center [157, 86] width 7 height 7
click at [158, 90] on span "pause" at bounding box center [157, 86] width 7 height 7
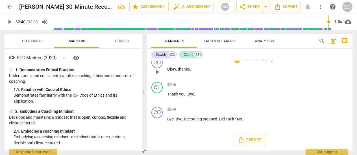
scroll to position [4518, 0]
click at [158, 122] on span "play_arrow" at bounding box center [157, 121] width 7 height 7
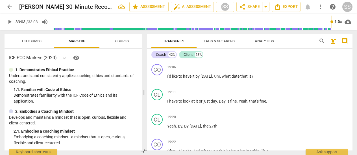
scroll to position [2591, 0]
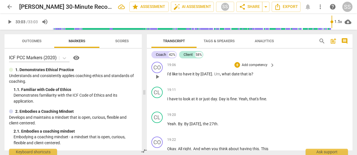
click at [159, 80] on span "play_arrow" at bounding box center [157, 76] width 7 height 7
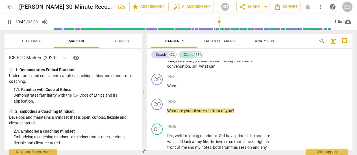
scroll to position [2730, 0]
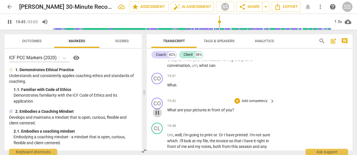
click at [156, 116] on span "pause" at bounding box center [157, 112] width 7 height 7
click at [255, 103] on p "Add competency" at bounding box center [254, 100] width 27 height 5
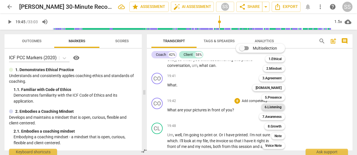
click at [282, 106] on div "6.Listening" at bounding box center [273, 106] width 24 height 7
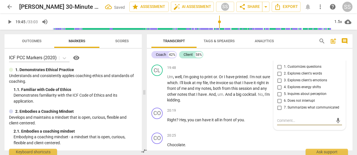
scroll to position [2787, 0]
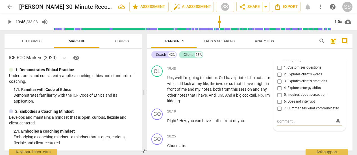
click at [278, 78] on input "2. Explores client's words" at bounding box center [279, 74] width 9 height 7
click at [157, 93] on span "play_arrow" at bounding box center [157, 89] width 7 height 7
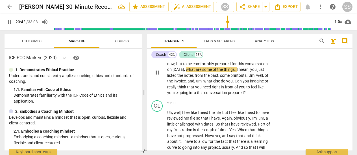
scroll to position [2906, 0]
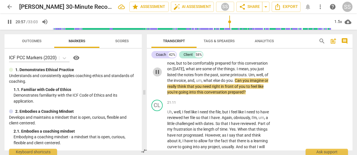
click at [158, 75] on span "pause" at bounding box center [157, 71] width 7 height 7
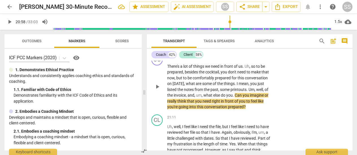
scroll to position [2893, 0]
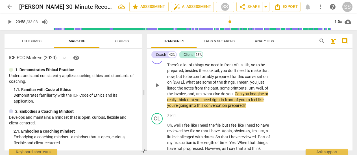
click at [259, 58] on p "Add competency" at bounding box center [254, 55] width 27 height 5
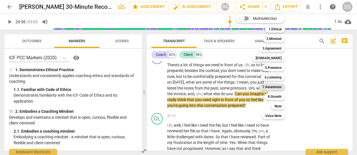
click at [279, 87] on b "7.Awareness" at bounding box center [272, 86] width 19 height 7
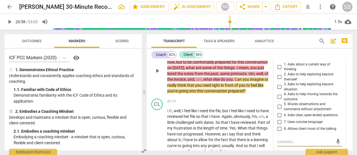
scroll to position [2906, 0]
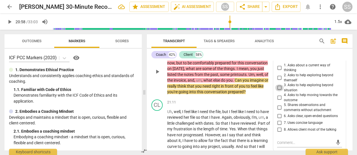
click at [278, 91] on input "3. Asks to help exploring beyond situation" at bounding box center [279, 87] width 9 height 7
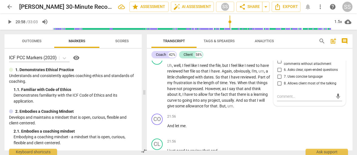
scroll to position [2953, 0]
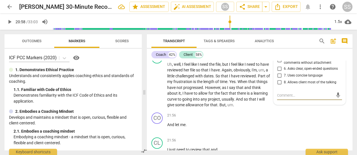
click at [295, 98] on textarea at bounding box center [305, 94] width 56 height 5
drag, startPoint x: 274, startPoint y: 129, endPoint x: 278, endPoint y: 128, distance: 3.8
click at [274, 119] on span "keyboard_arrow_right" at bounding box center [272, 115] width 7 height 7
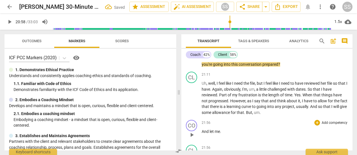
scroll to position [2565, 0]
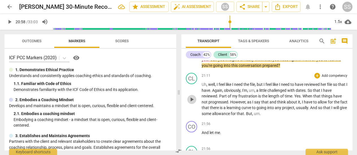
click at [193, 103] on span "play_arrow" at bounding box center [192, 99] width 7 height 7
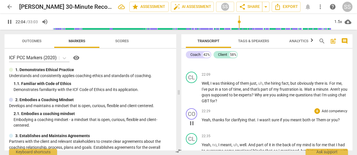
scroll to position [2690, 0]
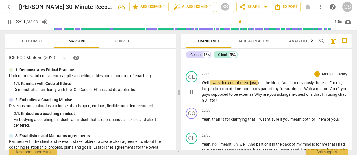
drag, startPoint x: 192, startPoint y: 114, endPoint x: 204, endPoint y: 104, distance: 16.0
click at [192, 95] on span "pause" at bounding box center [192, 91] width 7 height 7
click at [326, 52] on p "Add competency" at bounding box center [334, 49] width 27 height 5
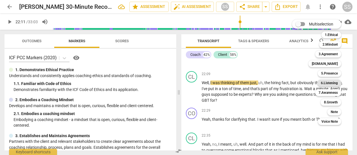
click at [326, 81] on b "6.Listening" at bounding box center [329, 82] width 17 height 7
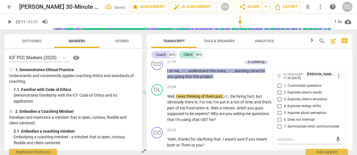
scroll to position [3059, 0]
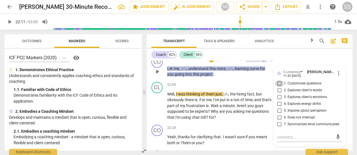
click at [279, 87] on input "1. Customizes questions" at bounding box center [279, 83] width 9 height 7
click at [158, 109] on span "play_arrow" at bounding box center [157, 105] width 7 height 7
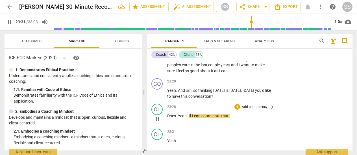
scroll to position [3355, 0]
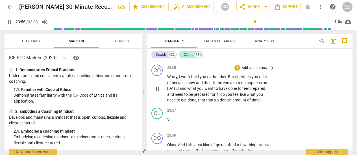
click at [158, 92] on span "pause" at bounding box center [157, 88] width 7 height 7
click at [255, 70] on p "Add competency" at bounding box center [254, 67] width 27 height 5
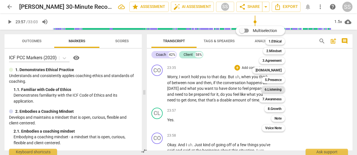
click at [277, 89] on b "6.Listening" at bounding box center [273, 89] width 17 height 7
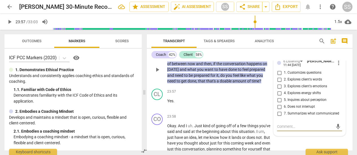
scroll to position [3373, 0]
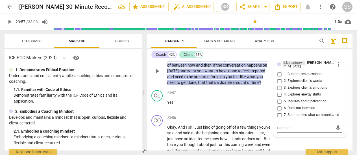
click at [301, 65] on div "6.Listening" at bounding box center [294, 62] width 21 height 5
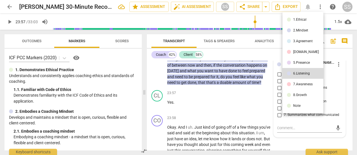
click at [302, 82] on div "7.Awareness" at bounding box center [303, 83] width 20 height 3
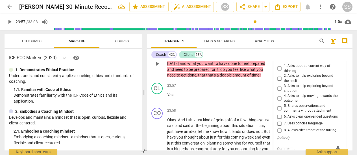
scroll to position [3381, 0]
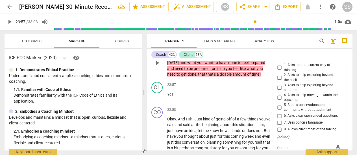
click at [278, 91] on input "3. Asks to help exploring beyond situation" at bounding box center [279, 87] width 9 height 7
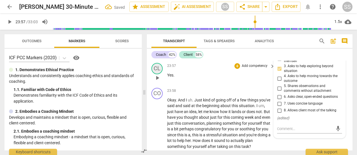
scroll to position [3400, 0]
drag, startPoint x: 158, startPoint y: 94, endPoint x: 200, endPoint y: 96, distance: 41.6
click at [159, 81] on span "play_arrow" at bounding box center [157, 77] width 7 height 7
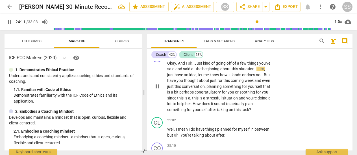
scroll to position [3438, 0]
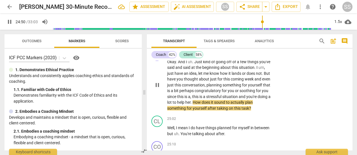
click at [157, 88] on span "pause" at bounding box center [157, 84] width 7 height 7
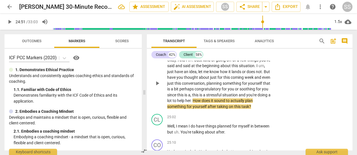
scroll to position [3433, 0]
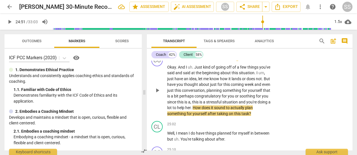
click at [254, 60] on p "Add competency" at bounding box center [254, 57] width 27 height 5
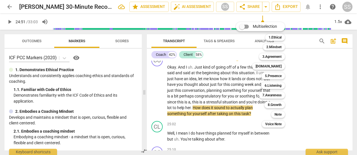
click at [308, 70] on div at bounding box center [178, 77] width 357 height 155
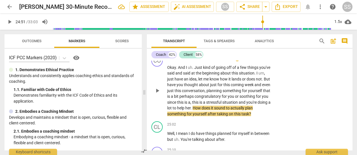
scroll to position [3431, 0]
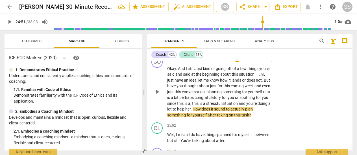
click at [262, 62] on p "Add competency" at bounding box center [254, 59] width 27 height 5
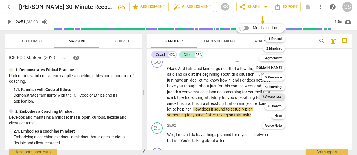
click at [275, 94] on b "7.Awareness" at bounding box center [272, 96] width 19 height 7
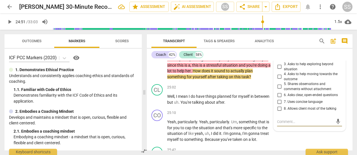
scroll to position [3472, 0]
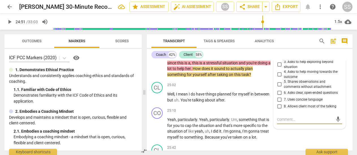
click at [278, 88] on input "5. Shares observations and comments without attachment" at bounding box center [279, 84] width 9 height 7
click at [286, 122] on textarea at bounding box center [305, 118] width 56 height 5
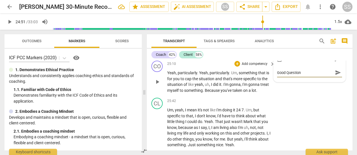
scroll to position [3522, 0]
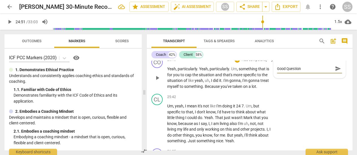
click at [157, 81] on span "play_arrow" at bounding box center [157, 77] width 7 height 7
click at [157, 81] on span "pause" at bounding box center [157, 77] width 7 height 7
click at [264, 62] on p "Add competency" at bounding box center [254, 59] width 27 height 5
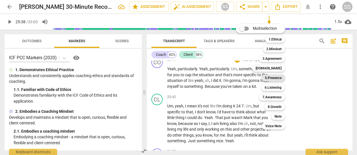
click at [272, 78] on b "5.Presence" at bounding box center [273, 77] width 17 height 7
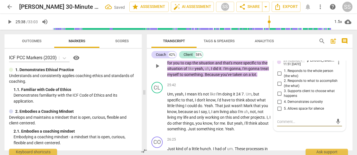
scroll to position [3535, 0]
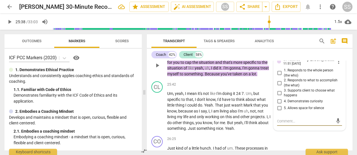
click at [278, 76] on input "1. Responds to the whole person (the who)" at bounding box center [279, 73] width 9 height 7
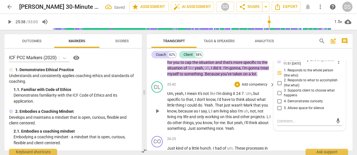
click at [157, 114] on span "play_arrow" at bounding box center [157, 110] width 7 height 7
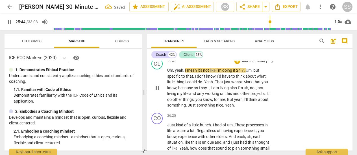
scroll to position [3557, 0]
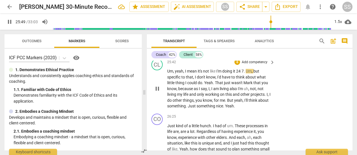
click at [297, 105] on div "CL play_arrow pause 25:42 + Add competency keyboard_arrow_right Um , yeah , I m…" at bounding box center [250, 84] width 206 height 55
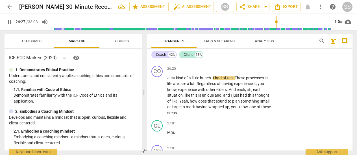
scroll to position [3606, 0]
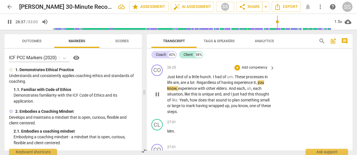
click at [159, 98] on span "pause" at bounding box center [157, 94] width 7 height 7
click at [262, 70] on div "+ Add competency" at bounding box center [252, 68] width 34 height 6
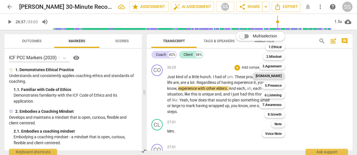
click at [276, 76] on b "[DOMAIN_NAME]" at bounding box center [269, 75] width 26 height 7
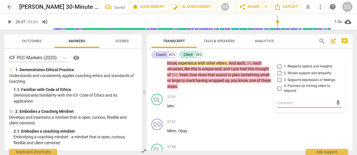
scroll to position [3631, 0]
click at [280, 77] on input "2. Shows support and empathy" at bounding box center [279, 73] width 9 height 7
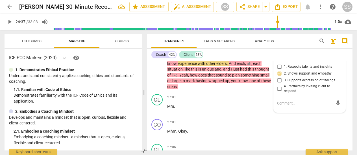
click at [280, 52] on div "Coach 42% Client 58%" at bounding box center [250, 55] width 197 height 10
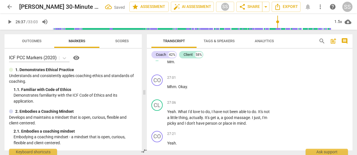
scroll to position [3676, 0]
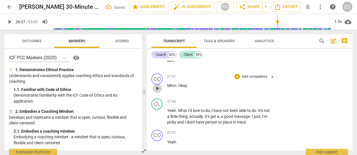
click at [158, 92] on span "play_arrow" at bounding box center [157, 88] width 7 height 7
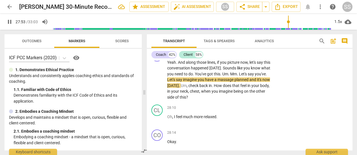
scroll to position [3817, 0]
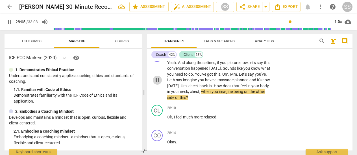
click at [155, 83] on span "pause" at bounding box center [157, 80] width 7 height 7
click at [249, 56] on p "Add competency" at bounding box center [254, 53] width 27 height 5
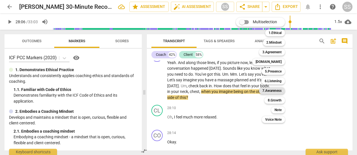
click at [277, 90] on b "7.Awareness" at bounding box center [272, 90] width 19 height 7
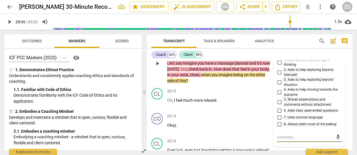
scroll to position [3834, 0]
click at [302, 52] on div "7.Awareness" at bounding box center [296, 49] width 24 height 5
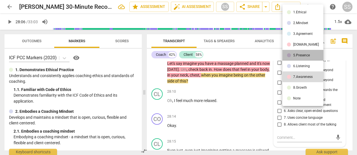
click at [304, 52] on li "5.Presence" at bounding box center [303, 55] width 41 height 11
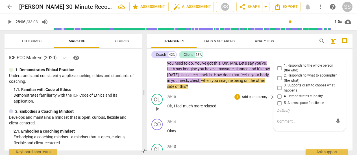
scroll to position [3835, 0]
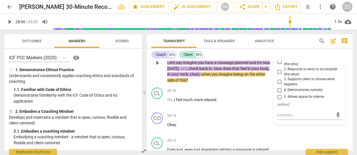
click at [301, 51] on div "5.Presence" at bounding box center [294, 48] width 21 height 5
